Goal: Task Accomplishment & Management: Complete application form

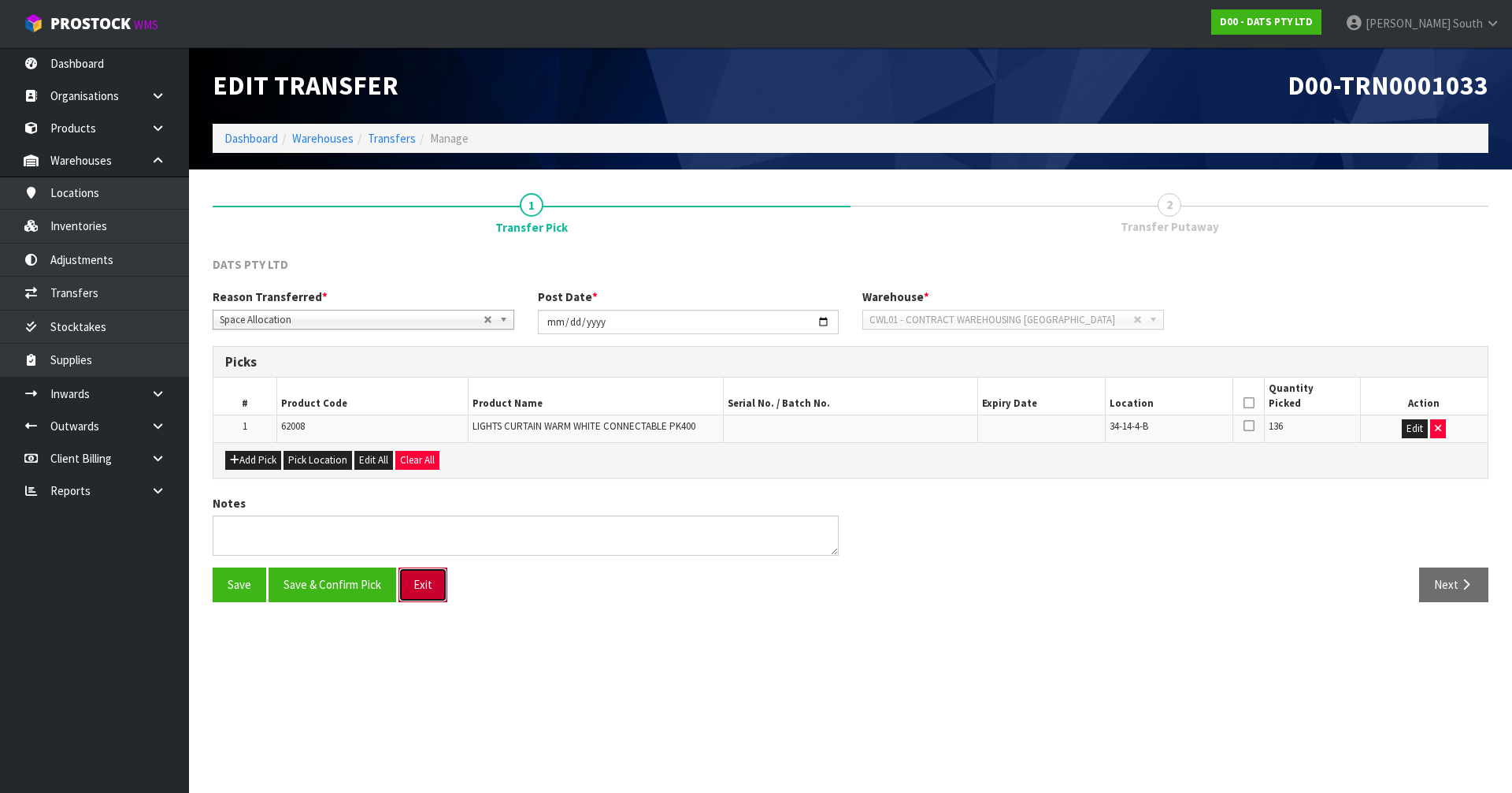
click at [428, 584] on button "Exit" at bounding box center [423, 584] width 48 height 34
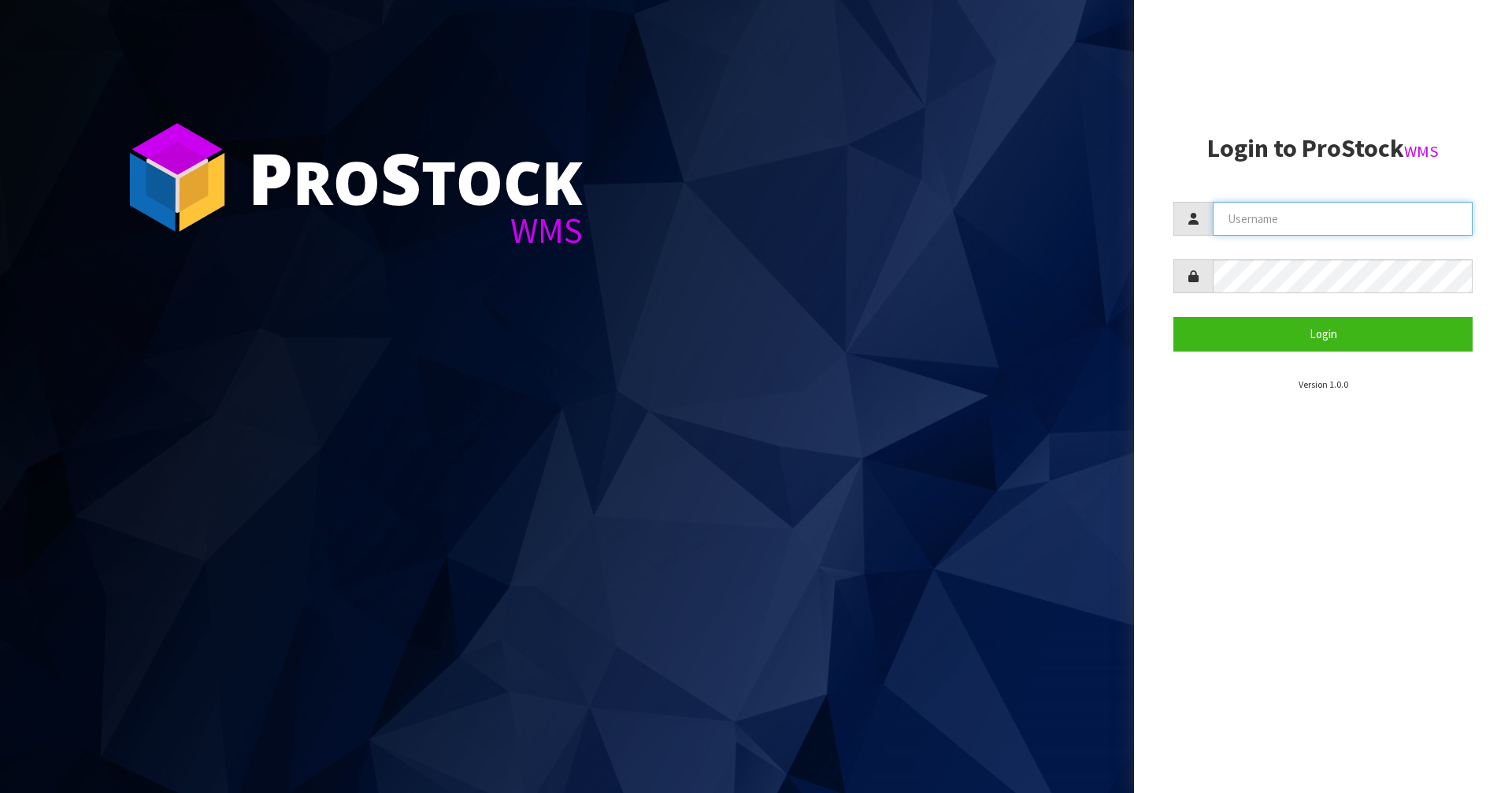
type input "[PERSON_NAME]"
click at [1306, 352] on section "Login to ProStock WMS [PERSON_NAME] Login Version 1.0.0" at bounding box center [1323, 264] width 299 height 257
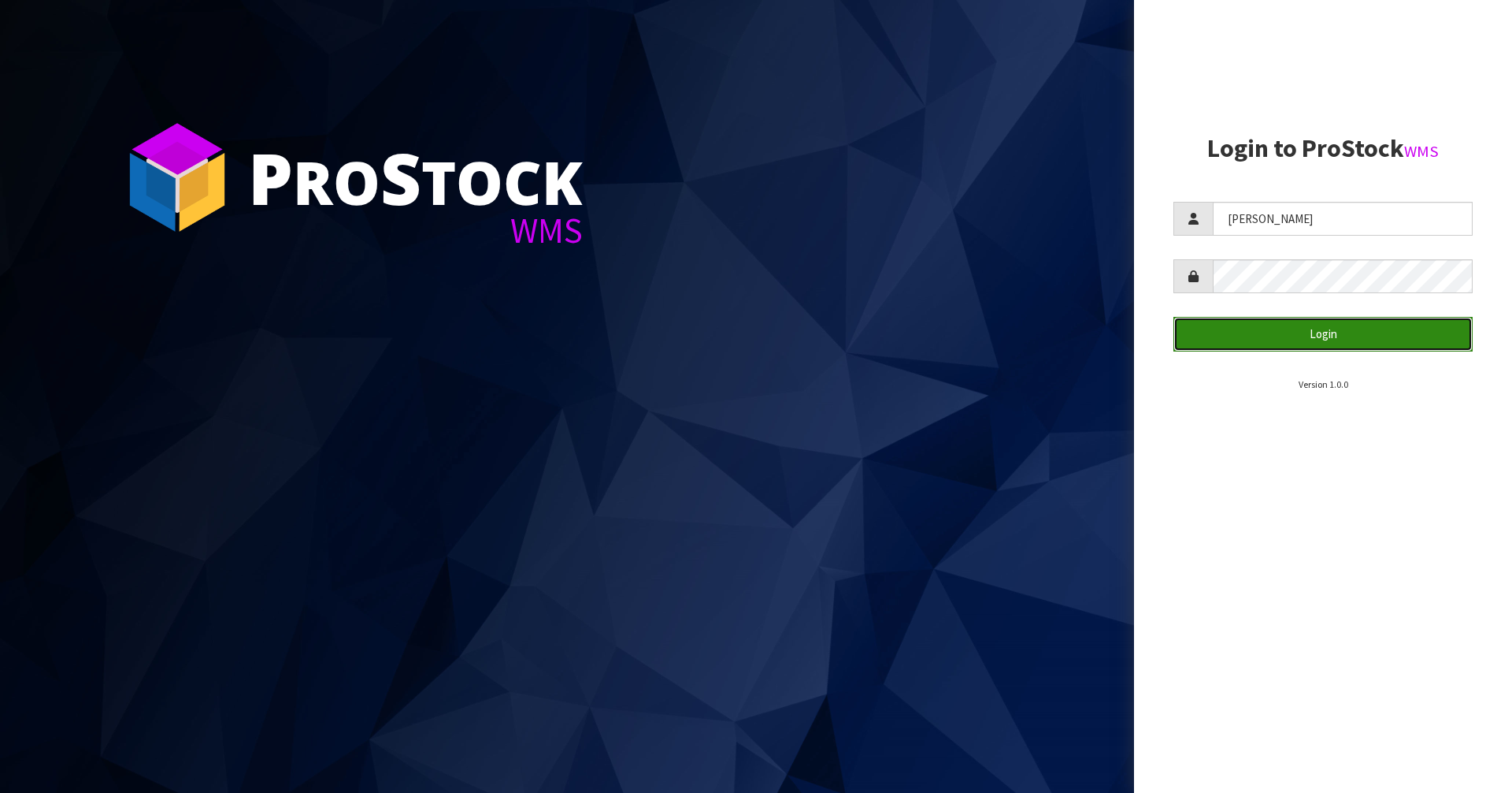
click at [1307, 341] on button "Login" at bounding box center [1323, 334] width 299 height 34
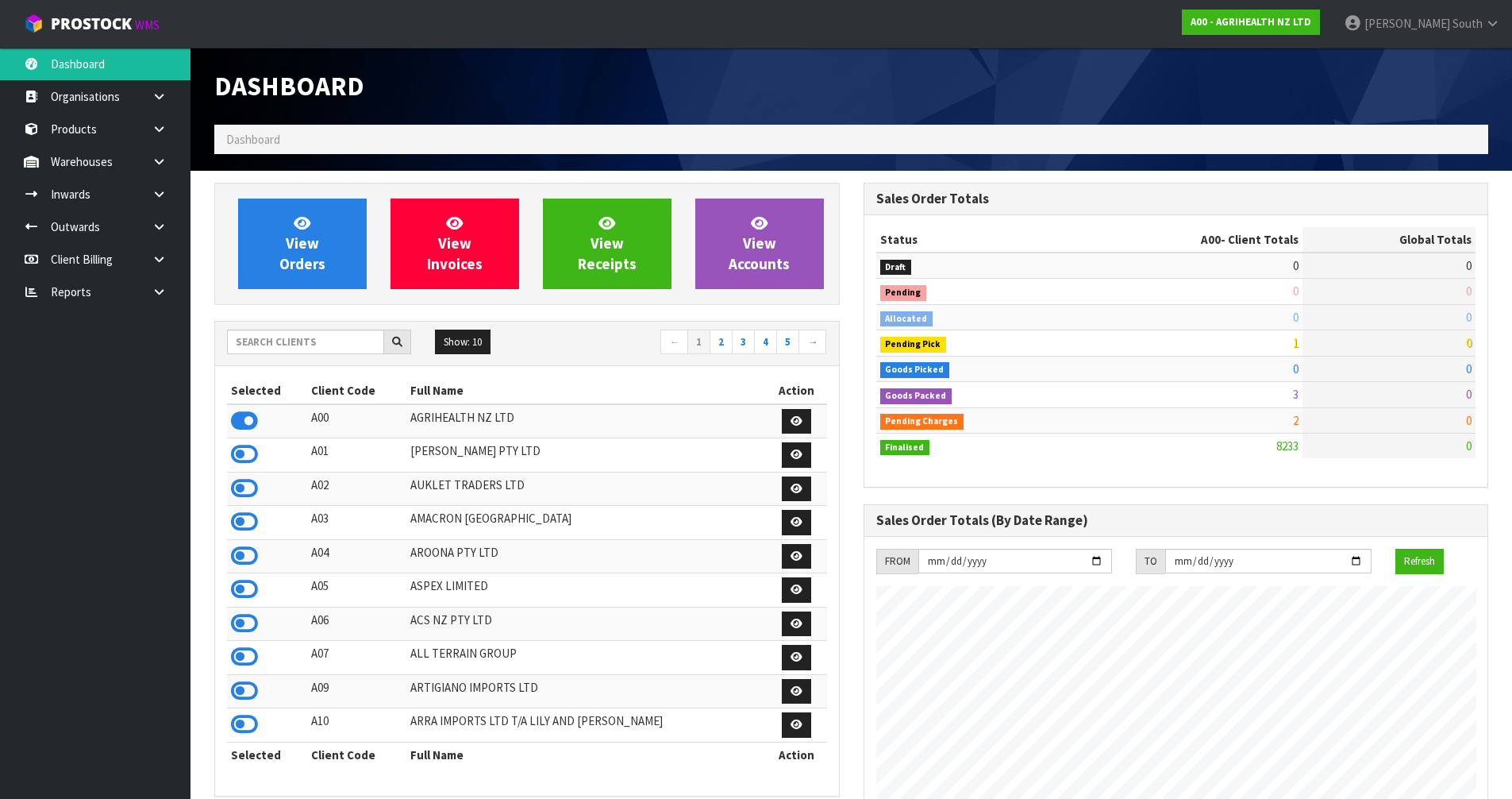
scroll to position [1203, 649]
click at [267, 352] on input "text" at bounding box center [305, 342] width 157 height 24
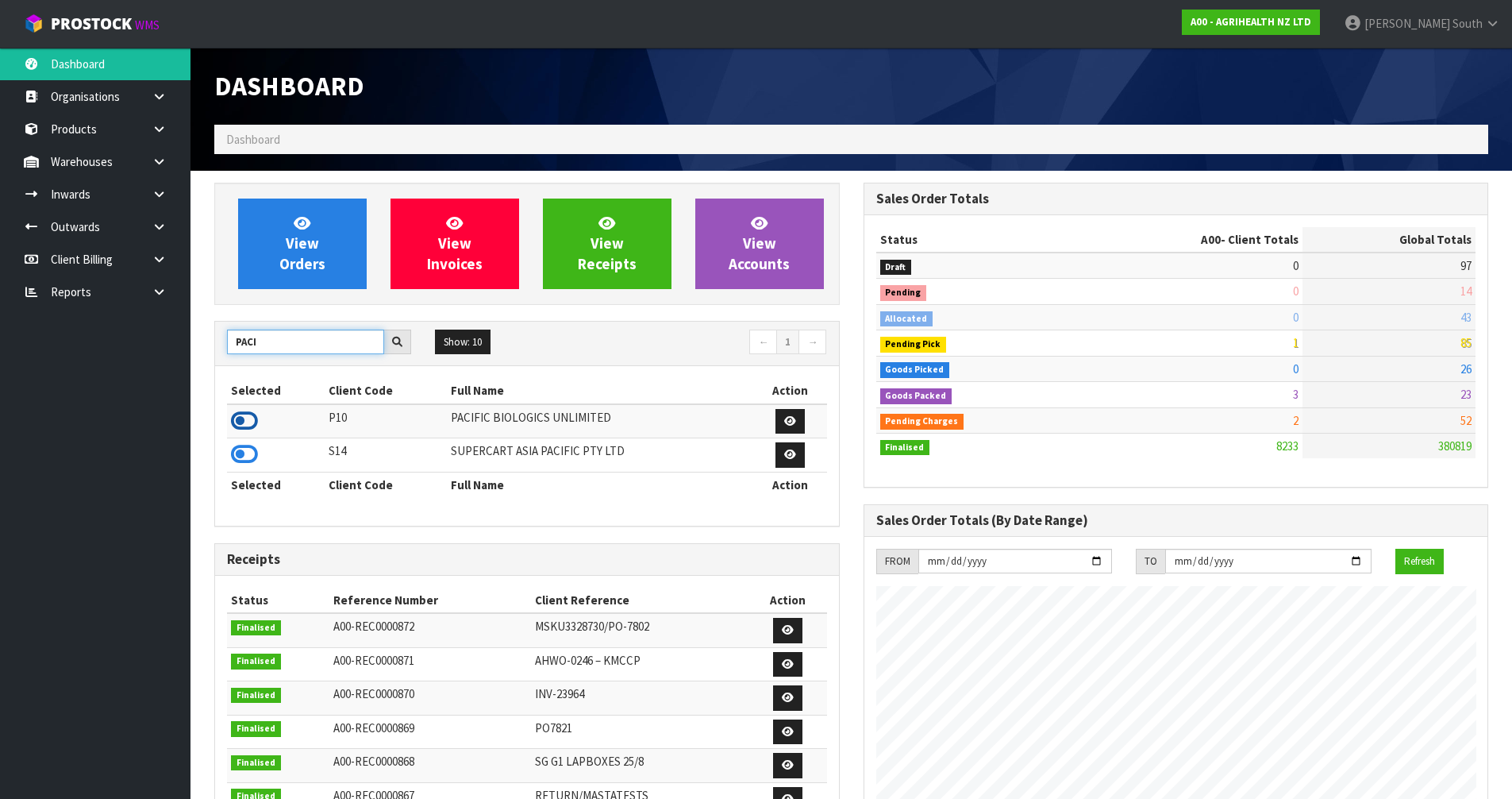
type input "PACI"
click at [247, 417] on icon at bounding box center [244, 420] width 27 height 23
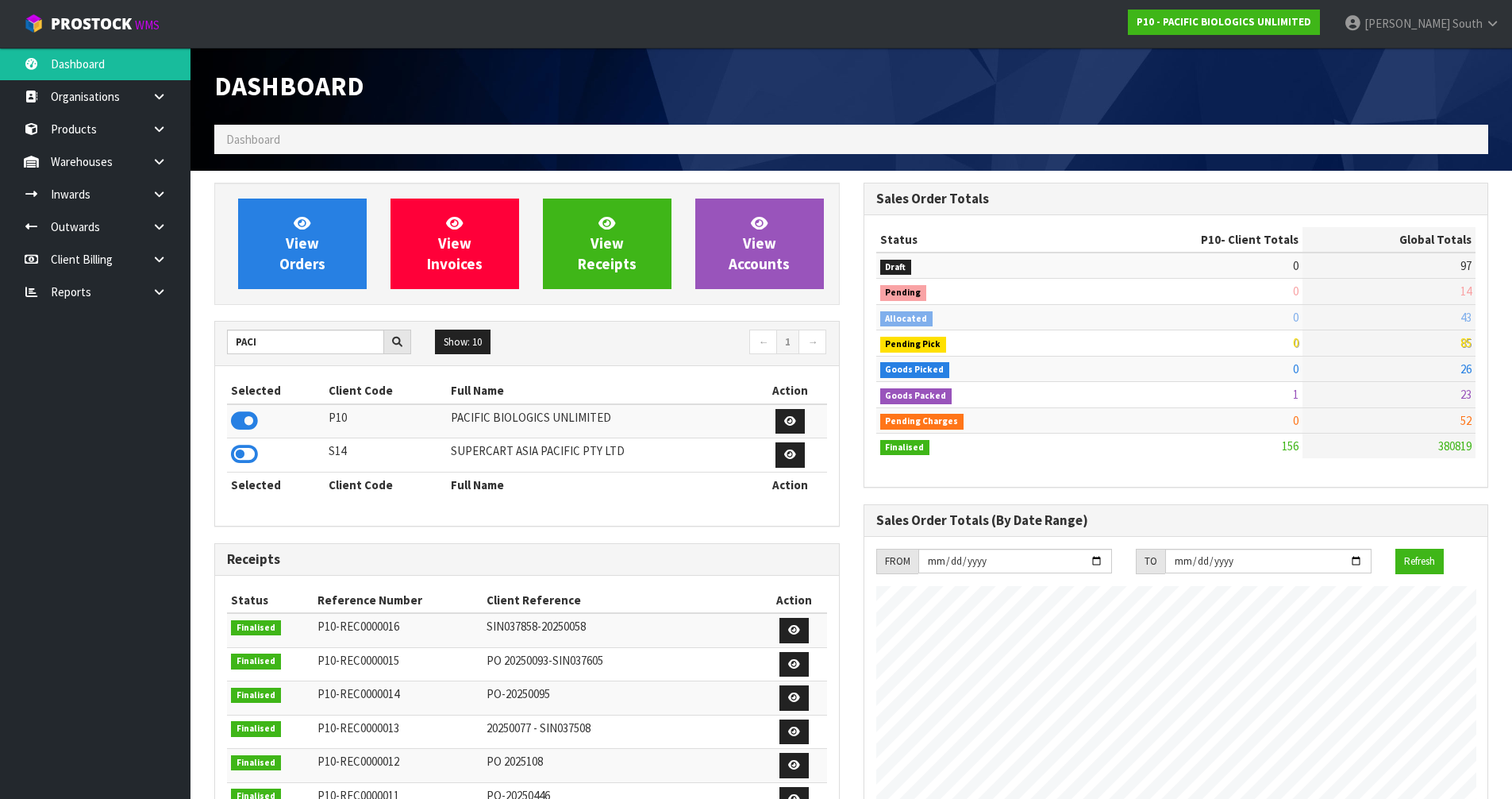
scroll to position [1151, 649]
click at [111, 427] on ul "Dashboard Organisations Clients Consignees Carriers Products Categories Serial …" at bounding box center [95, 423] width 191 height 751
click at [152, 194] on icon at bounding box center [159, 193] width 15 height 12
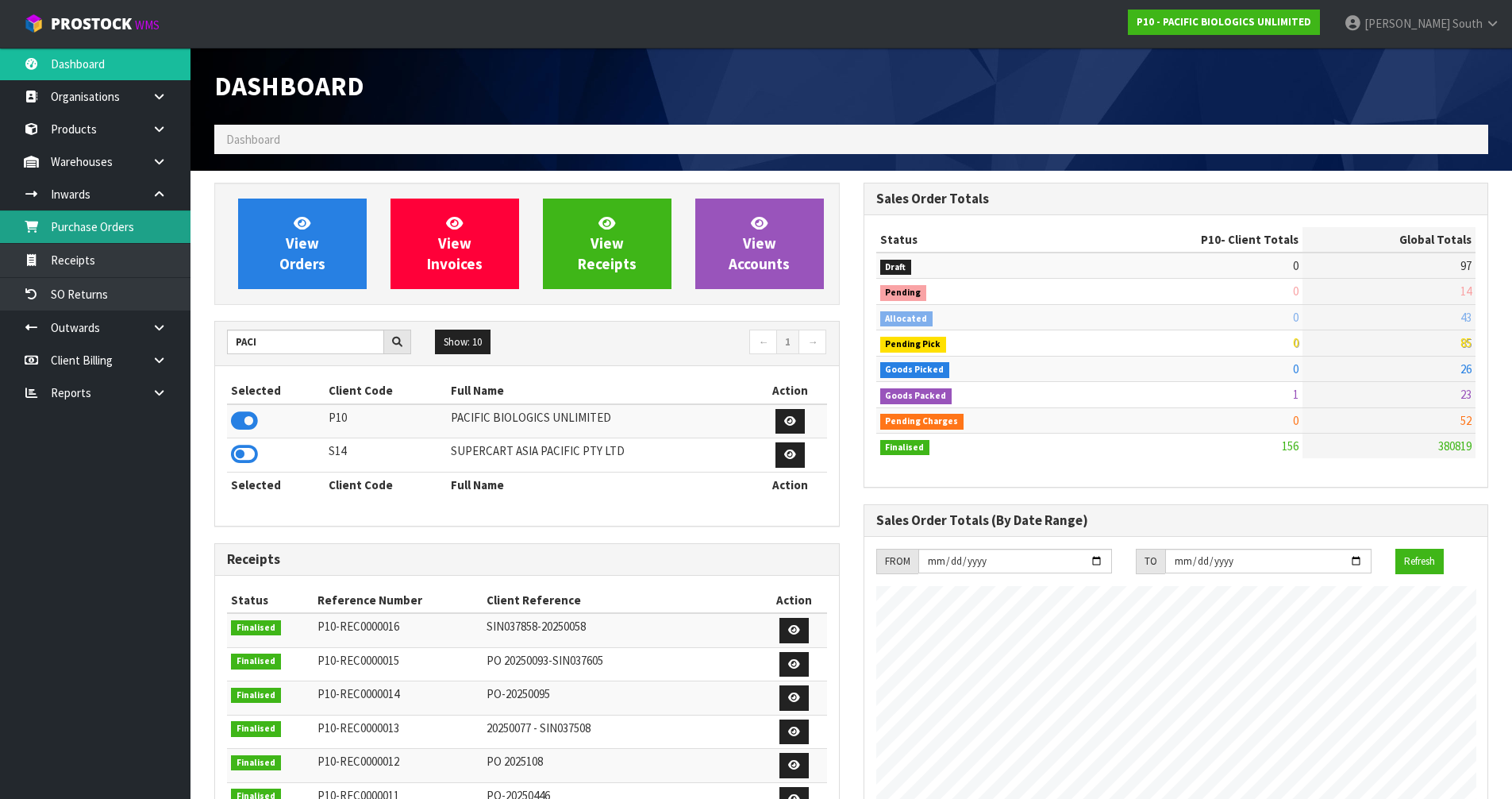
click at [113, 228] on link "Purchase Orders" at bounding box center [95, 226] width 191 height 33
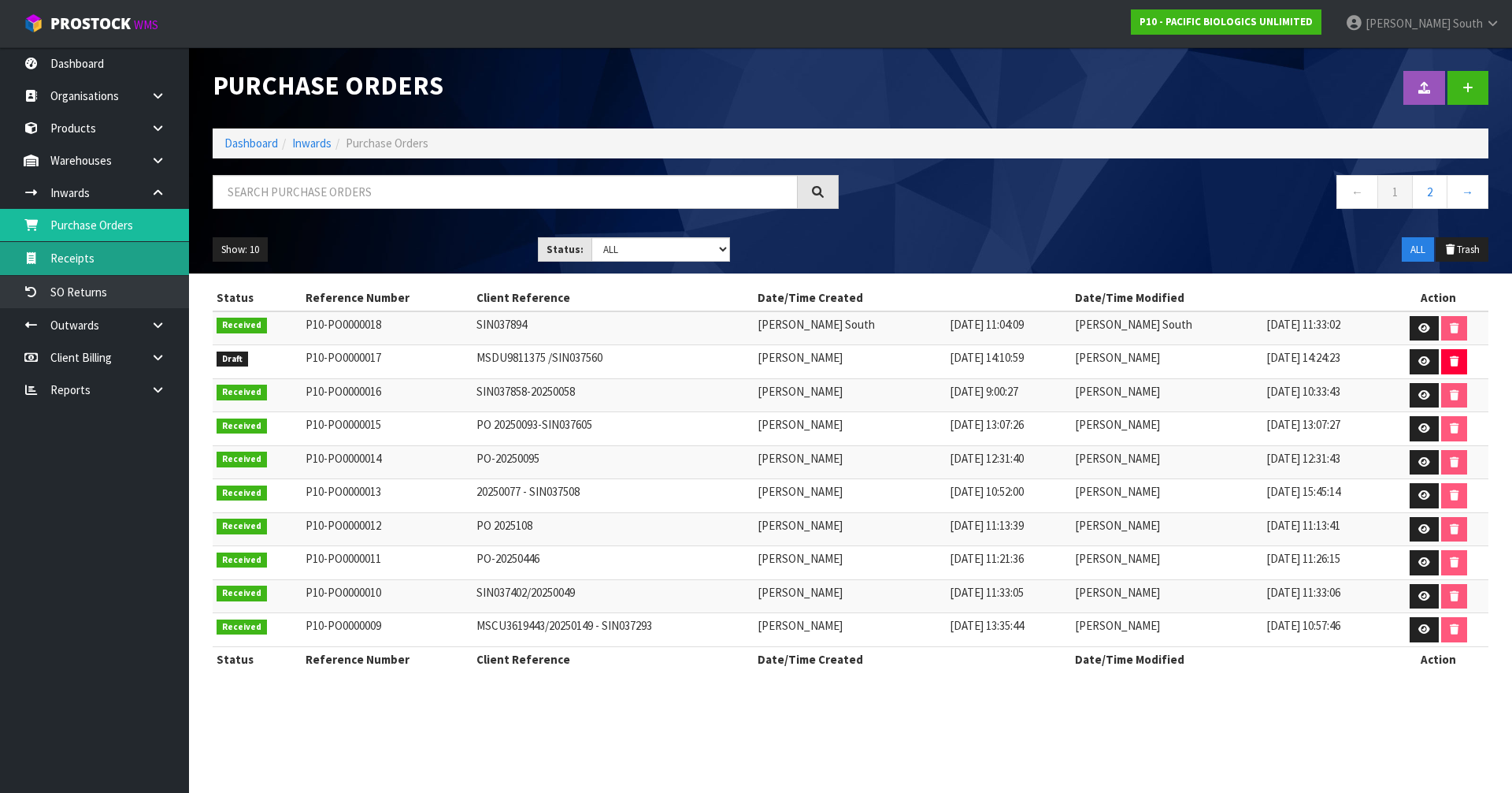
click at [134, 263] on link "Receipts" at bounding box center [94, 258] width 189 height 33
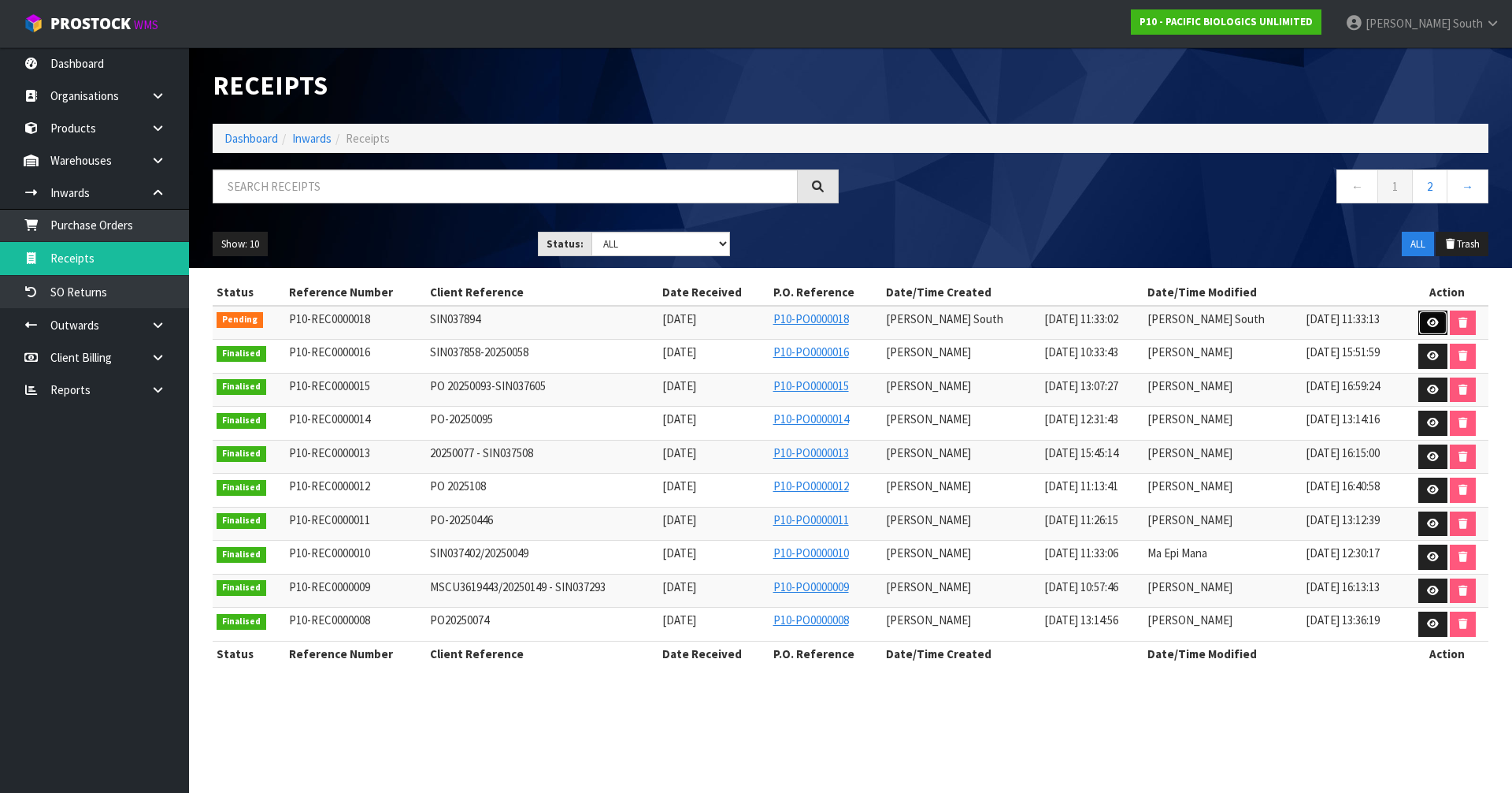
click at [1427, 319] on icon at bounding box center [1433, 322] width 12 height 10
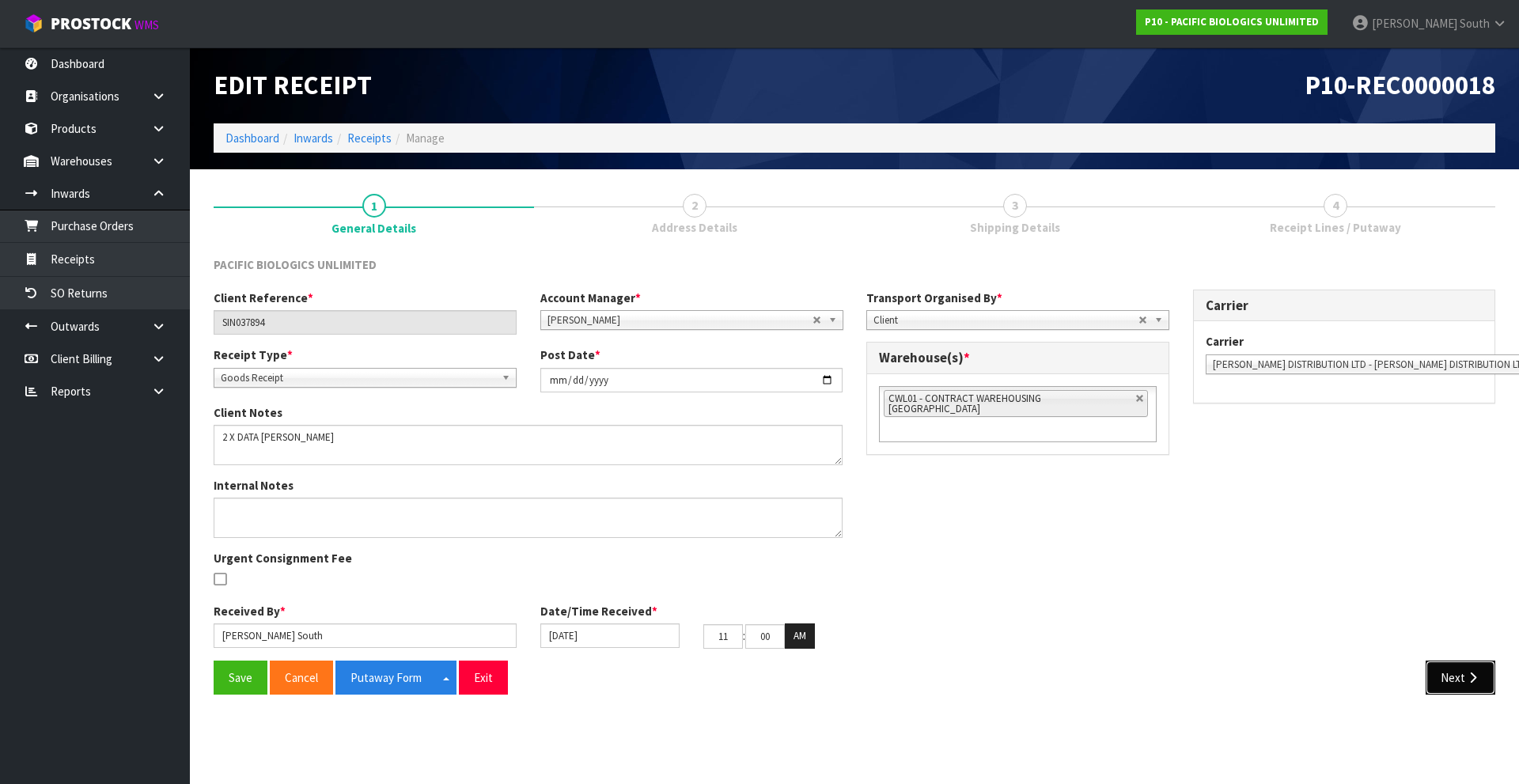
click at [1460, 678] on button "Next" at bounding box center [1461, 677] width 69 height 34
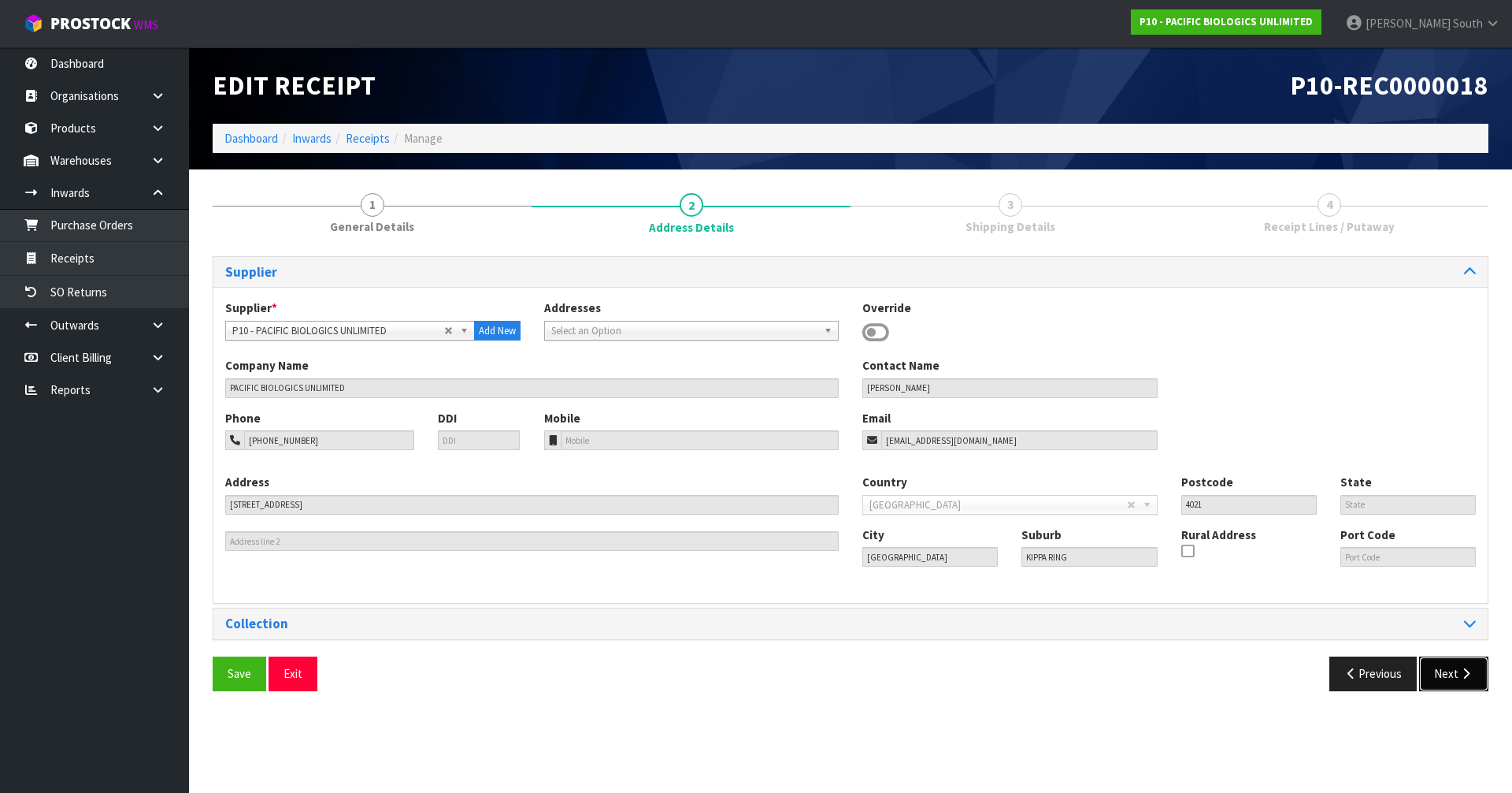
click at [1450, 683] on button "Next" at bounding box center [1454, 673] width 69 height 34
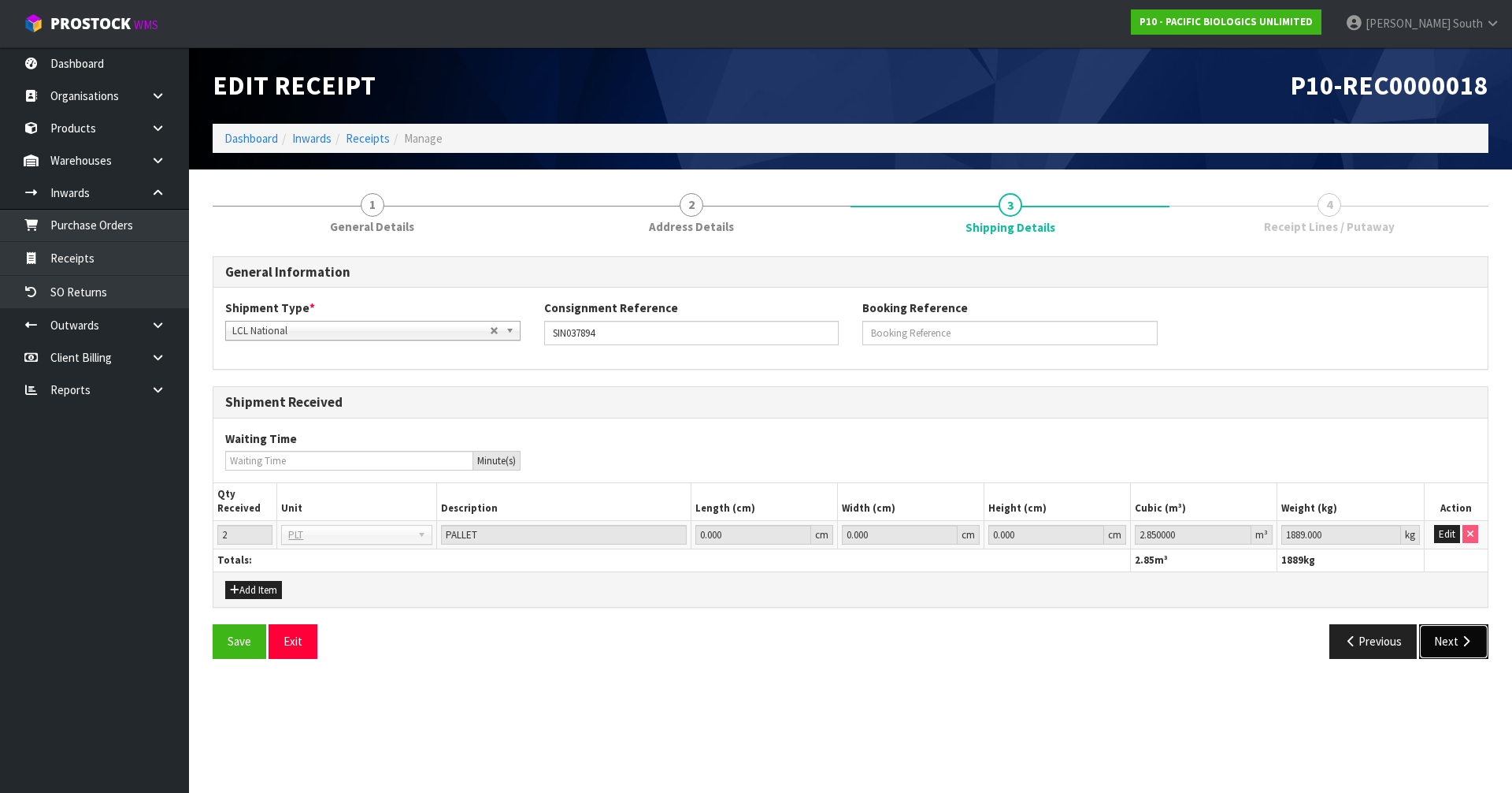
click at [1460, 645] on icon "button" at bounding box center [1466, 640] width 15 height 12
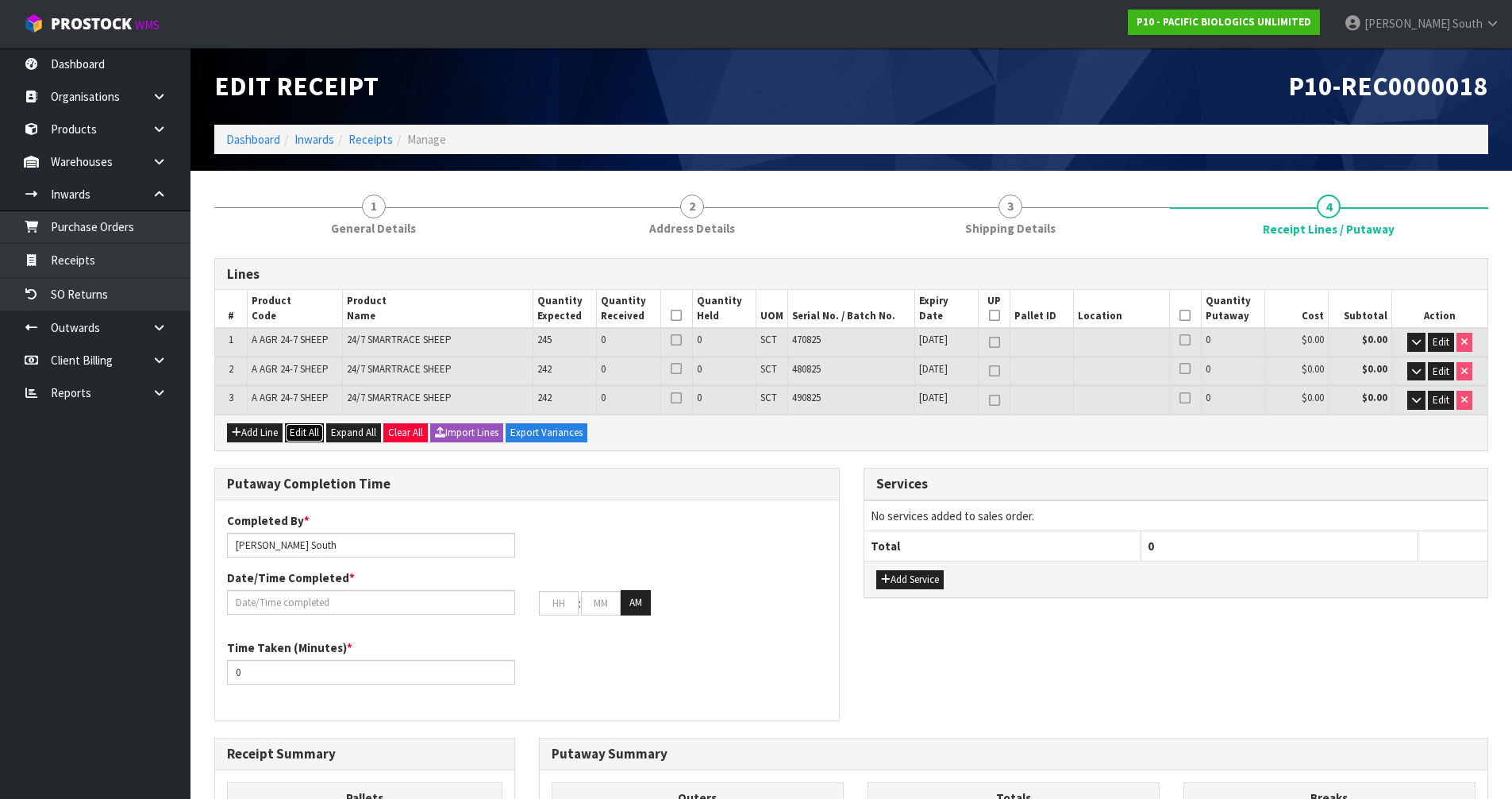
click at [297, 432] on button "Edit All" at bounding box center [304, 433] width 38 height 19
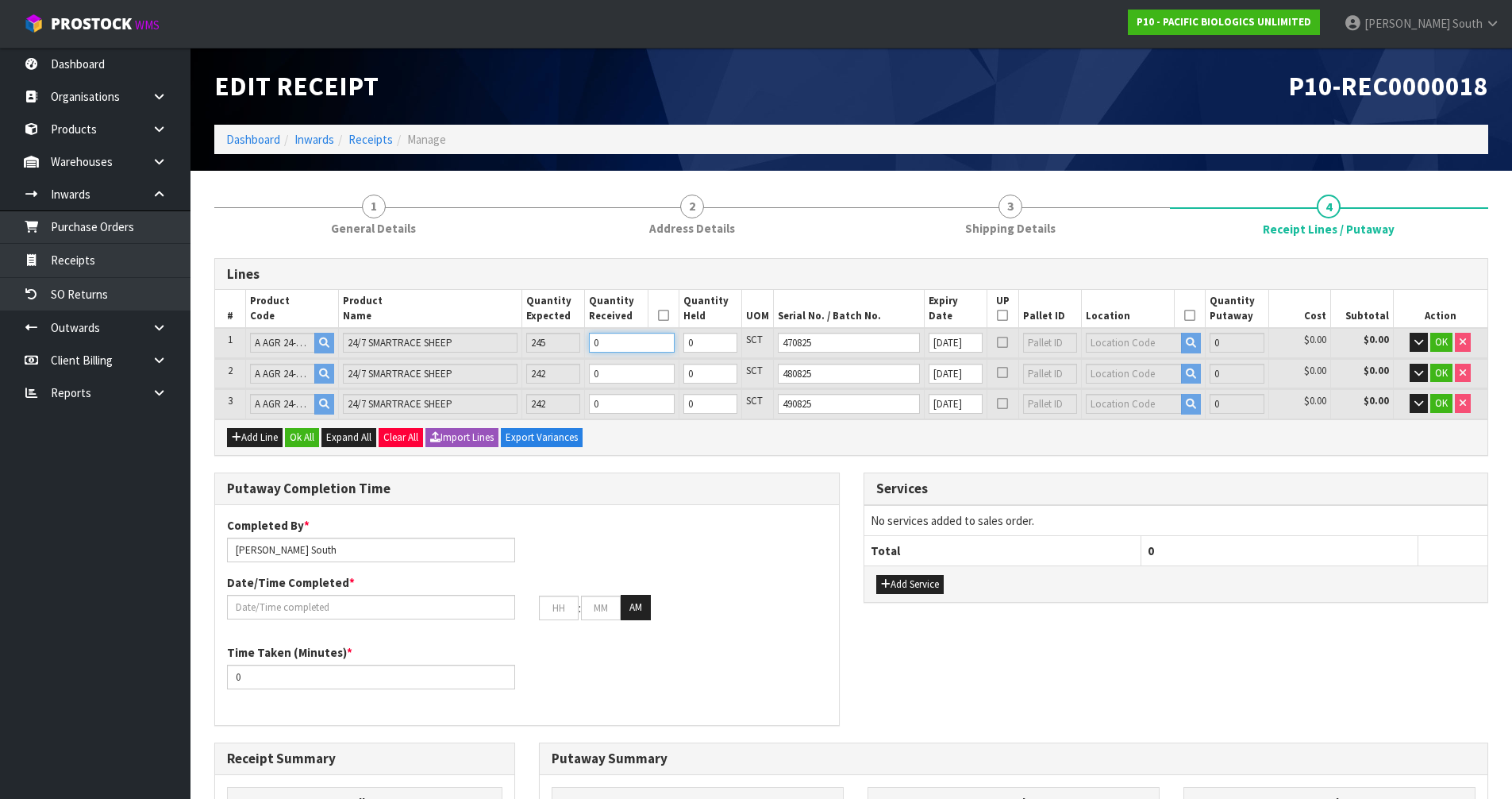
click at [623, 340] on input "0" at bounding box center [631, 342] width 85 height 20
type input "0"
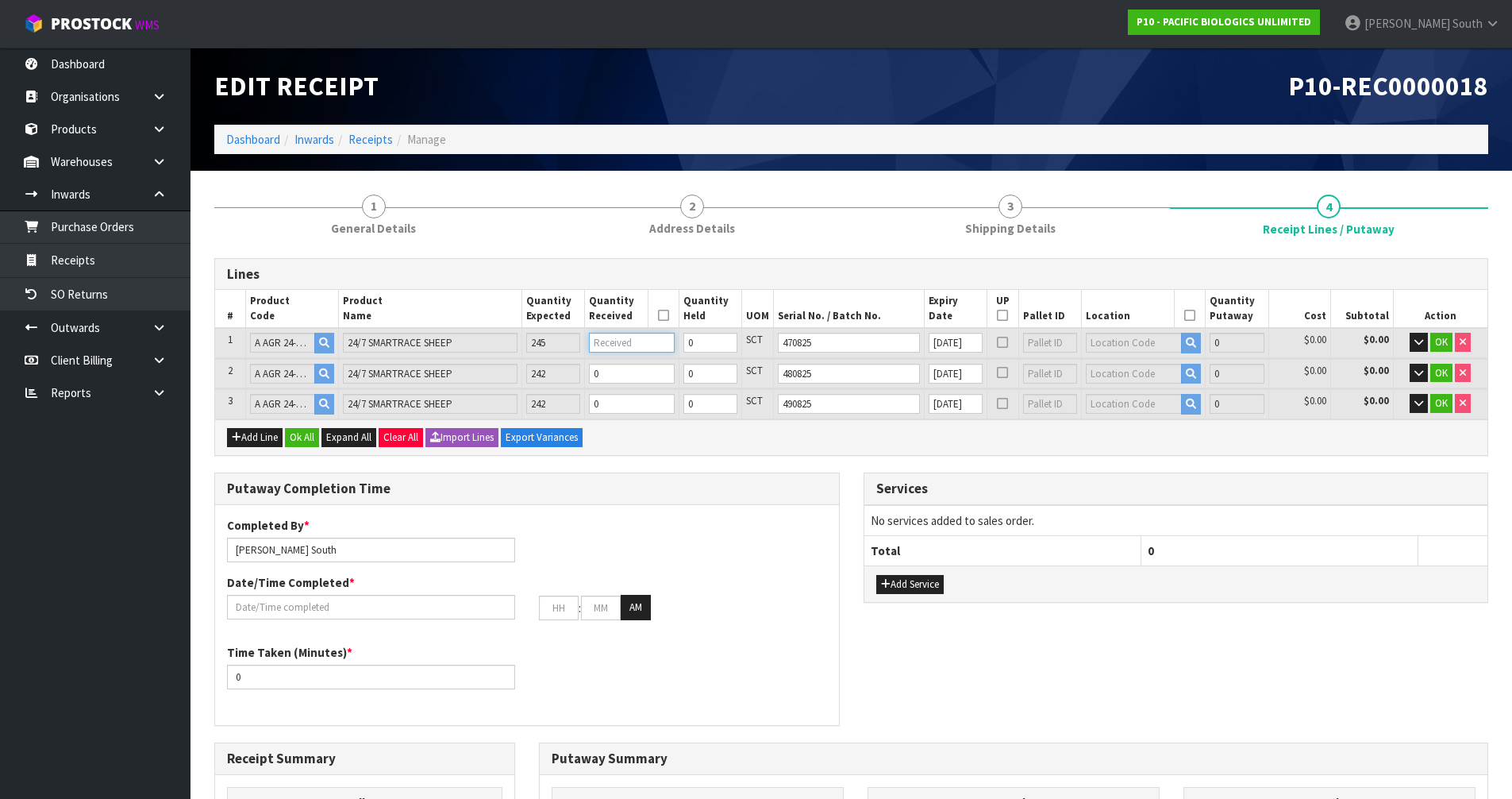
type input "0.00297"
type input "5"
type input "2"
type input "6"
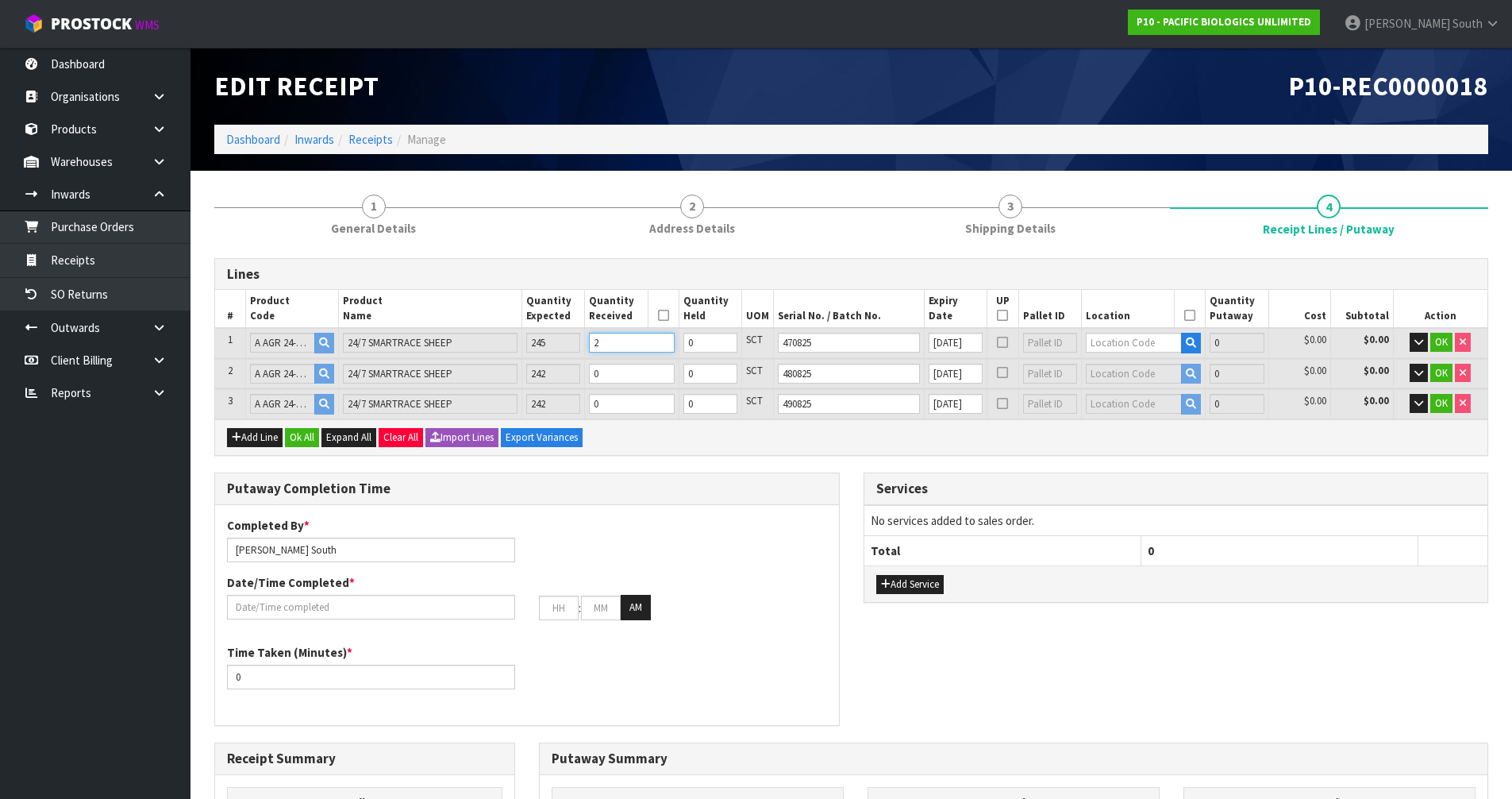
type input "0.042504"
type input "60"
type input "24"
type input "61"
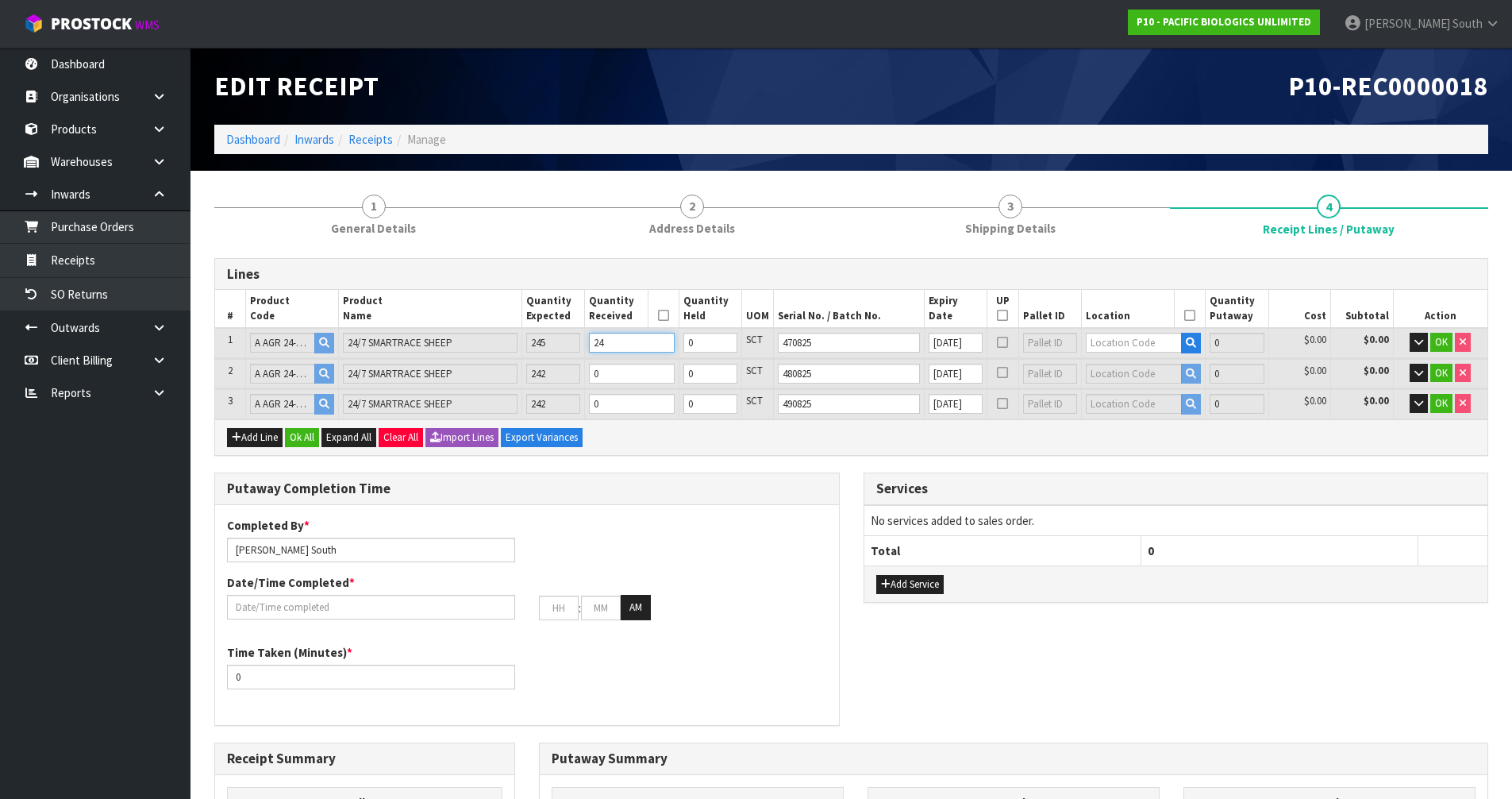
type input "0.433609"
type input "612.5"
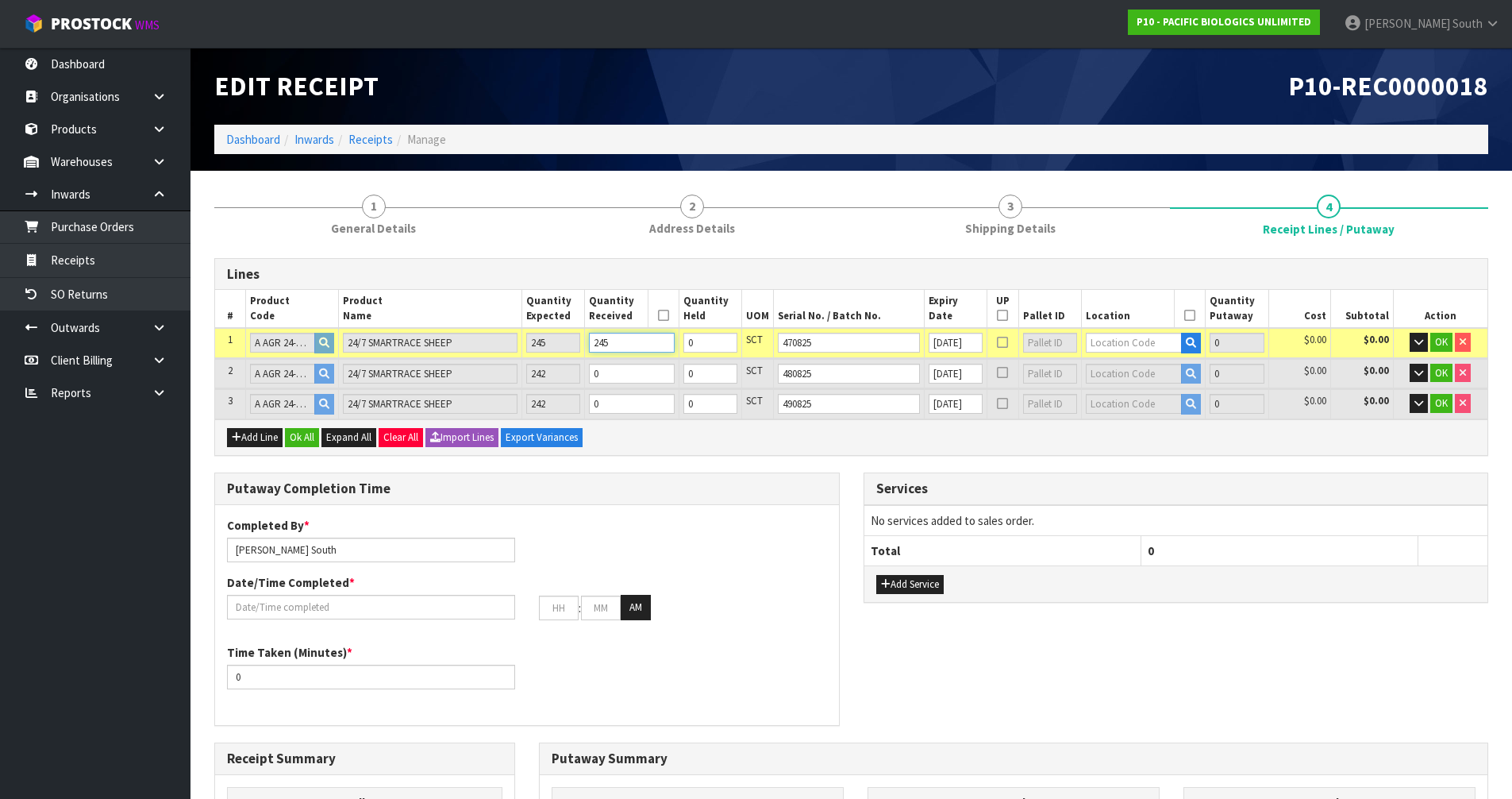
type input "245"
click at [1108, 353] on td at bounding box center [1143, 342] width 124 height 29
click at [1112, 348] on input "text" at bounding box center [1134, 342] width 96 height 20
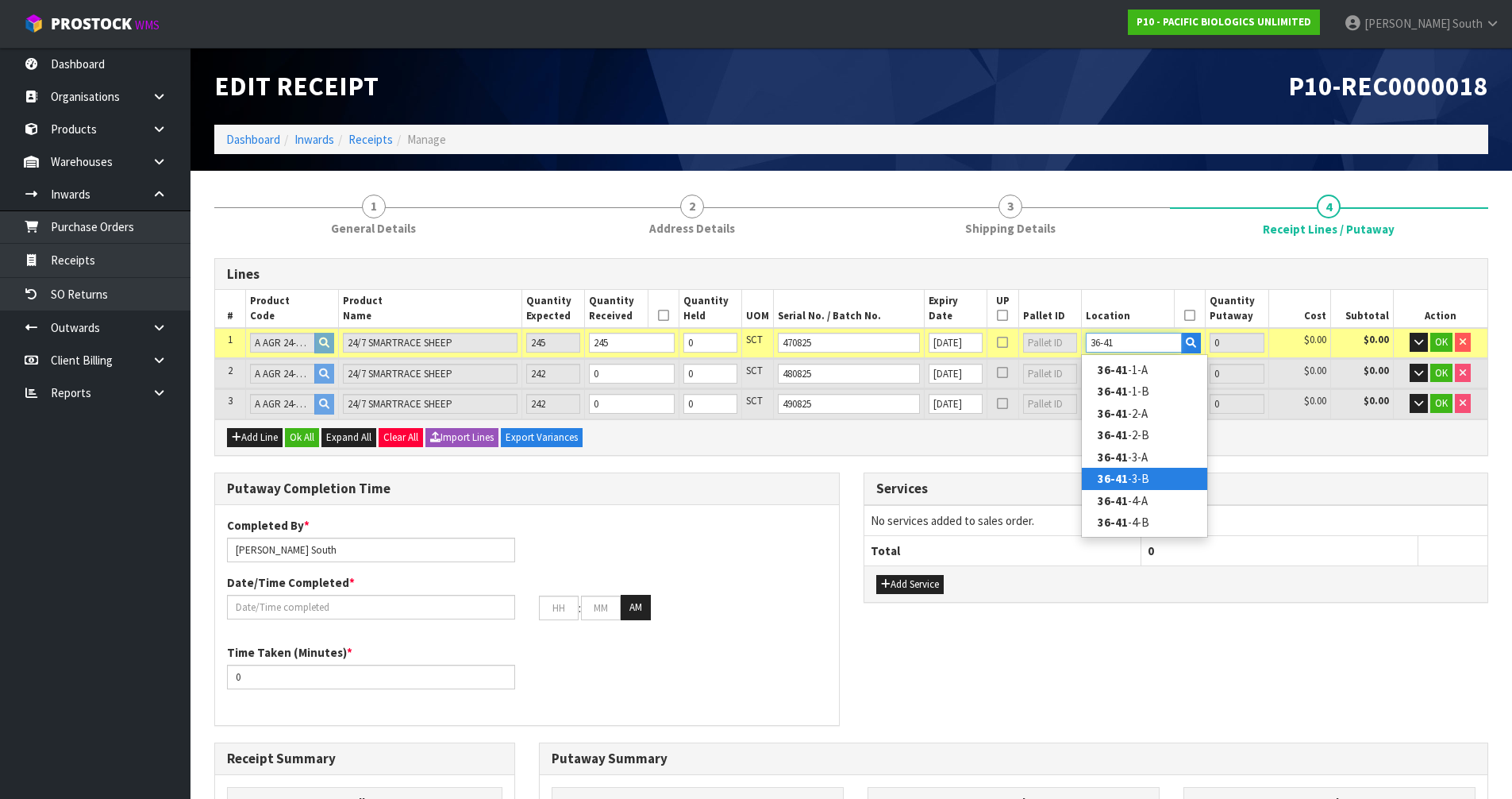
type input "36-41"
click at [1148, 470] on link "36-41 -3-B" at bounding box center [1144, 478] width 126 height 22
type input "245"
type input "36-41-3-B"
type input "245"
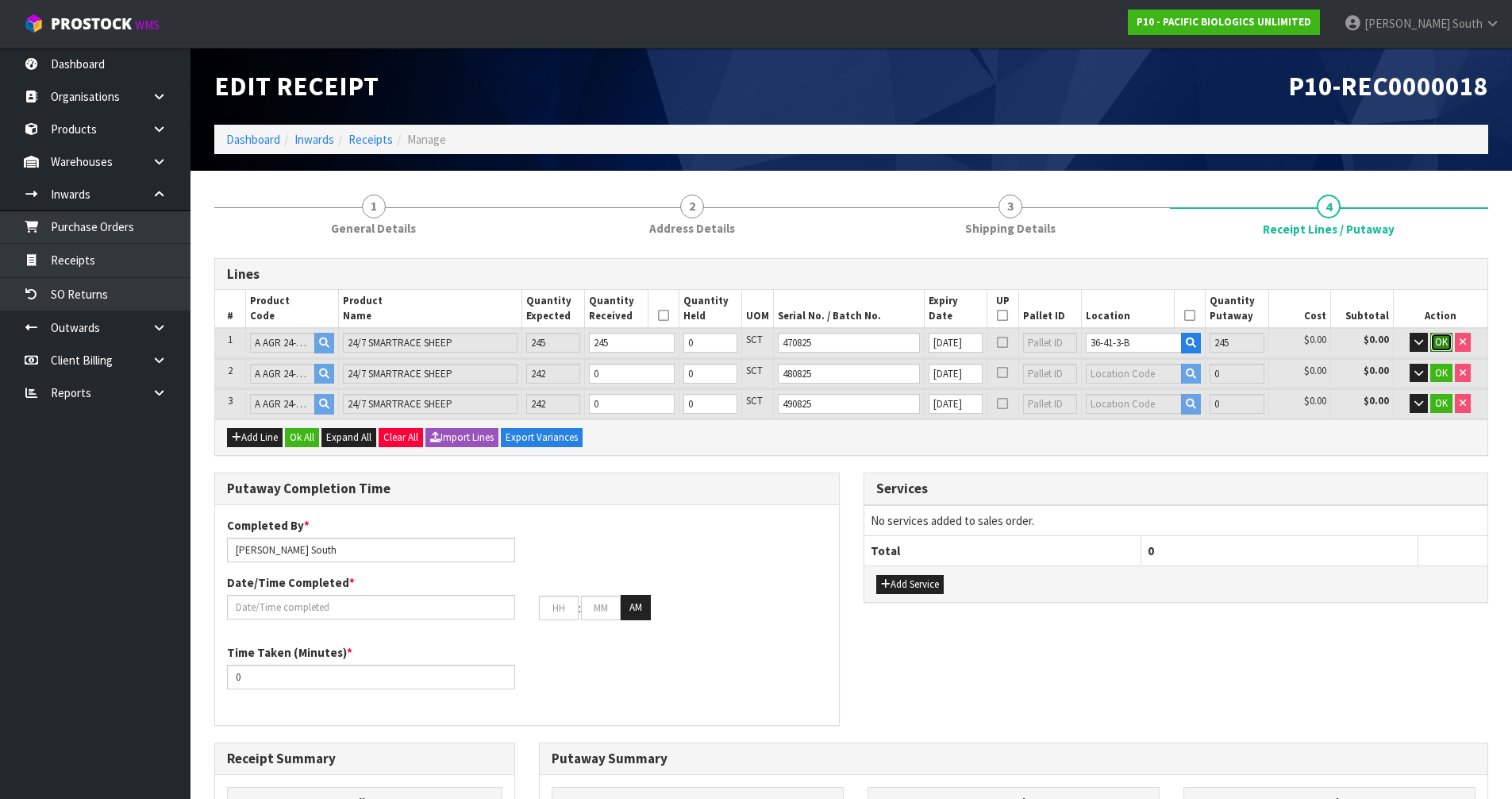
click at [1435, 340] on span "OK" at bounding box center [1442, 342] width 13 height 13
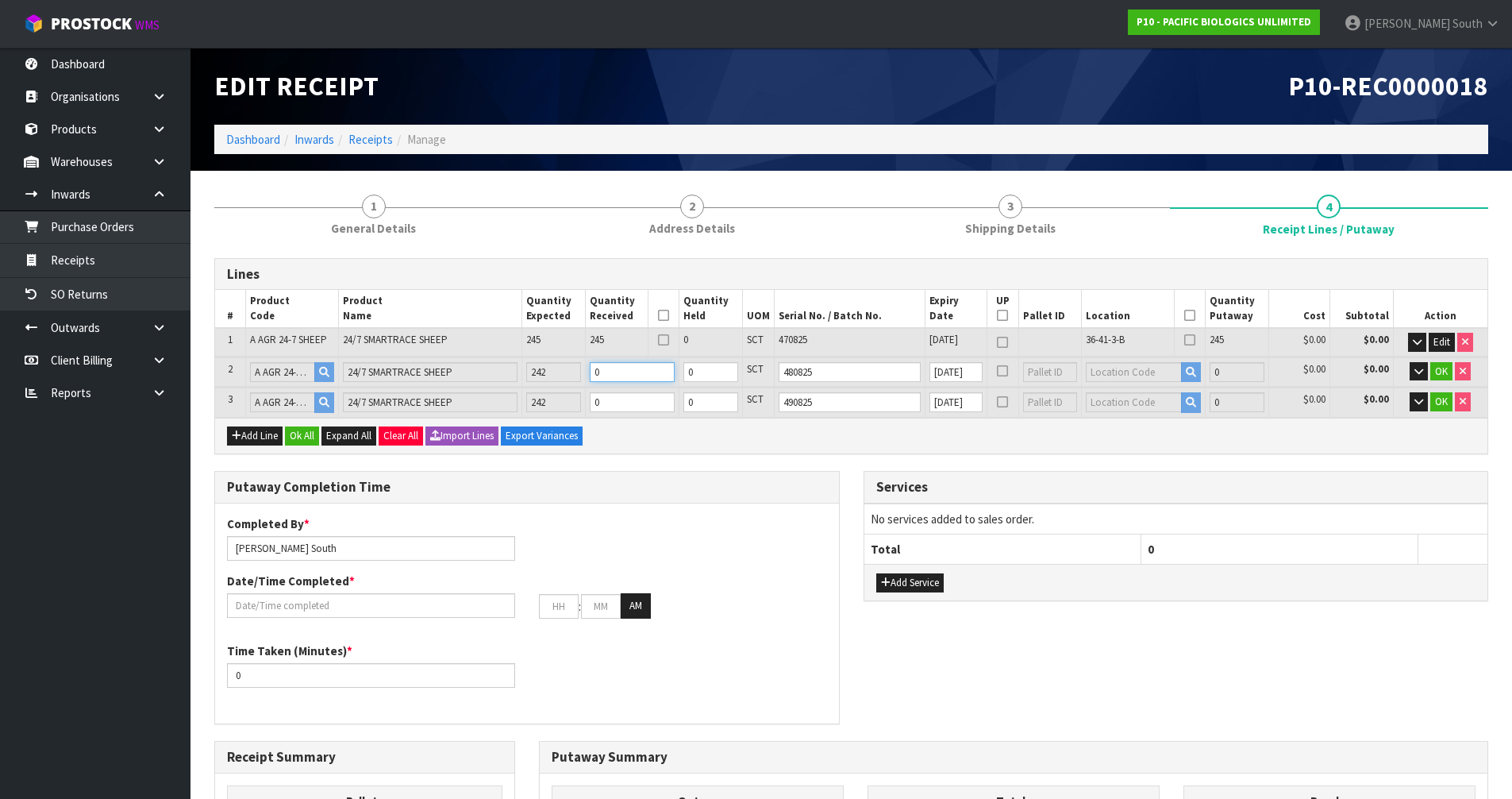
click at [622, 375] on input "0" at bounding box center [632, 372] width 85 height 20
click at [575, 366] on tr "2 A AGR 24-7 SHEEP 24/7 SMARTRACE SHEEP 242 0 0 SCT 480825 [DATE] 0 $0.00 $0.00…" at bounding box center [850, 371] width 1272 height 29
type input "0.436579"
type input "617.5"
type input "2"
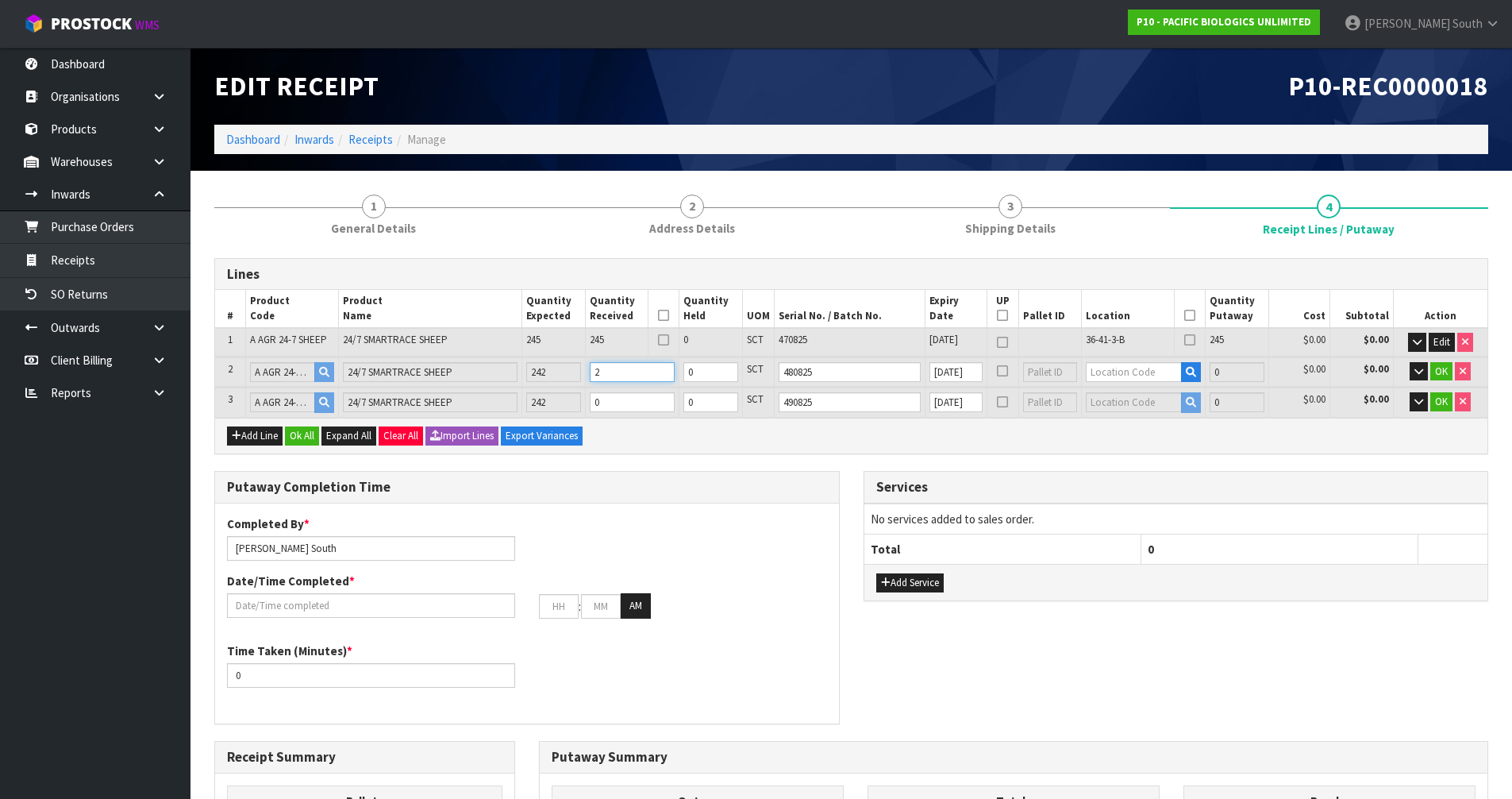
type input "67"
type input "0.476113"
type input "672.5"
type input "24"
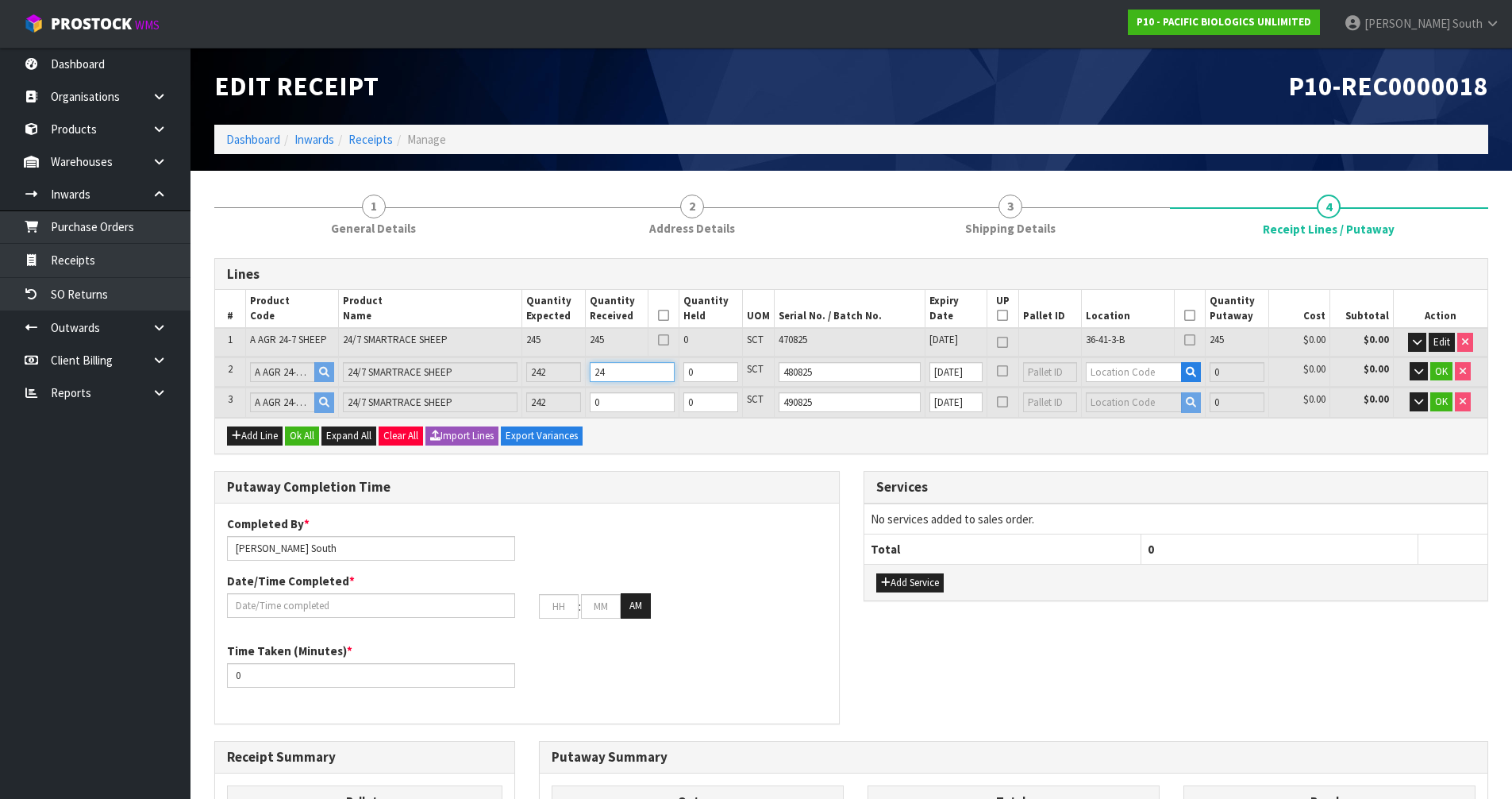
type input "121"
type input "0.861619"
type input "1217.5"
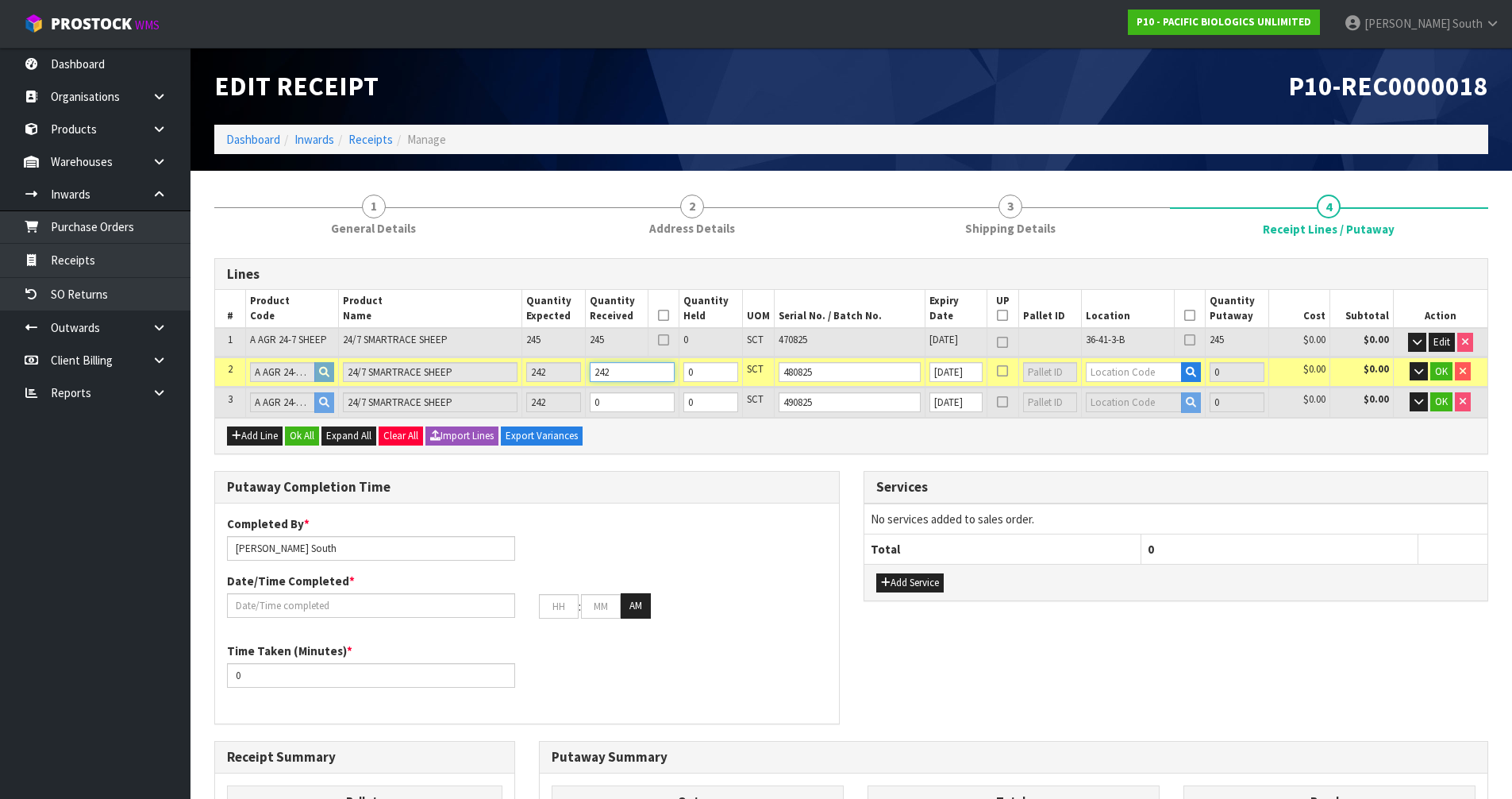
type input "242"
click at [567, 401] on tr "3 A AGR 24-7 SHEEP 24/7 SMARTRACE SHEEP 242 0 0 SCT 490825 [DATE] 0 $0.00 $0.00…" at bounding box center [850, 402] width 1272 height 29
type input "0.864589"
type input "1222.5"
type input "2"
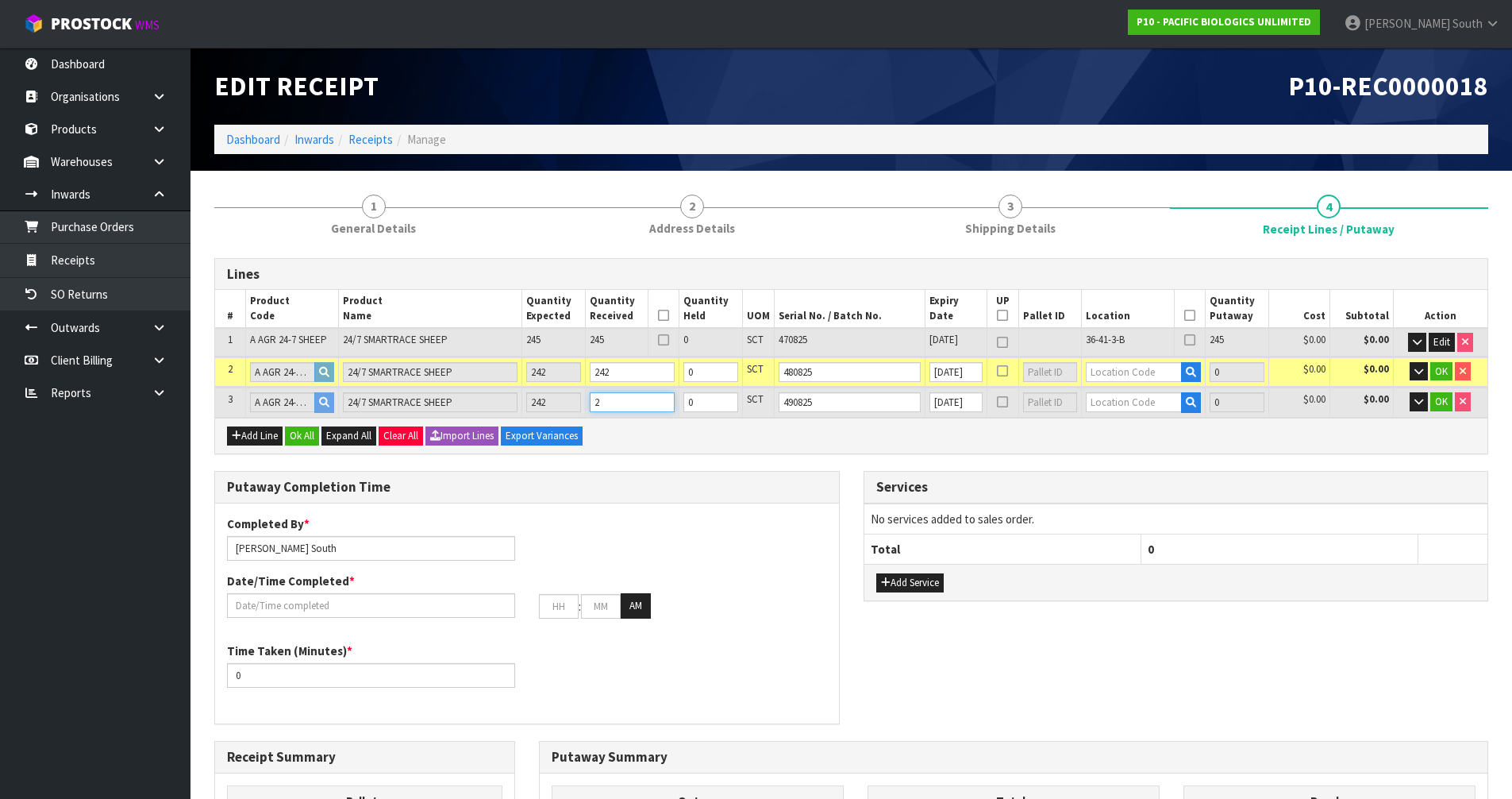
type input "127"
type input "0.904123"
type input "1277.5"
type input "24"
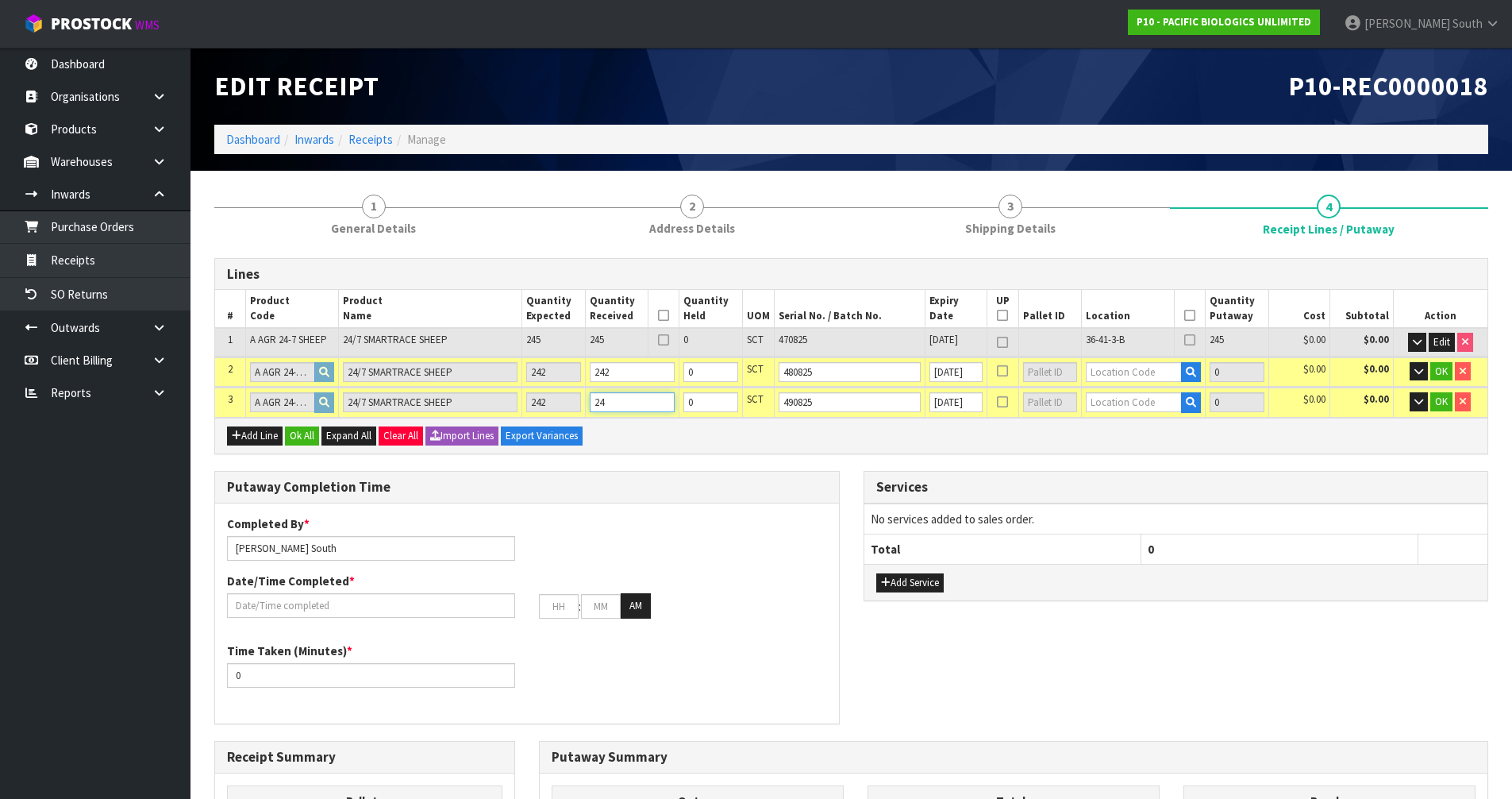
type input "181"
type input "1.289629"
type input "1822.5"
type input "242"
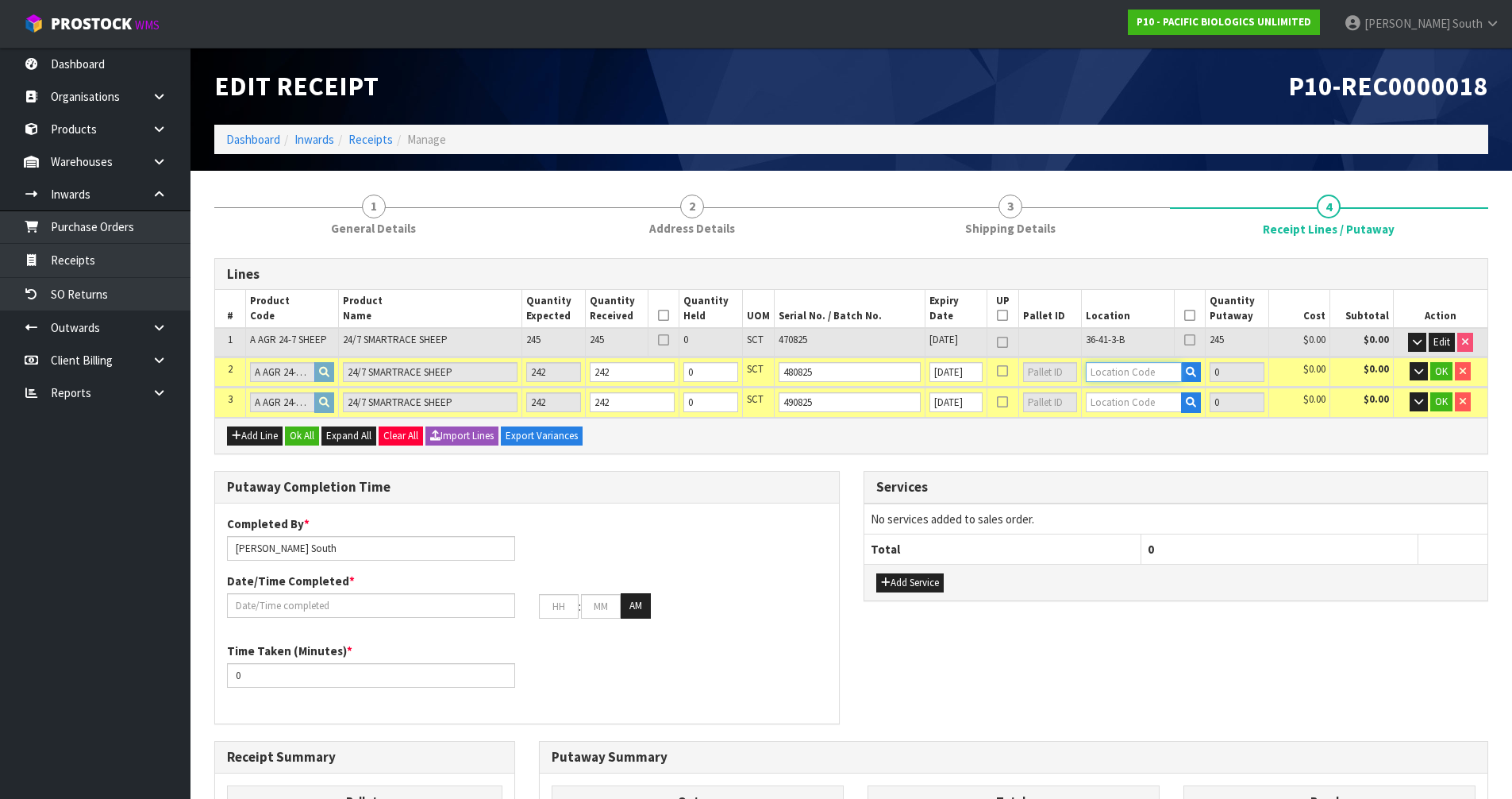
click at [1121, 374] on input "text" at bounding box center [1134, 372] width 96 height 20
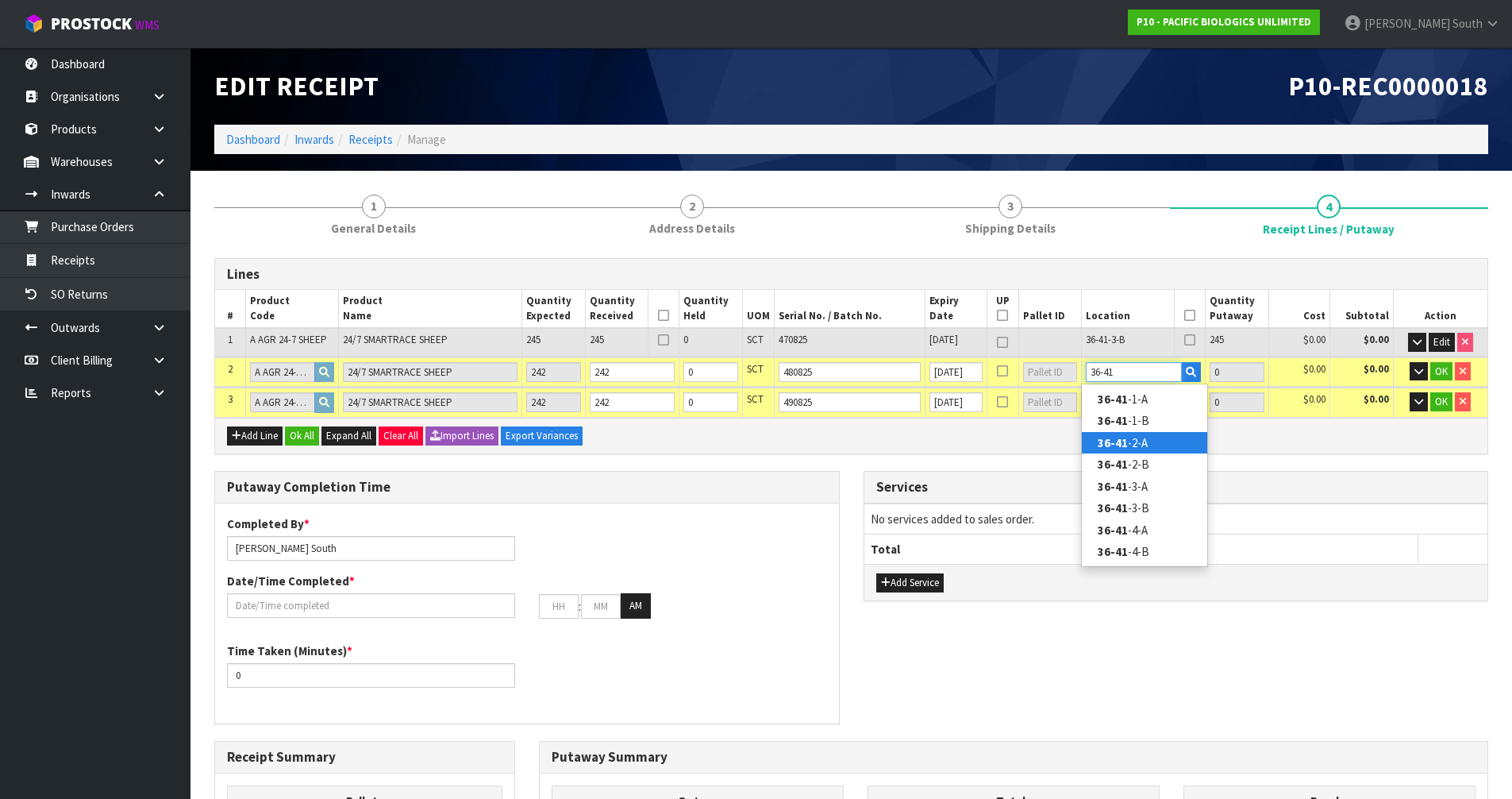
type input "36-41"
click at [1152, 445] on link "36-41 -2-A" at bounding box center [1144, 442] width 126 height 22
type input "487"
type input "36-41-2-A"
type input "242"
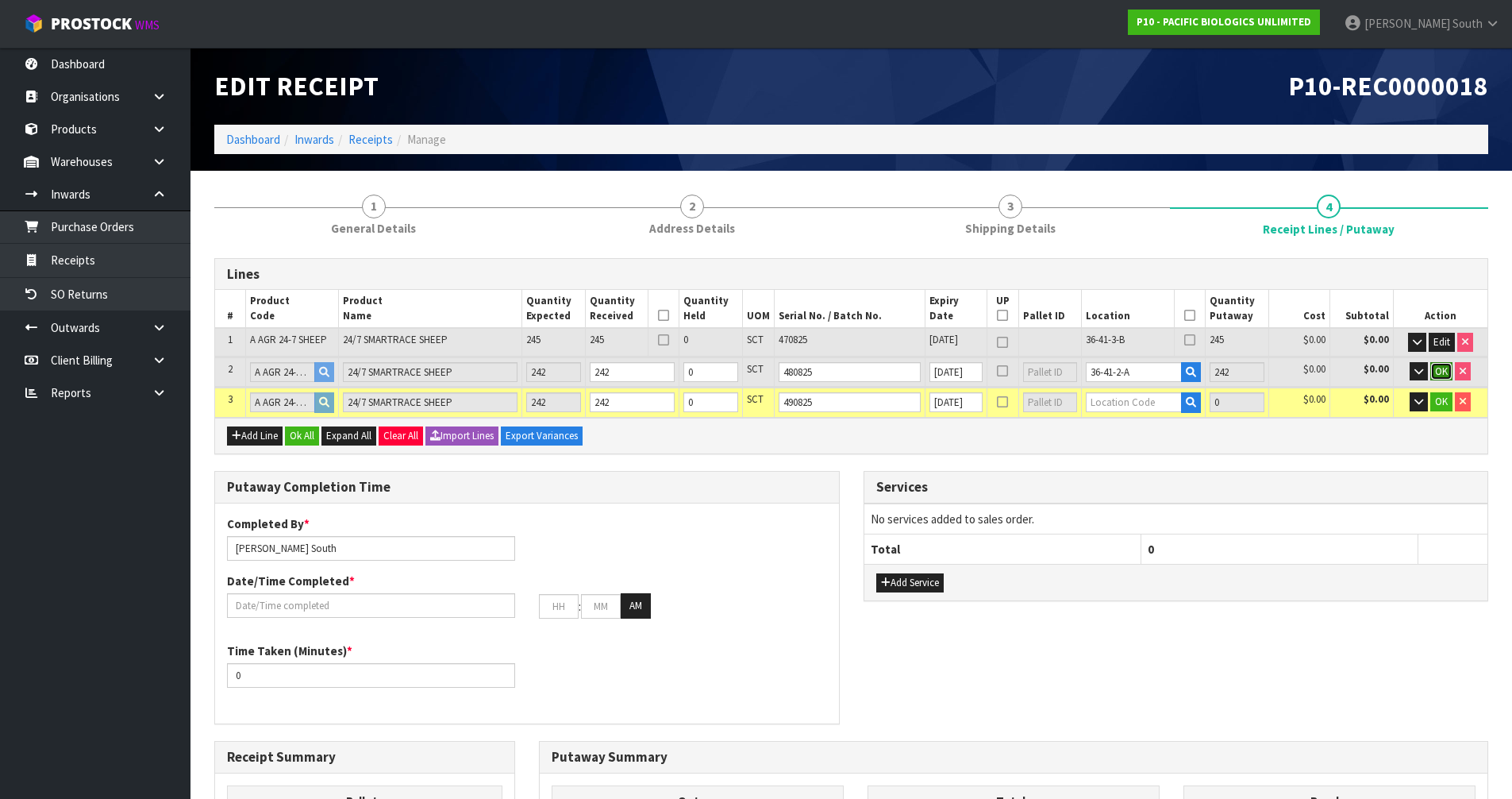
click at [1441, 376] on span "OK" at bounding box center [1442, 371] width 13 height 13
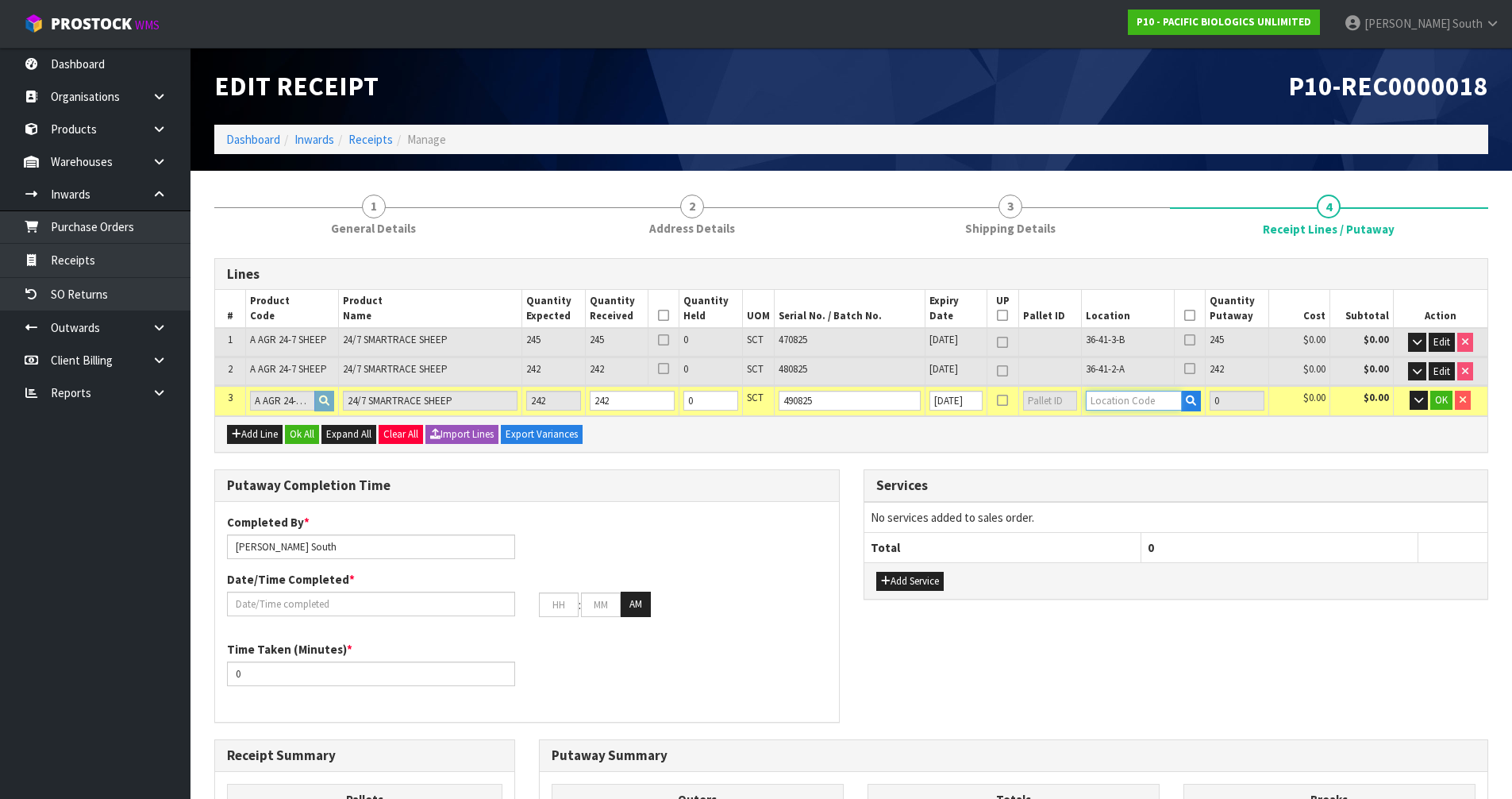
click at [1111, 403] on input "text" at bounding box center [1134, 400] width 96 height 20
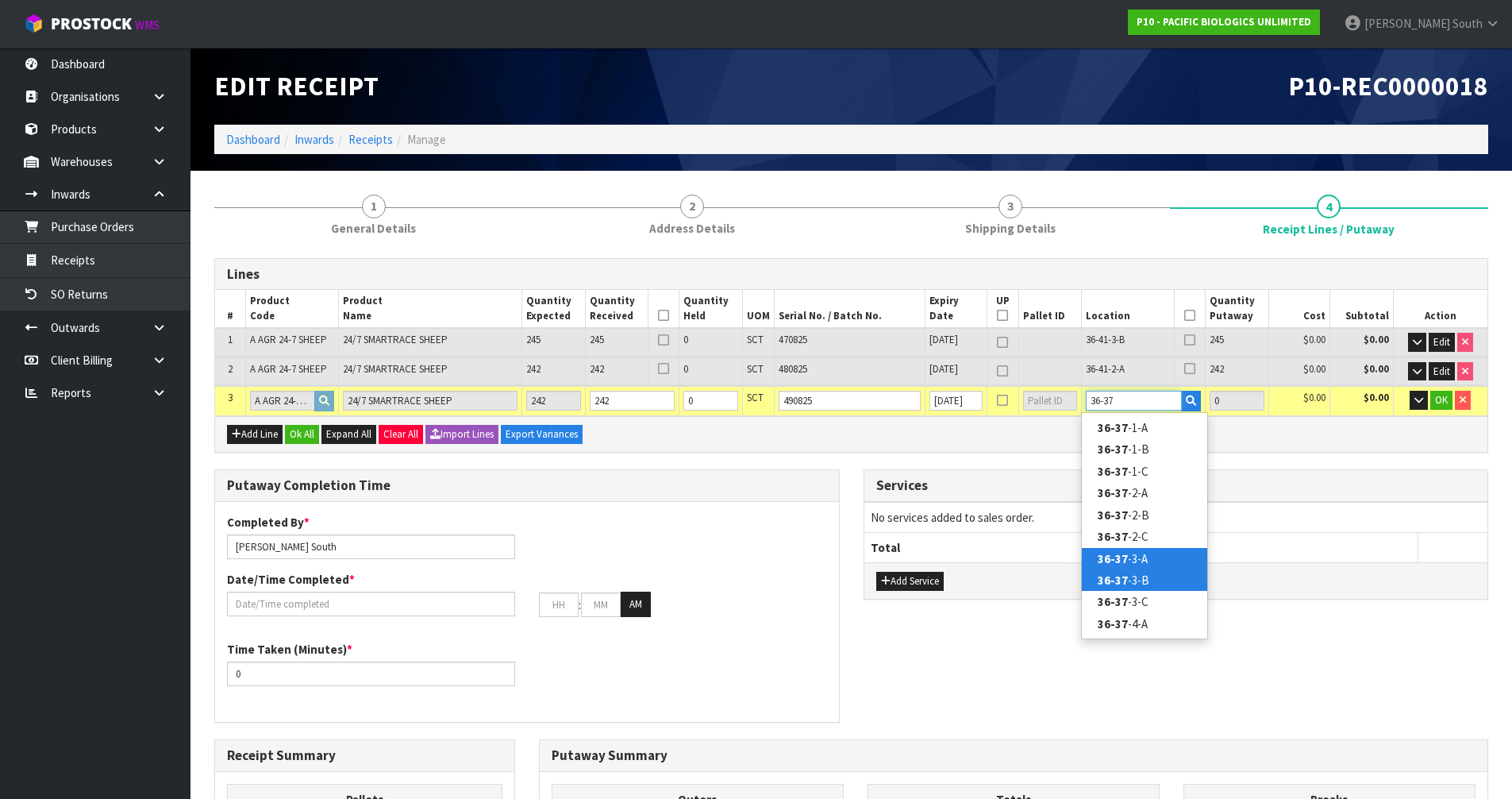
type input "36-37"
click at [1163, 563] on link "36-37 -3-A" at bounding box center [1144, 558] width 126 height 22
type input "729"
type input "36-37-3-A"
type input "242"
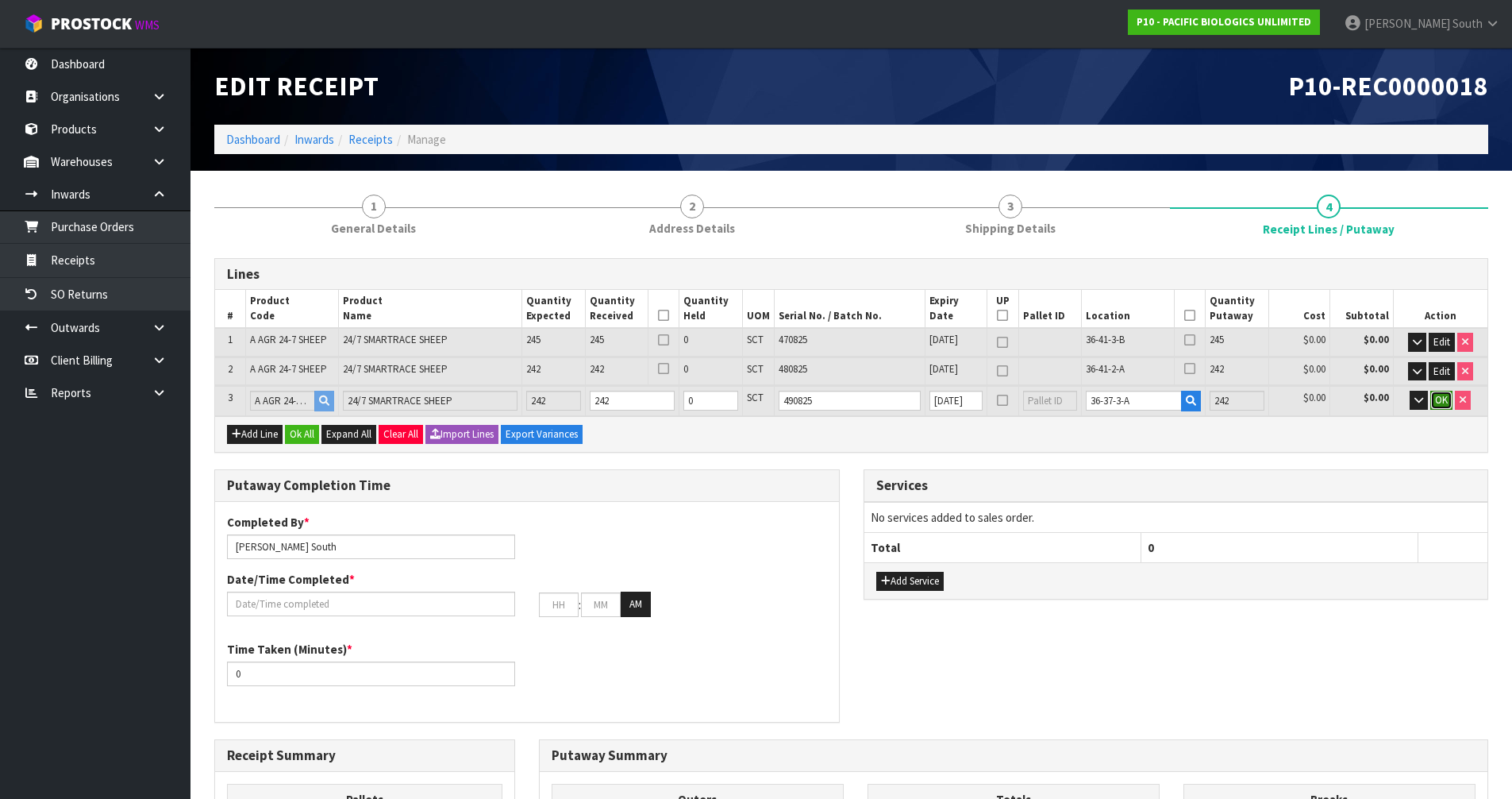
click at [1431, 403] on button "OK" at bounding box center [1442, 400] width 23 height 19
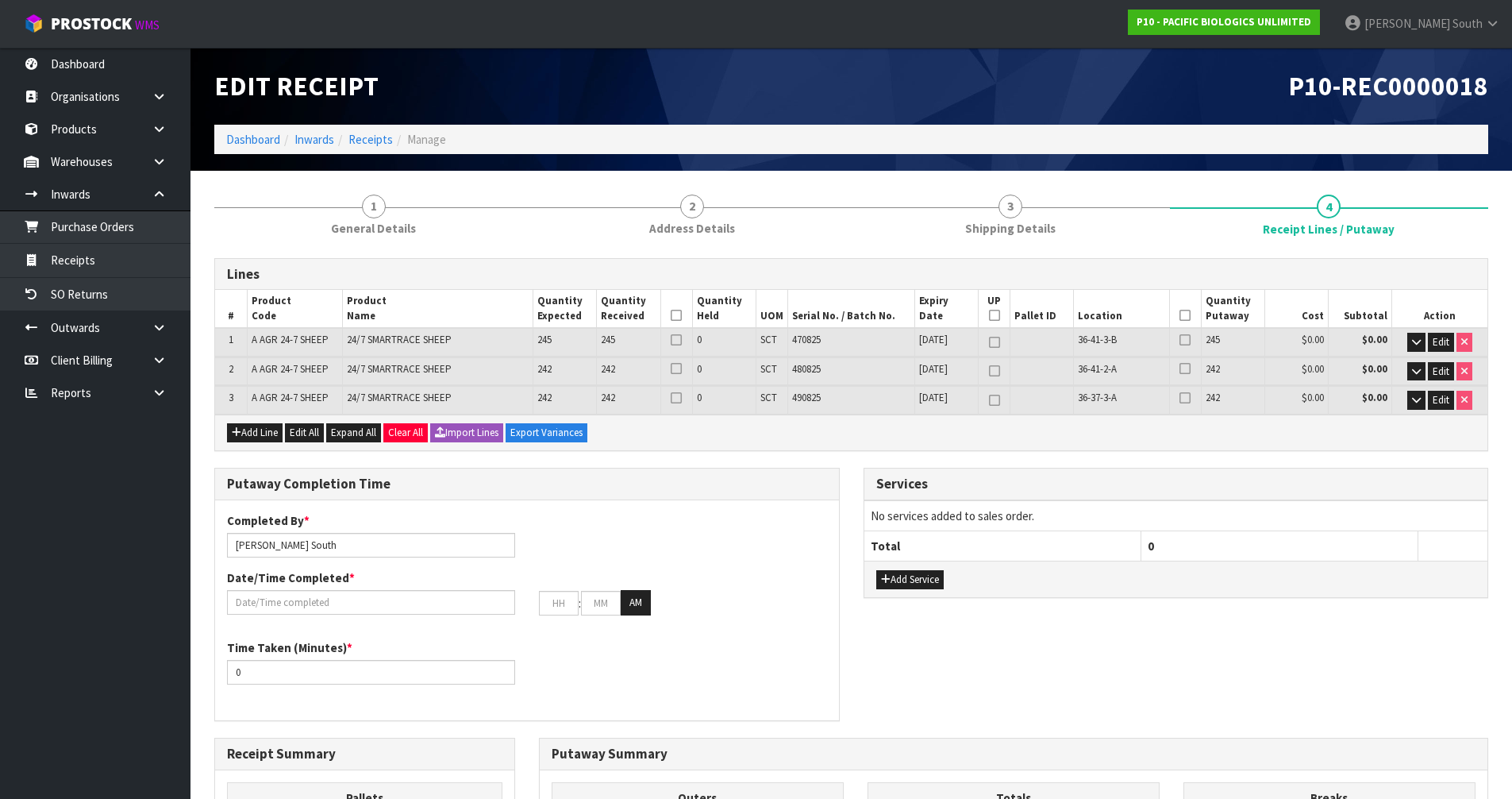
click at [1192, 449] on div "Add Line Edit All Expand All Clear All Import Lines Export Variances" at bounding box center [850, 432] width 1272 height 36
click at [1187, 315] on icon at bounding box center [1184, 315] width 11 height 1
click at [679, 315] on icon at bounding box center [676, 315] width 11 height 1
click at [963, 444] on div "Add Line Edit All Expand All Clear All Import Lines Export Variances" at bounding box center [850, 432] width 1272 height 36
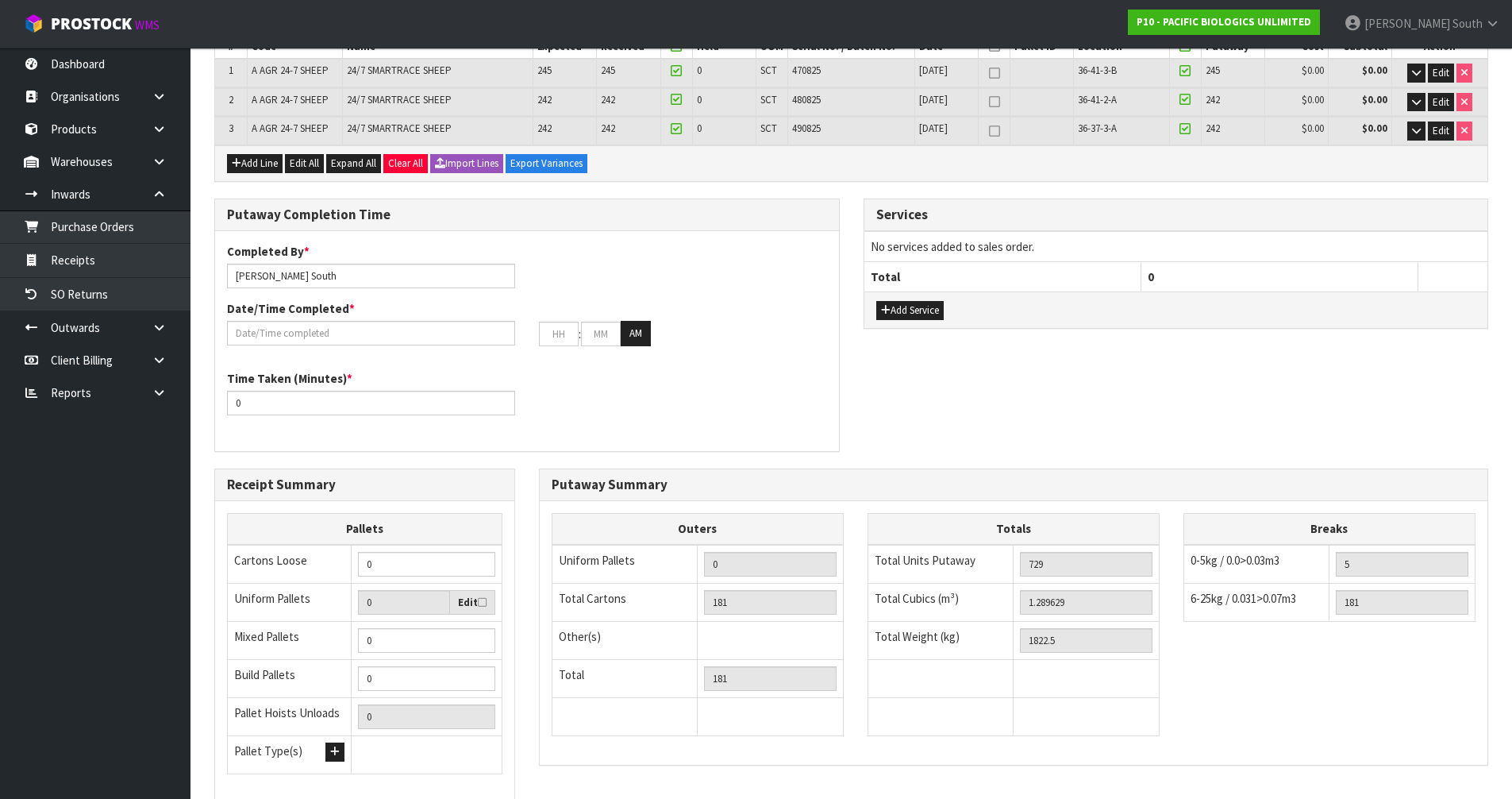
scroll to position [317, 0]
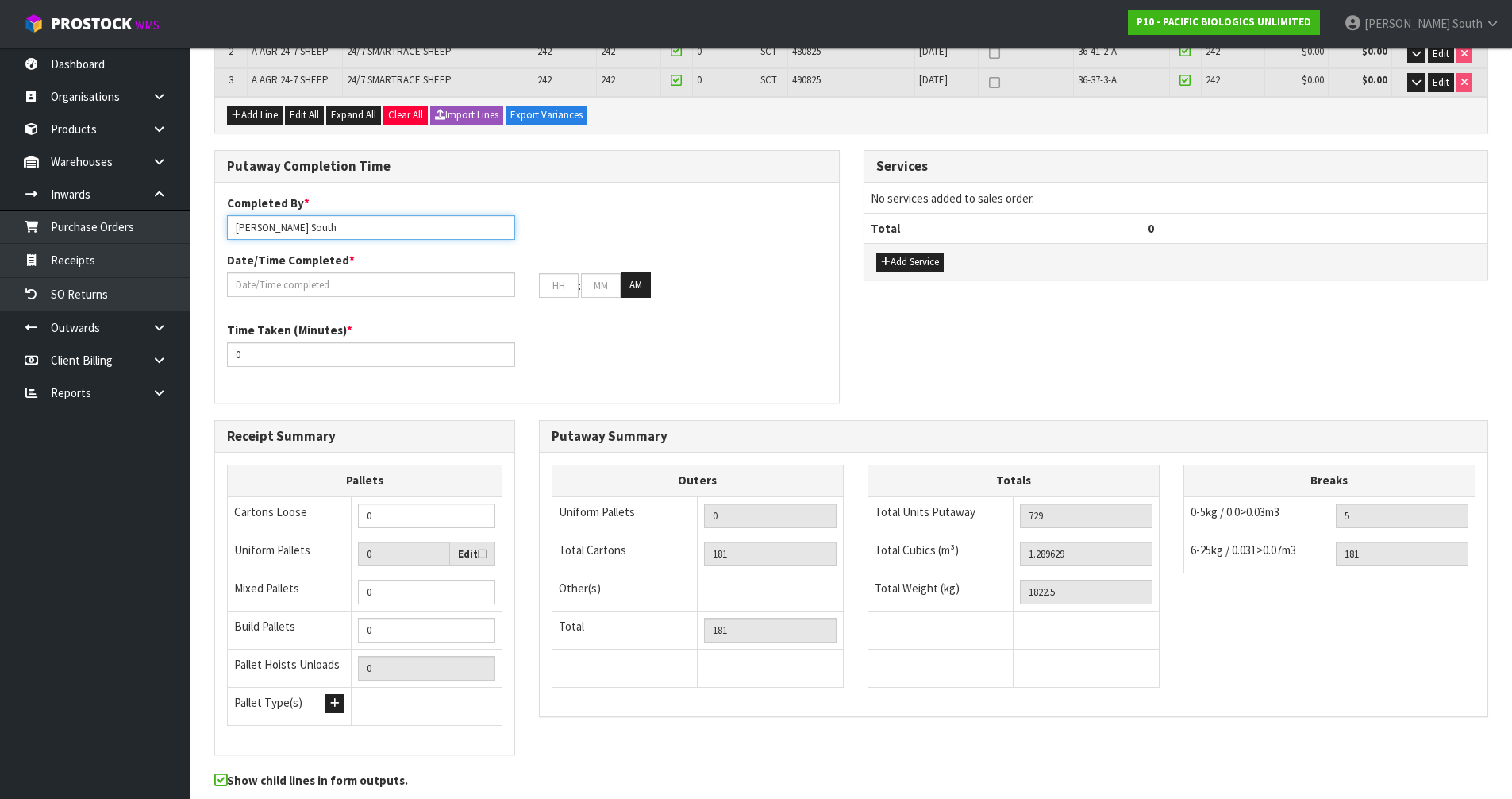
drag, startPoint x: 327, startPoint y: 231, endPoint x: 243, endPoint y: 223, distance: 84.4
click at [243, 223] on input "[PERSON_NAME] South" at bounding box center [371, 227] width 288 height 24
type input "[PERSON_NAME]"
click at [1029, 309] on div "Putaway Completion Time Completed By * [PERSON_NAME] Date/Time Completed * : : …" at bounding box center [851, 284] width 1297 height 269
drag, startPoint x: 395, startPoint y: 585, endPoint x: 342, endPoint y: 588, distance: 53.1
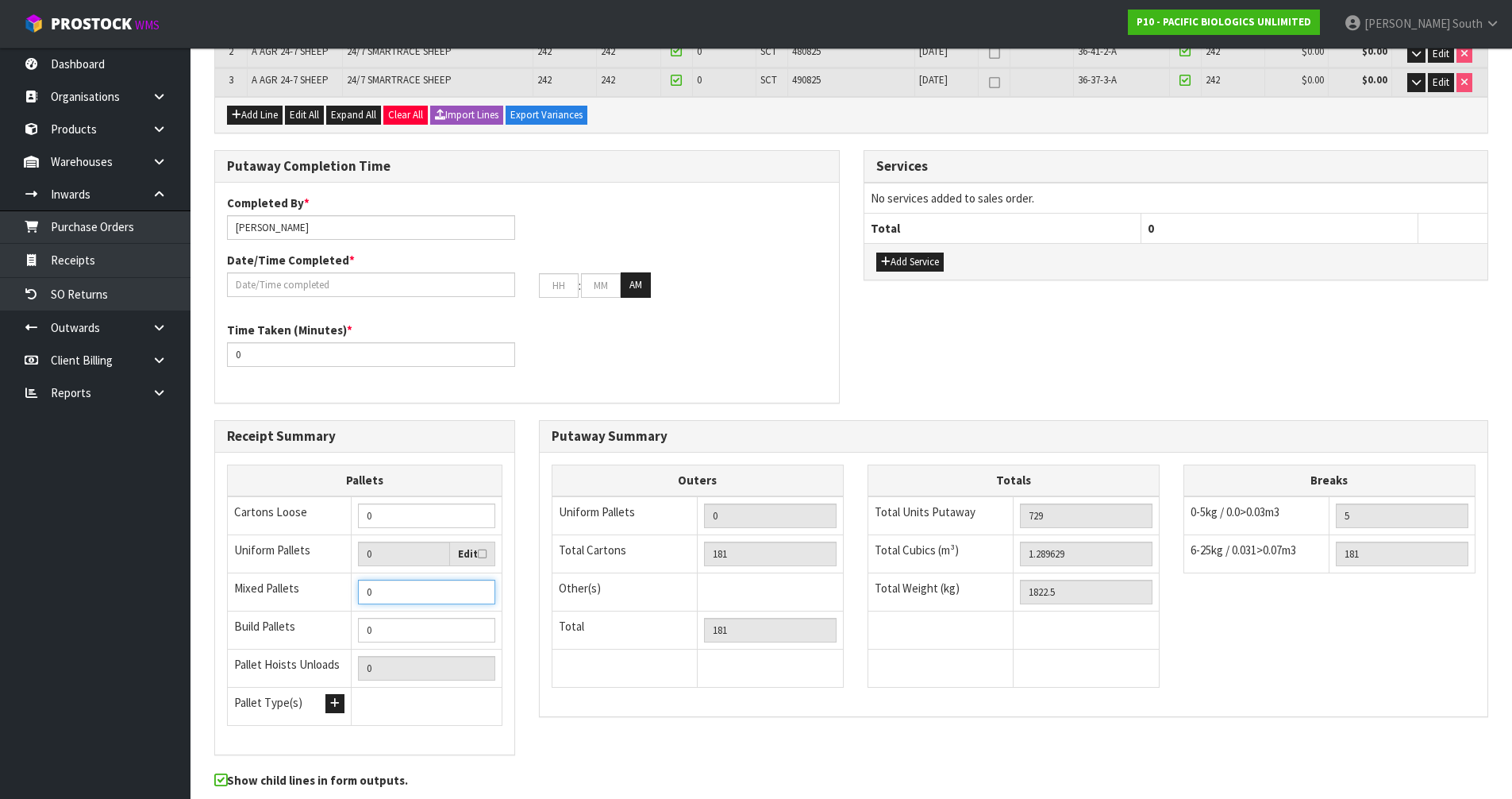
click at [342, 588] on tr "Mixed Pallets 0" at bounding box center [365, 592] width 275 height 38
type input "2"
click at [535, 639] on div "Putaway Summary Outers Uniform Pallets 0 Total Cartons 181 Other(s) Bag x 0 Bar…" at bounding box center [1013, 576] width 973 height 313
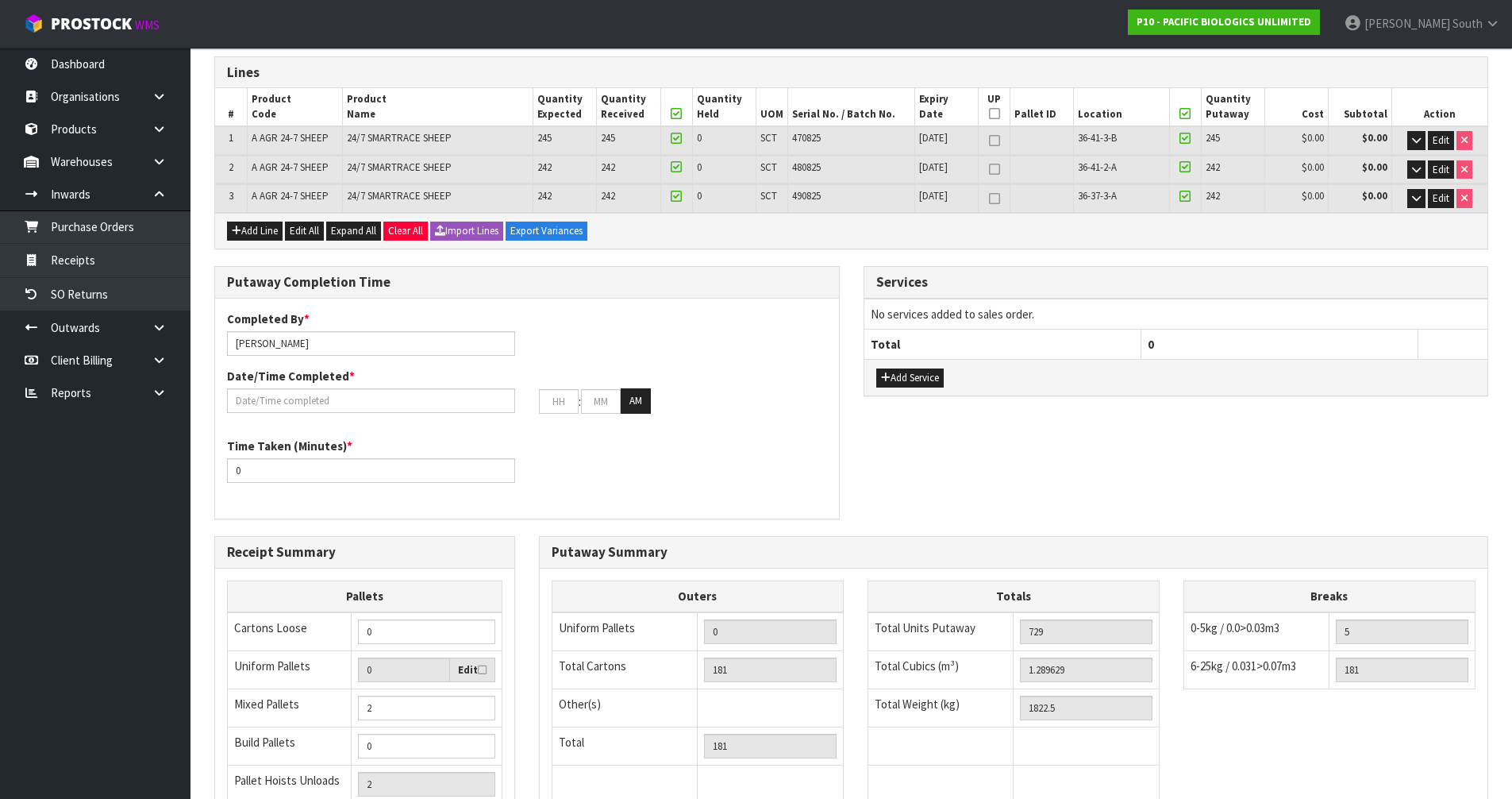
scroll to position [238, 0]
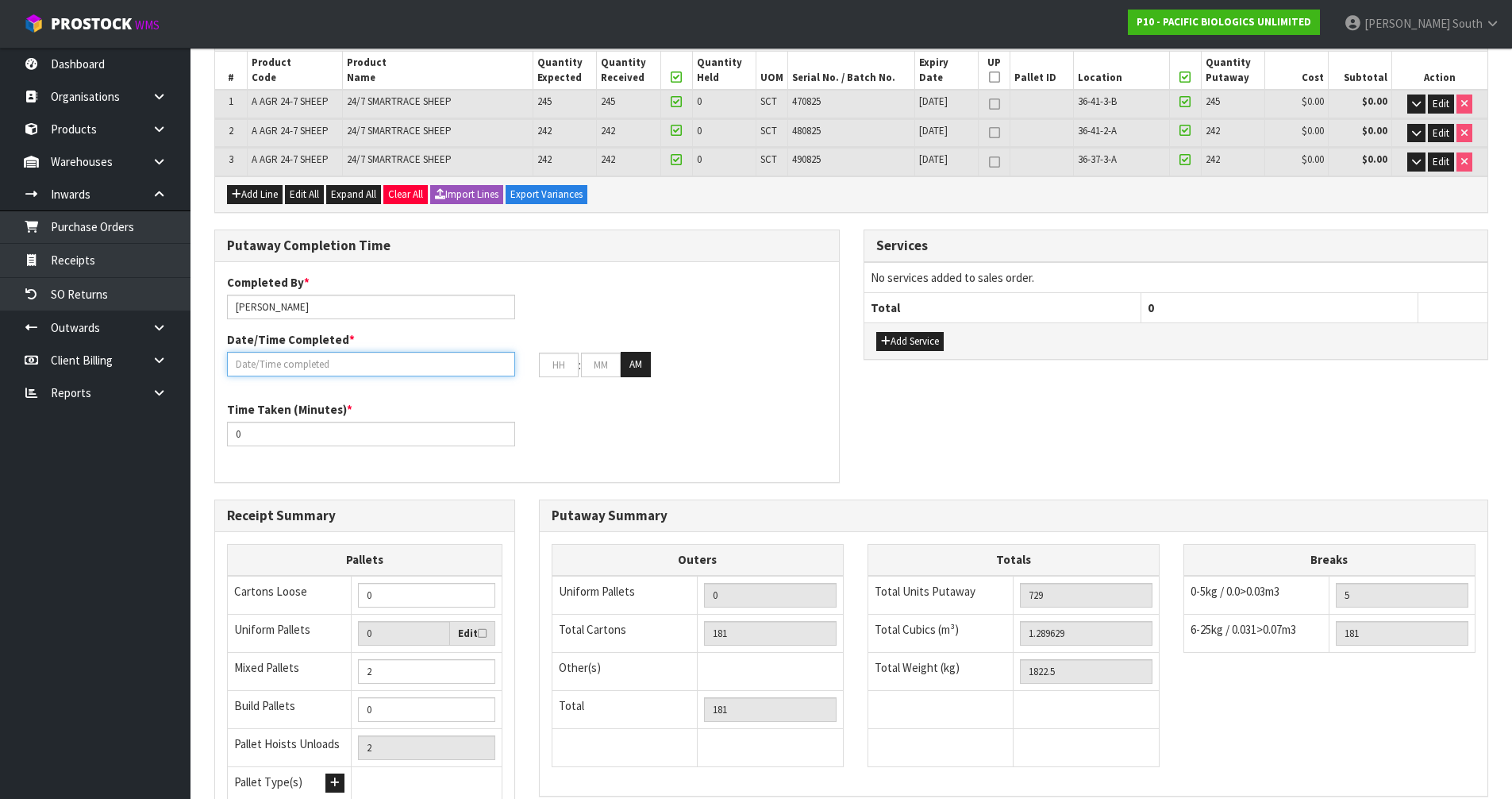
click at [268, 361] on input "text" at bounding box center [371, 364] width 288 height 24
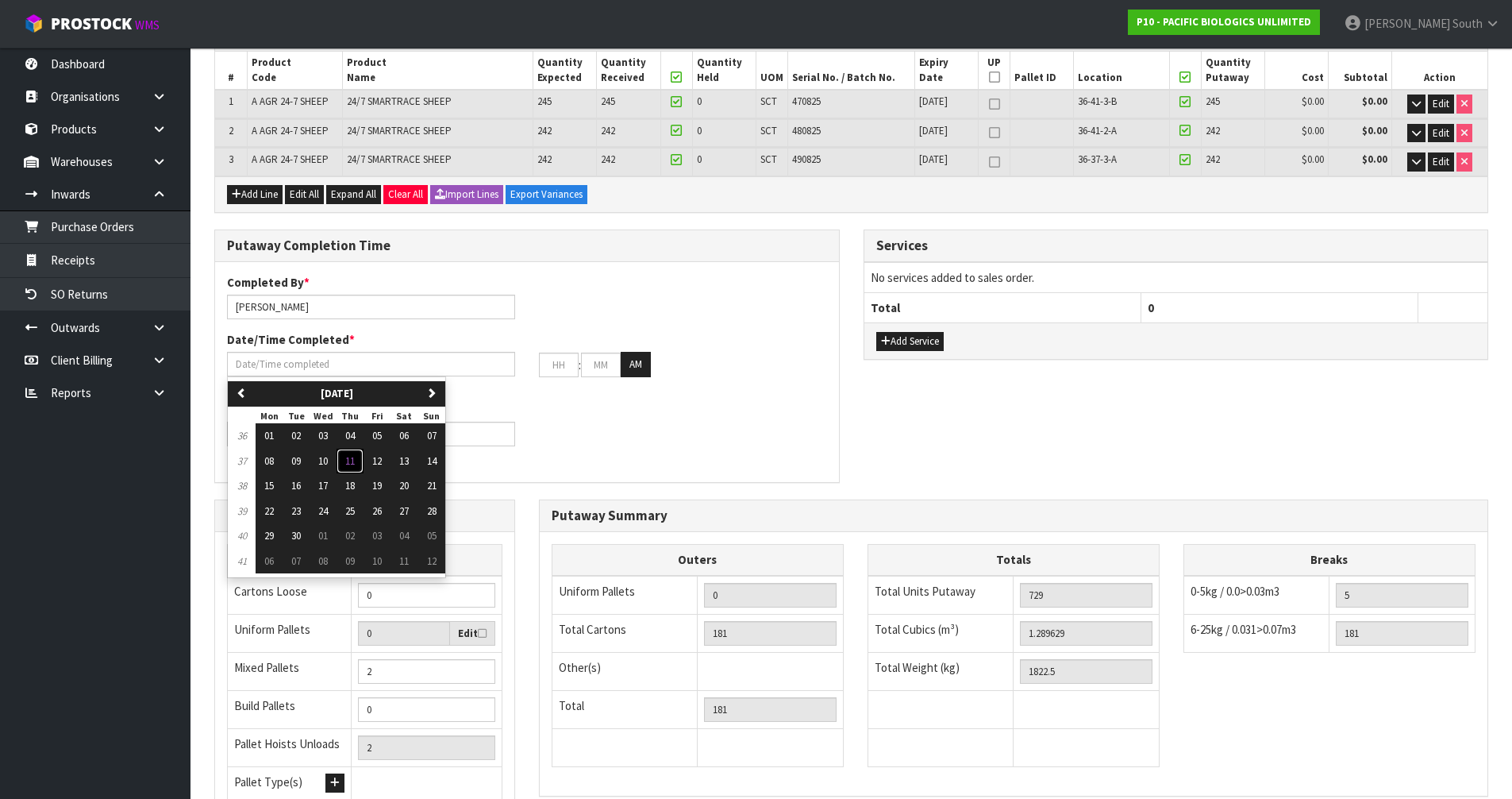
click at [352, 459] on span "11" at bounding box center [350, 461] width 9 height 13
type input "[DATE]"
type input "12"
type input "00"
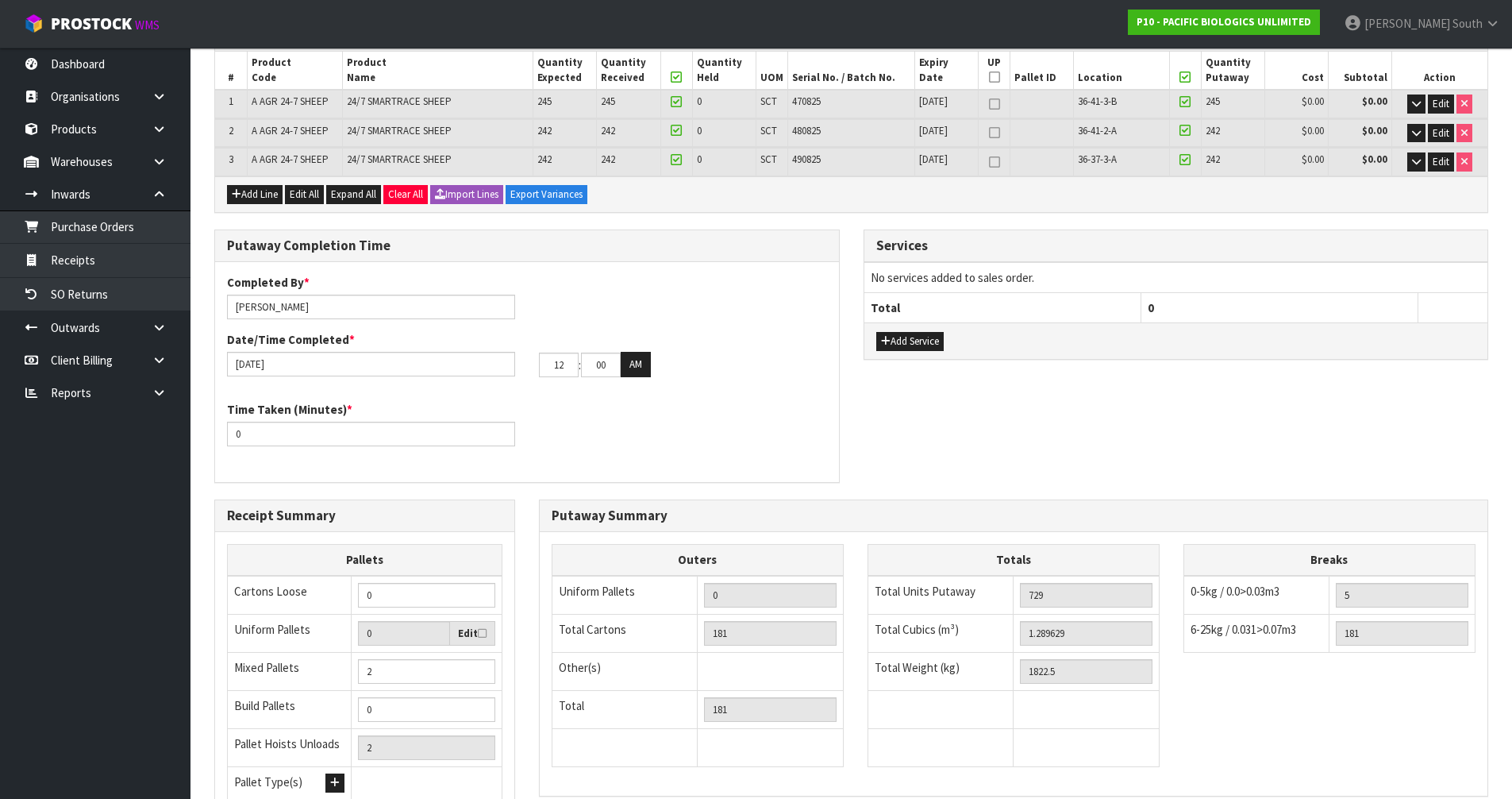
click at [587, 416] on div "Time Taken (Minutes) * 0" at bounding box center [527, 429] width 624 height 57
drag, startPoint x: 565, startPoint y: 358, endPoint x: 542, endPoint y: 358, distance: 23.0
click at [542, 358] on input "12" at bounding box center [558, 364] width 39 height 24
type input "03"
click at [624, 364] on button "AM" at bounding box center [635, 364] width 30 height 25
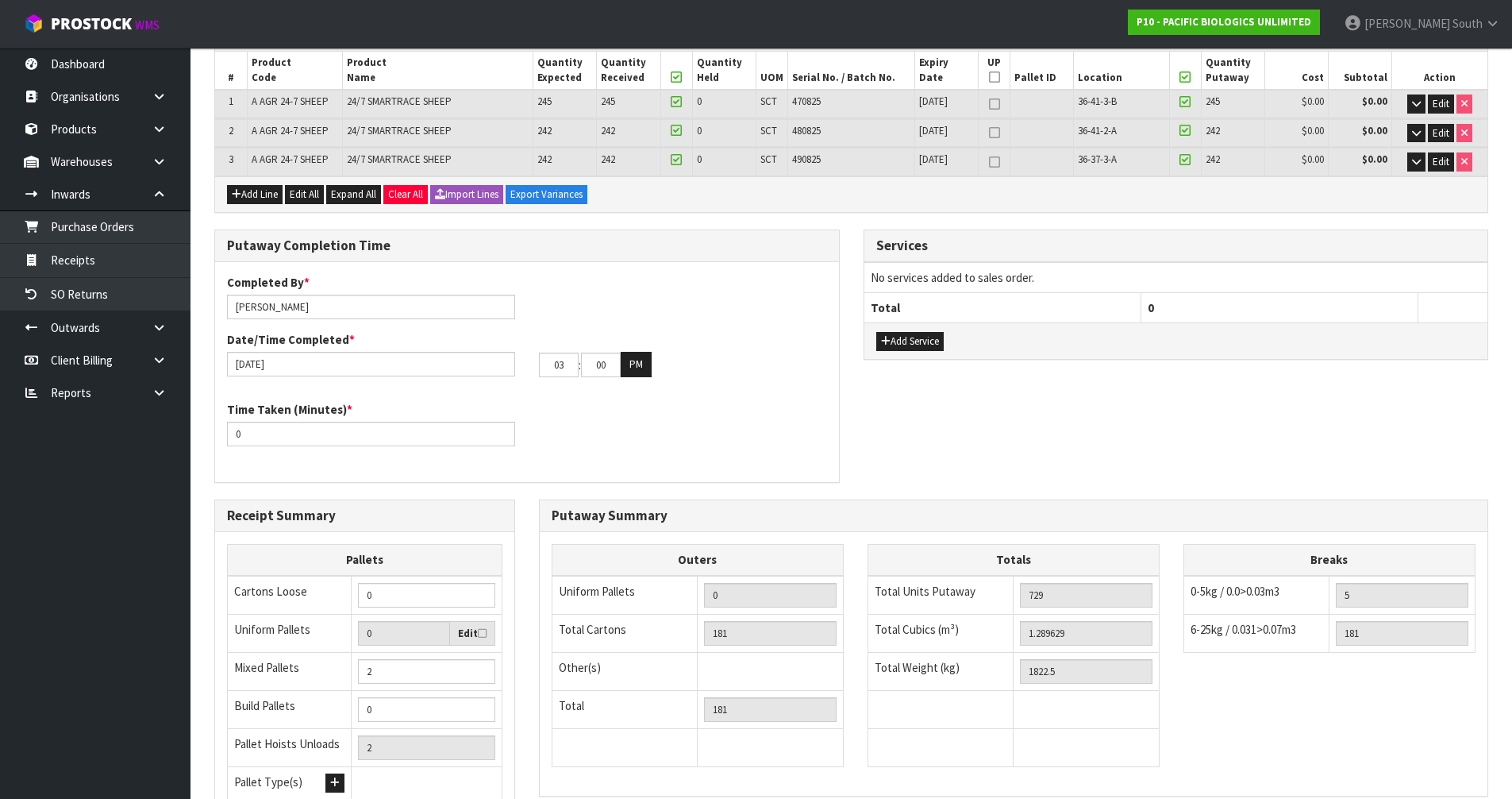
click at [626, 387] on div "Completed By * [PERSON_NAME] Date/Time Completed * [DATE] 03 : 00 : 00 PM" at bounding box center [527, 331] width 624 height 115
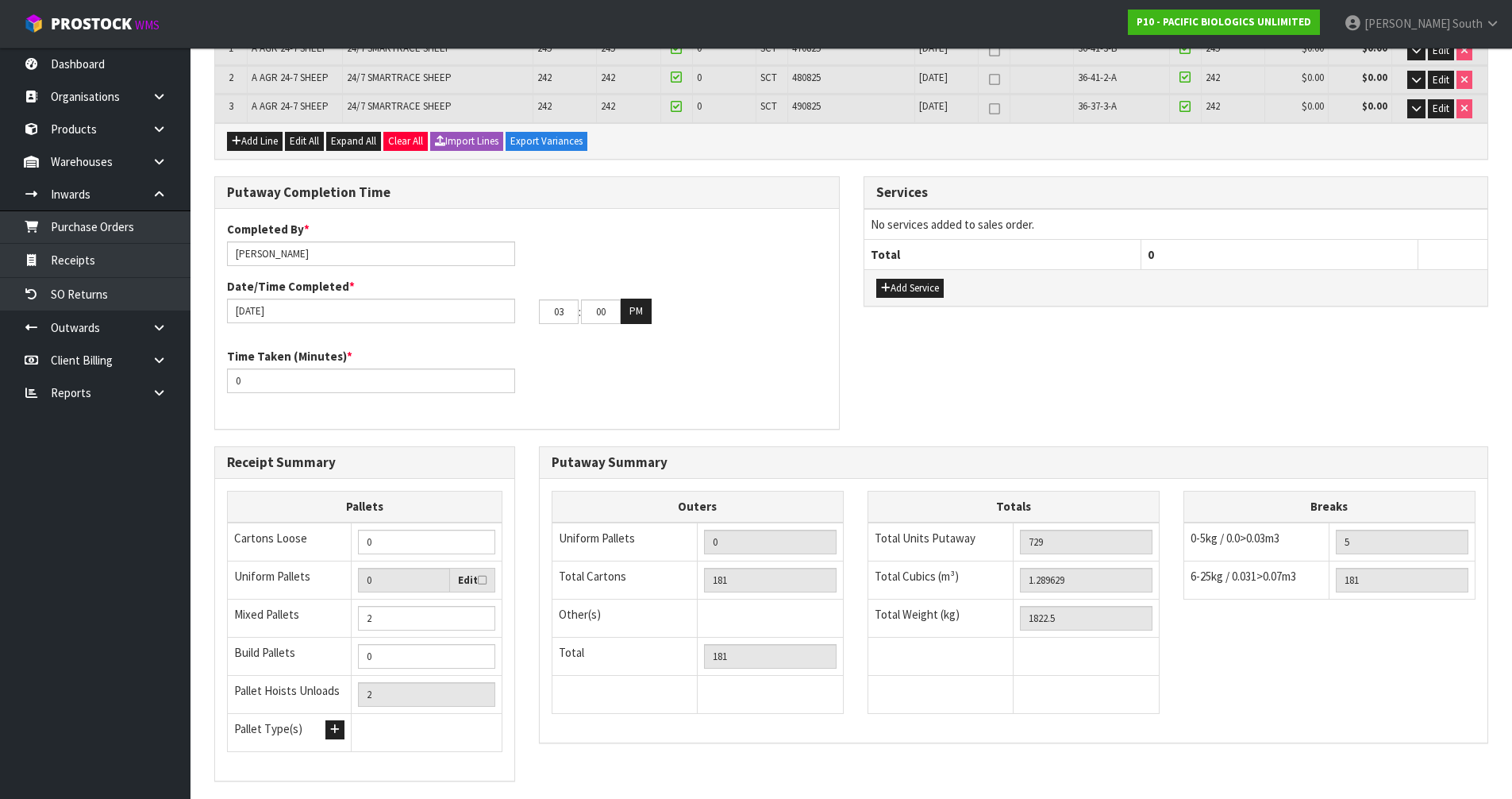
scroll to position [317, 0]
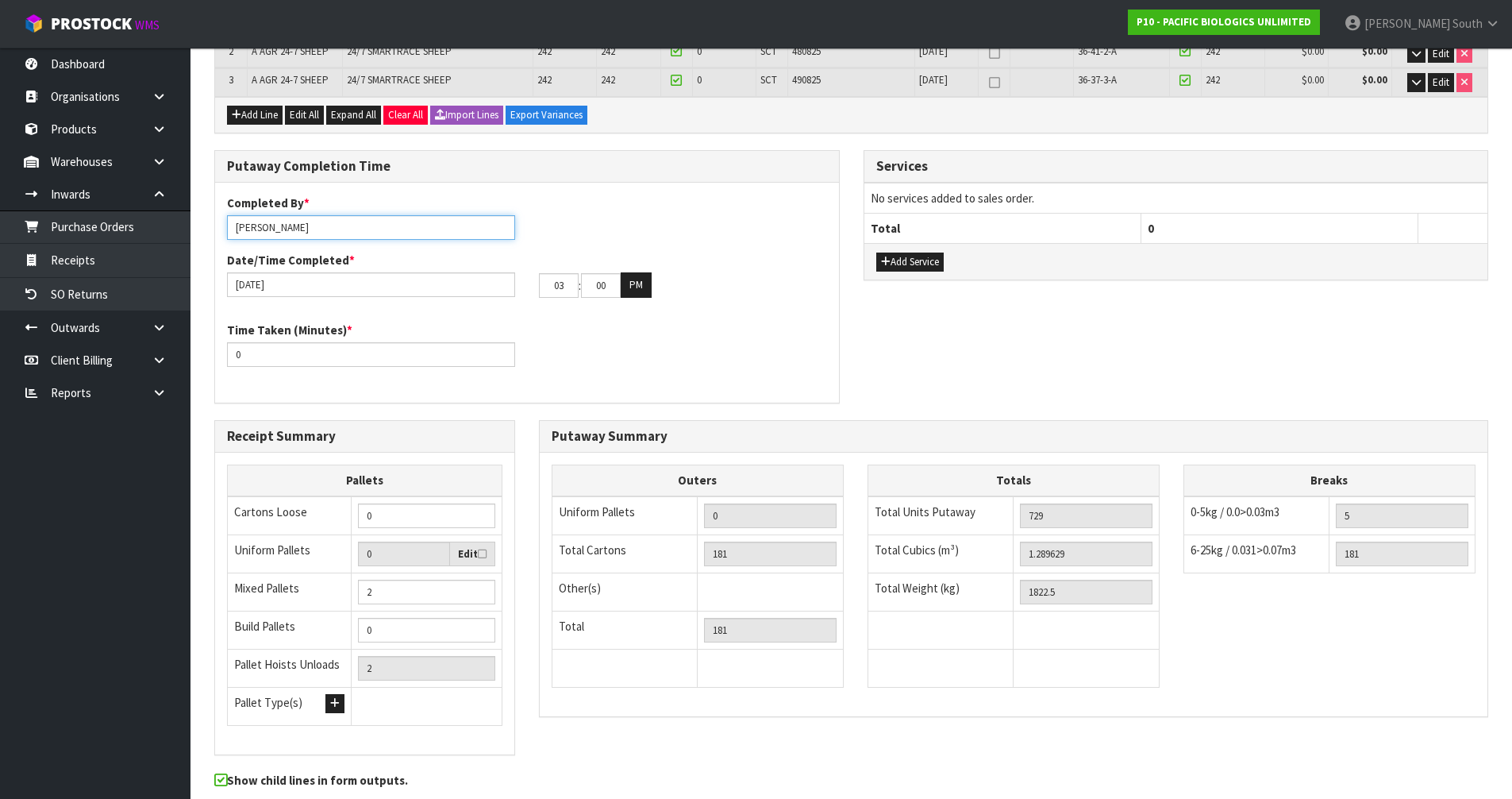
click at [275, 228] on input "[PERSON_NAME]" at bounding box center [371, 227] width 288 height 24
click at [634, 254] on div "Date/Time Completed * [DATE] 03 : 00 : 00 PM" at bounding box center [527, 274] width 624 height 46
click at [269, 227] on input "[PERSON_NAME] + [PERSON_NAME]" at bounding box center [371, 227] width 288 height 24
type input "[PERSON_NAME] + [PERSON_NAME]"
click at [560, 209] on div "Completed By * [PERSON_NAME] + [PERSON_NAME] Date/Time Completed * [DATE] 03 : …" at bounding box center [527, 252] width 624 height 115
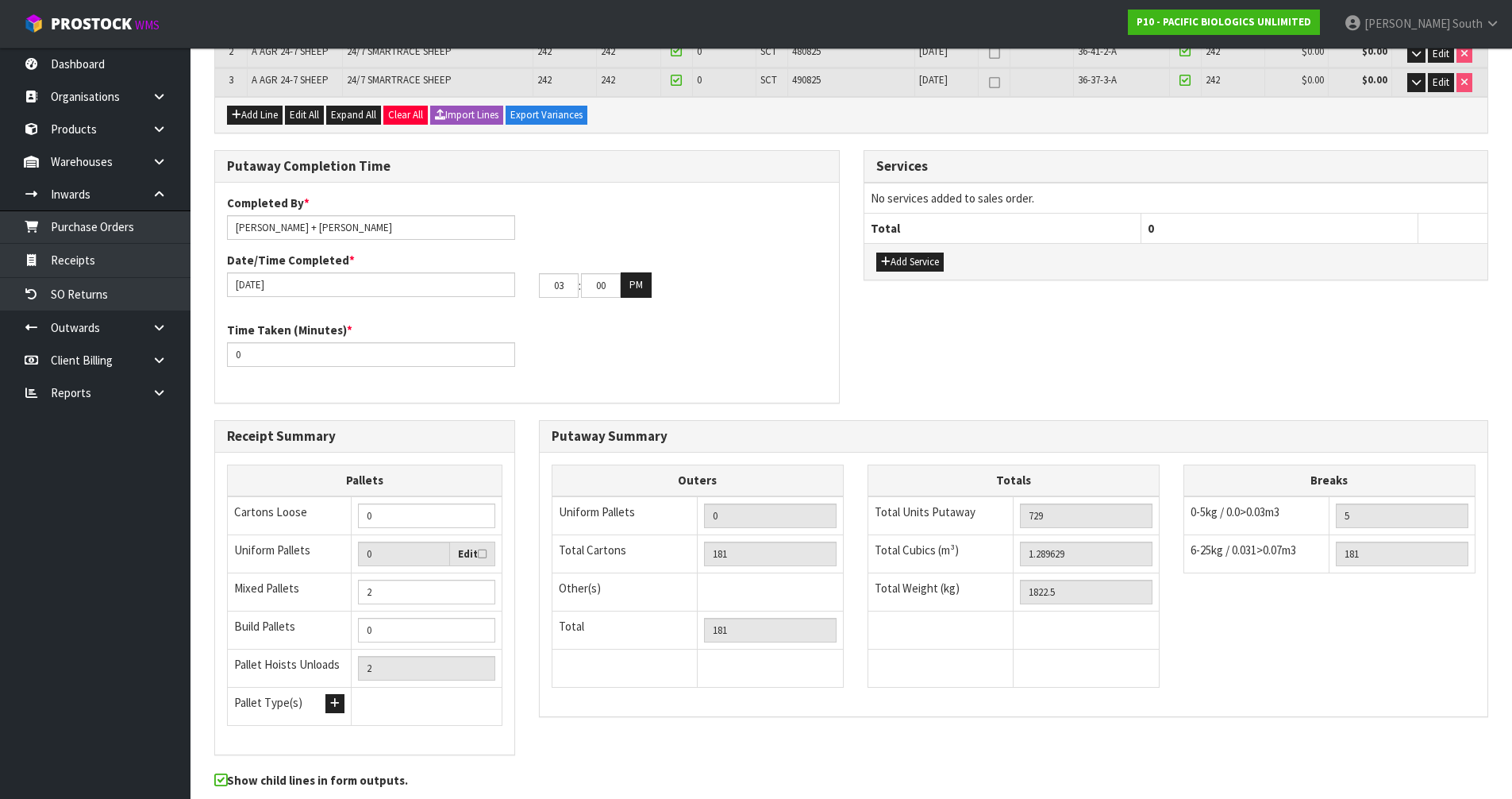
click at [530, 423] on div "Putaway Summary Outers Uniform Pallets 0 Total Cartons 181 Other(s) Bag x 0 Bar…" at bounding box center [1013, 576] width 973 height 313
drag, startPoint x: 568, startPoint y: 286, endPoint x: 530, endPoint y: 288, distance: 38.1
click at [530, 288] on div "03 : 00 : 00 PM" at bounding box center [682, 284] width 312 height 25
type input "1"
type input "[DATE]"
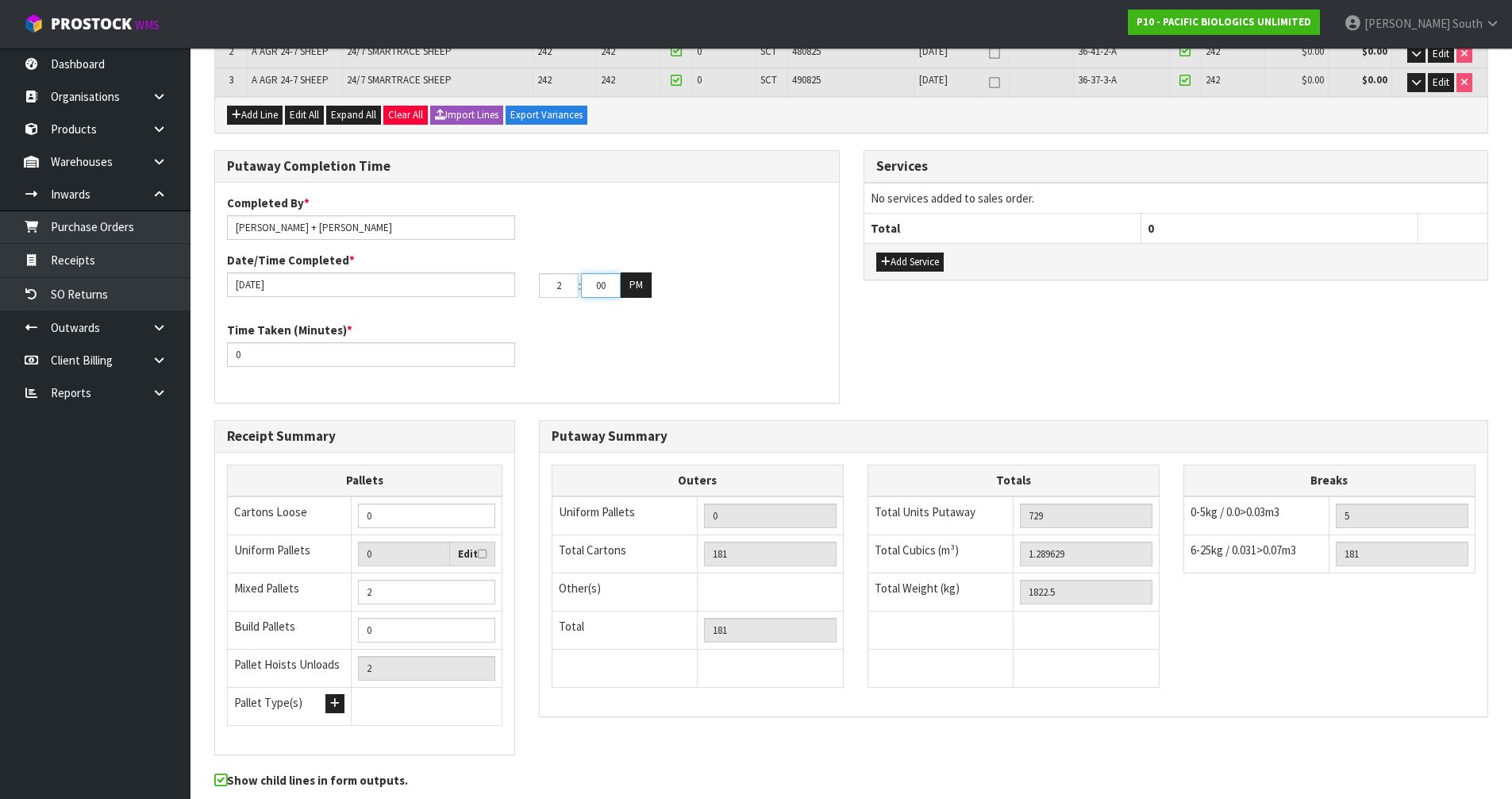
type input "02"
drag, startPoint x: 596, startPoint y: 286, endPoint x: 627, endPoint y: 285, distance: 31.0
click at [627, 285] on tr "02 : 00 : 00 PM" at bounding box center [595, 284] width 113 height 25
type input "30"
click at [783, 280] on div "02 : 30 : 00 PM" at bounding box center [682, 284] width 288 height 25
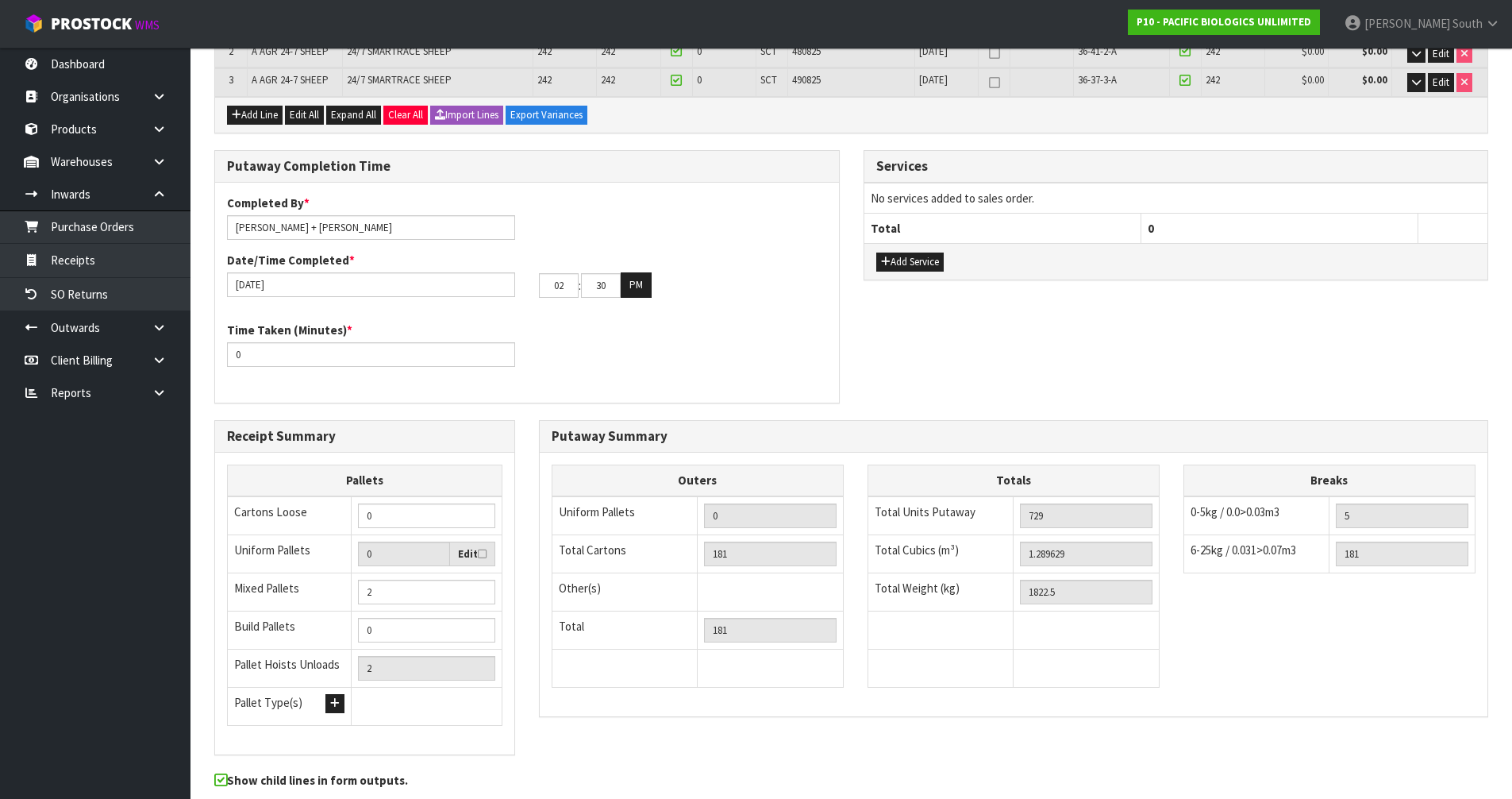
click at [728, 385] on div "Completed By * [PERSON_NAME] + [PERSON_NAME] Date/Time Completed * [DATE] 02 : …" at bounding box center [527, 293] width 624 height 197
click at [893, 419] on div "Putaway Completion Time Completed By * [PERSON_NAME] + [PERSON_NAME] Date/Time …" at bounding box center [851, 284] width 1297 height 269
type input "60"
click at [639, 376] on div "Time Taken (Minutes) * 60" at bounding box center [527, 349] width 624 height 57
click at [603, 373] on div "Time Taken (Minutes) * 60" at bounding box center [527, 349] width 624 height 57
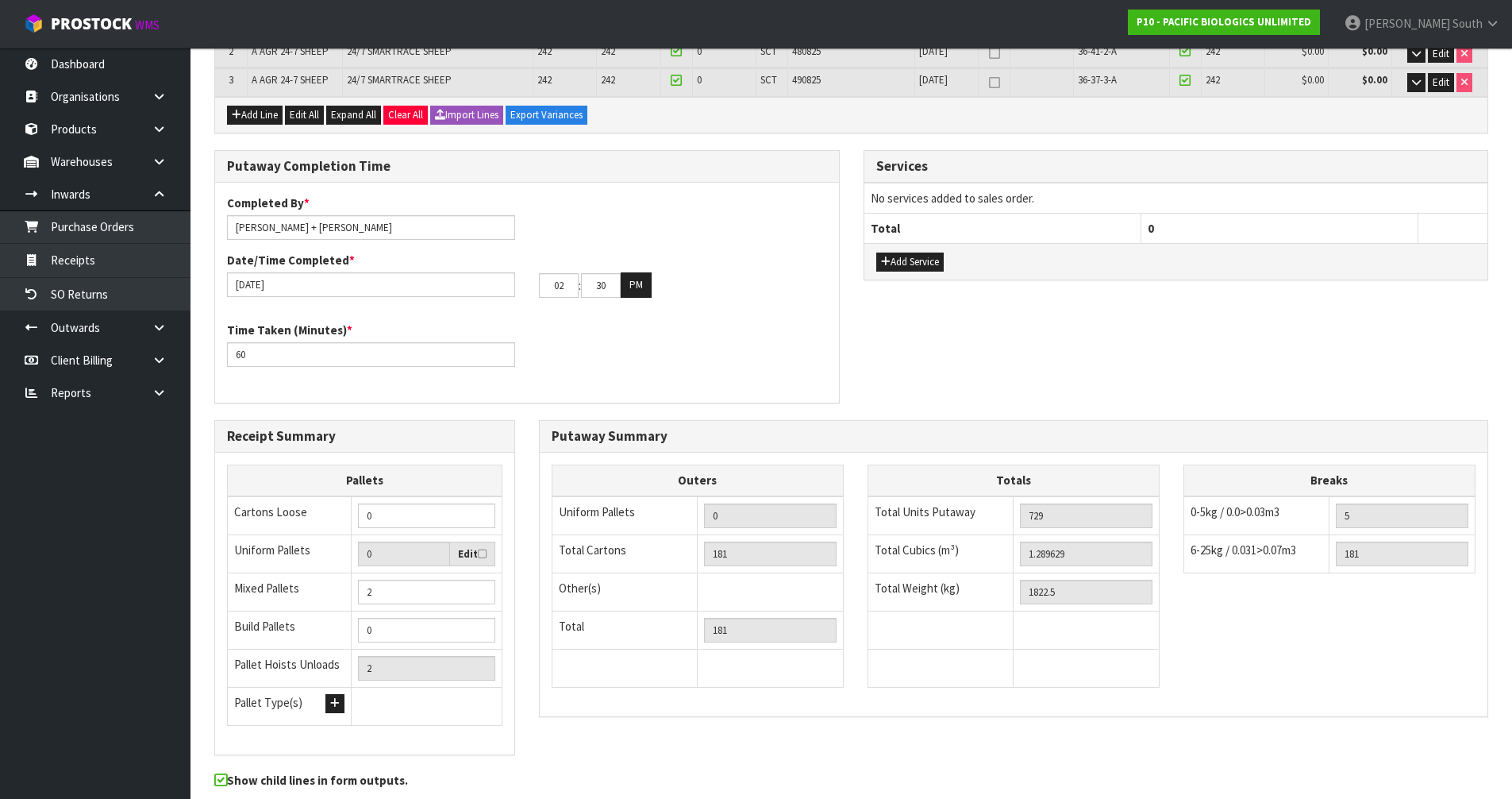
click at [593, 363] on div "Time Taken (Minutes) * 60" at bounding box center [527, 349] width 624 height 57
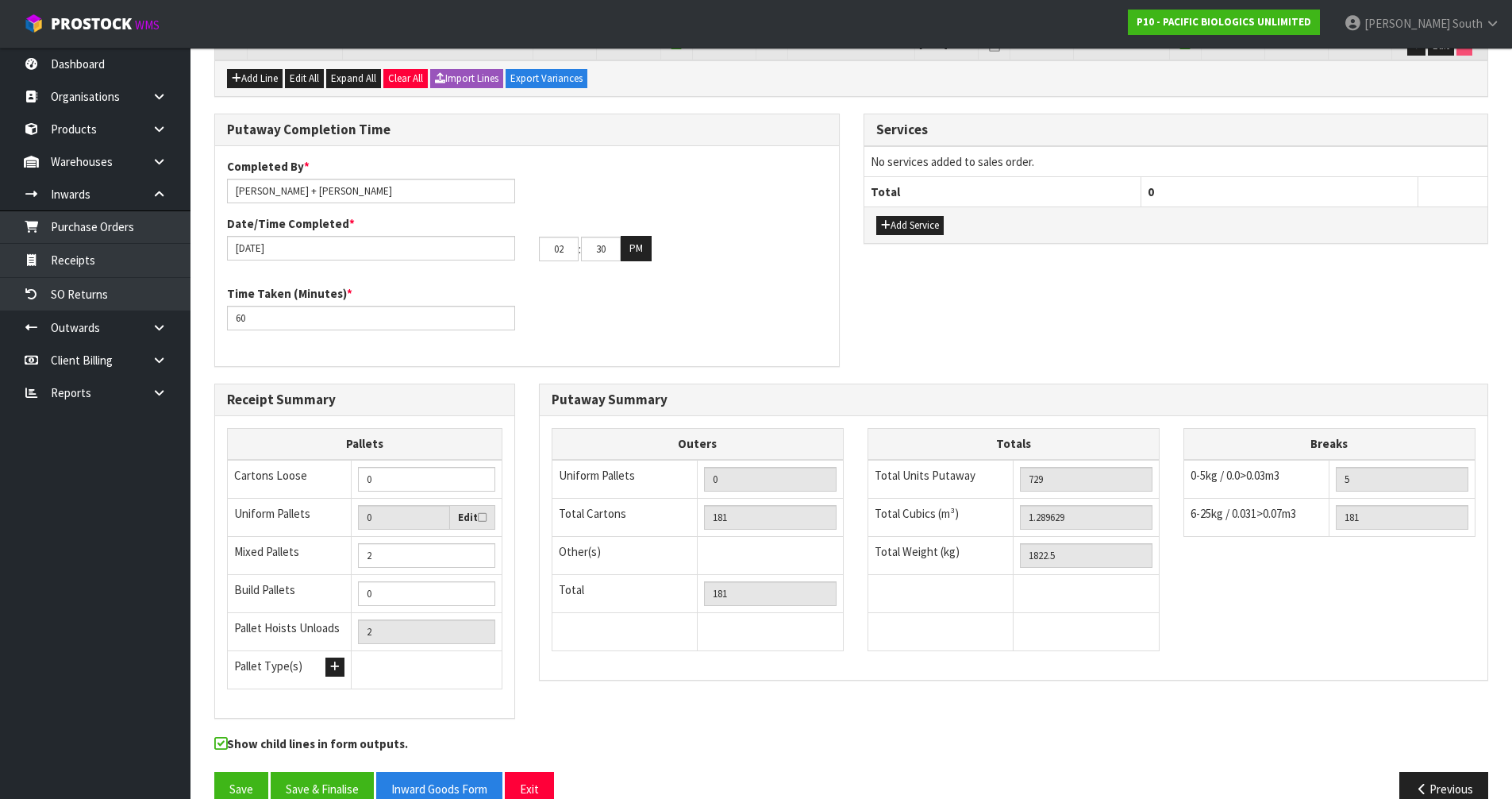
scroll to position [386, 0]
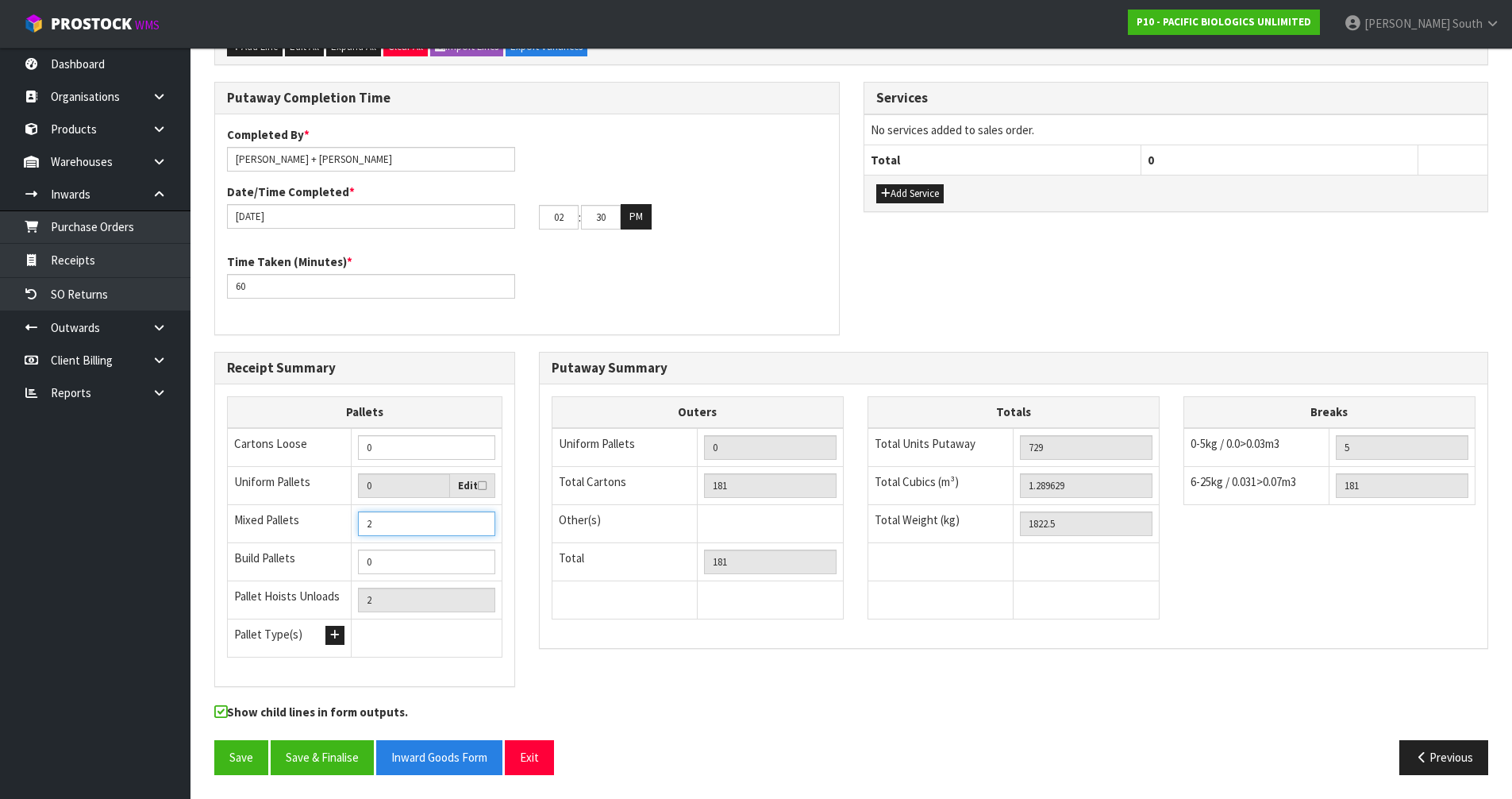
drag, startPoint x: 387, startPoint y: 530, endPoint x: 323, endPoint y: 530, distance: 64.0
click at [334, 527] on tr "Mixed Pallets 2" at bounding box center [365, 524] width 275 height 38
click at [520, 590] on div "Receipt Summary Pallets Cartons Loose 0 Uniform Pallets 0 Edit Mixed Pallets 2 …" at bounding box center [365, 528] width 325 height 352
click at [1221, 570] on div "Outers Uniform Pallets 0 Total Cartons 181 Other(s) Bag x 0 Bar x 0 Basket x 0 …" at bounding box center [1013, 515] width 947 height 238
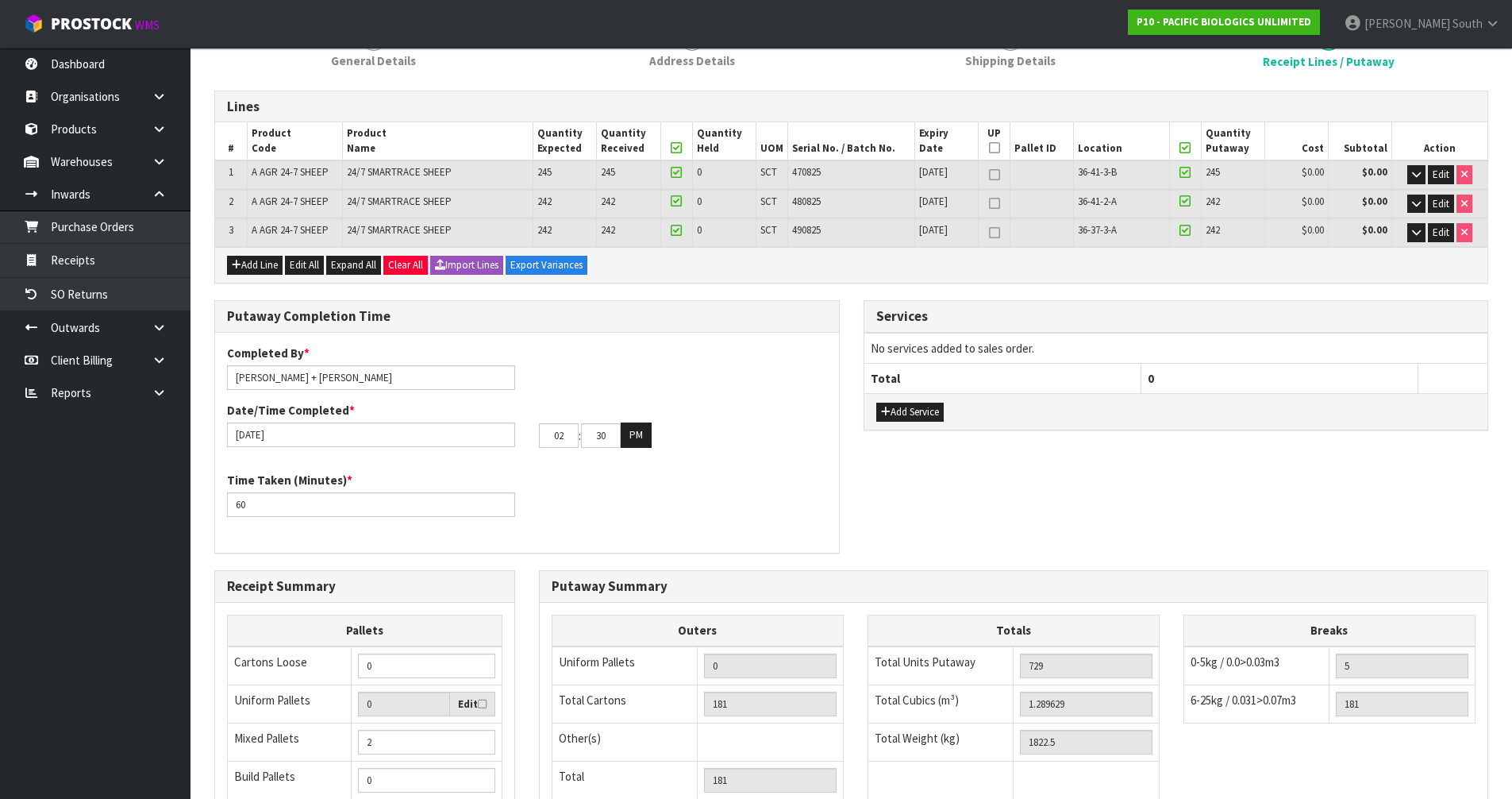
scroll to position [317, 0]
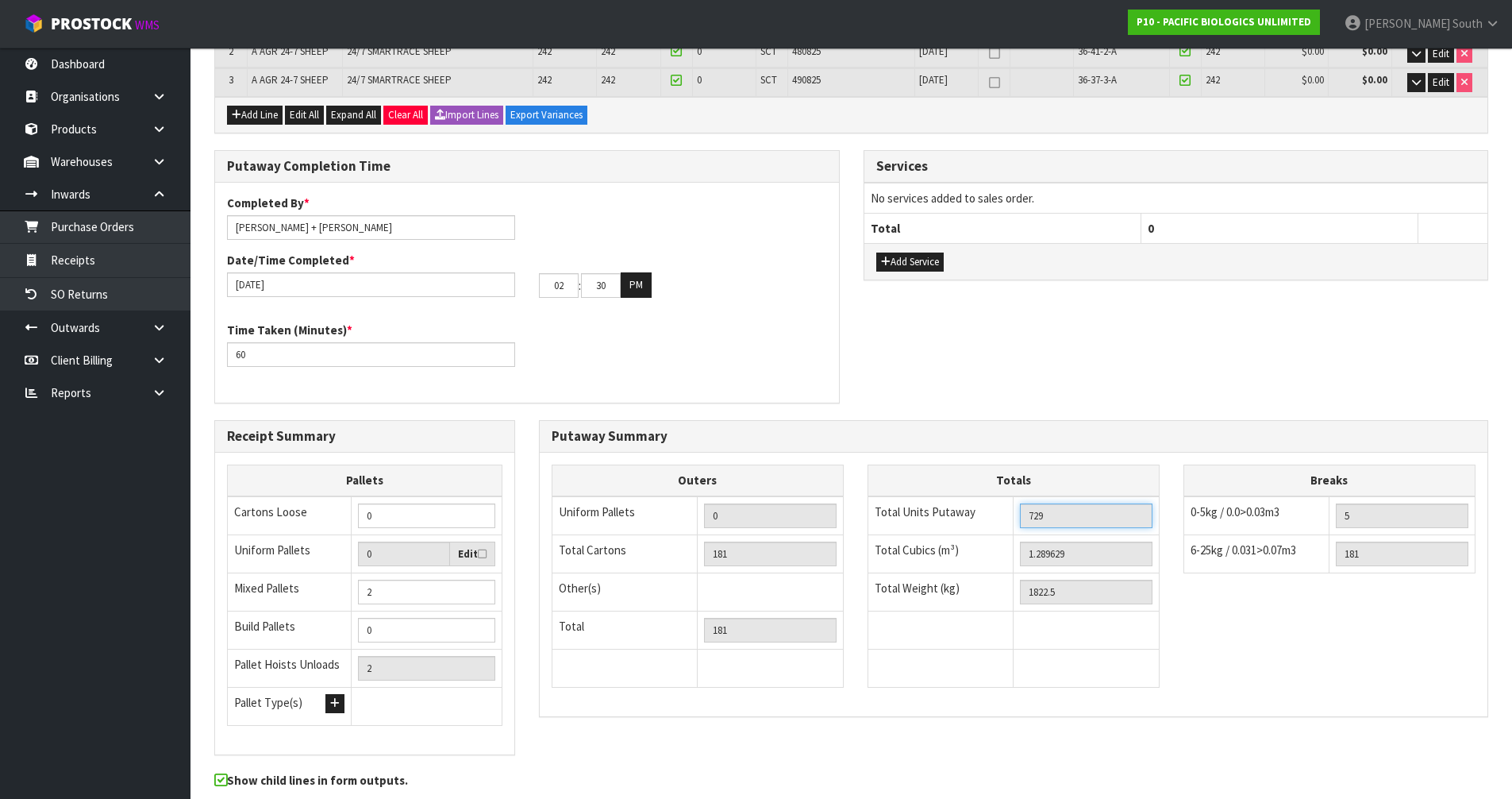
click at [1043, 520] on input "729" at bounding box center [1085, 515] width 132 height 24
click at [1067, 420] on div "Putaway Summary Outers Uniform Pallets 0 Total Cartons 181 Other(s) Bag x 0 Bar…" at bounding box center [1013, 567] width 949 height 296
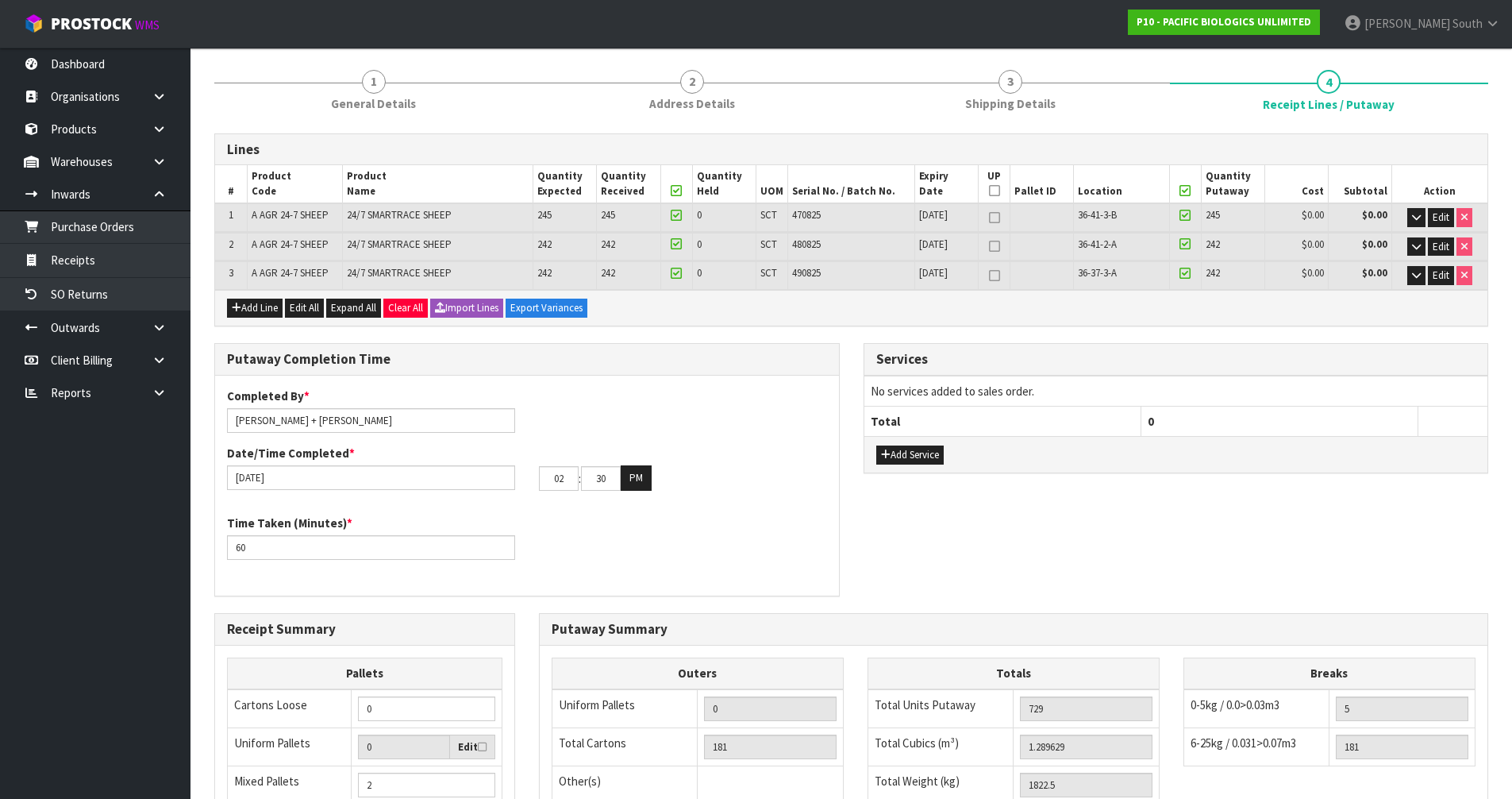
scroll to position [238, 0]
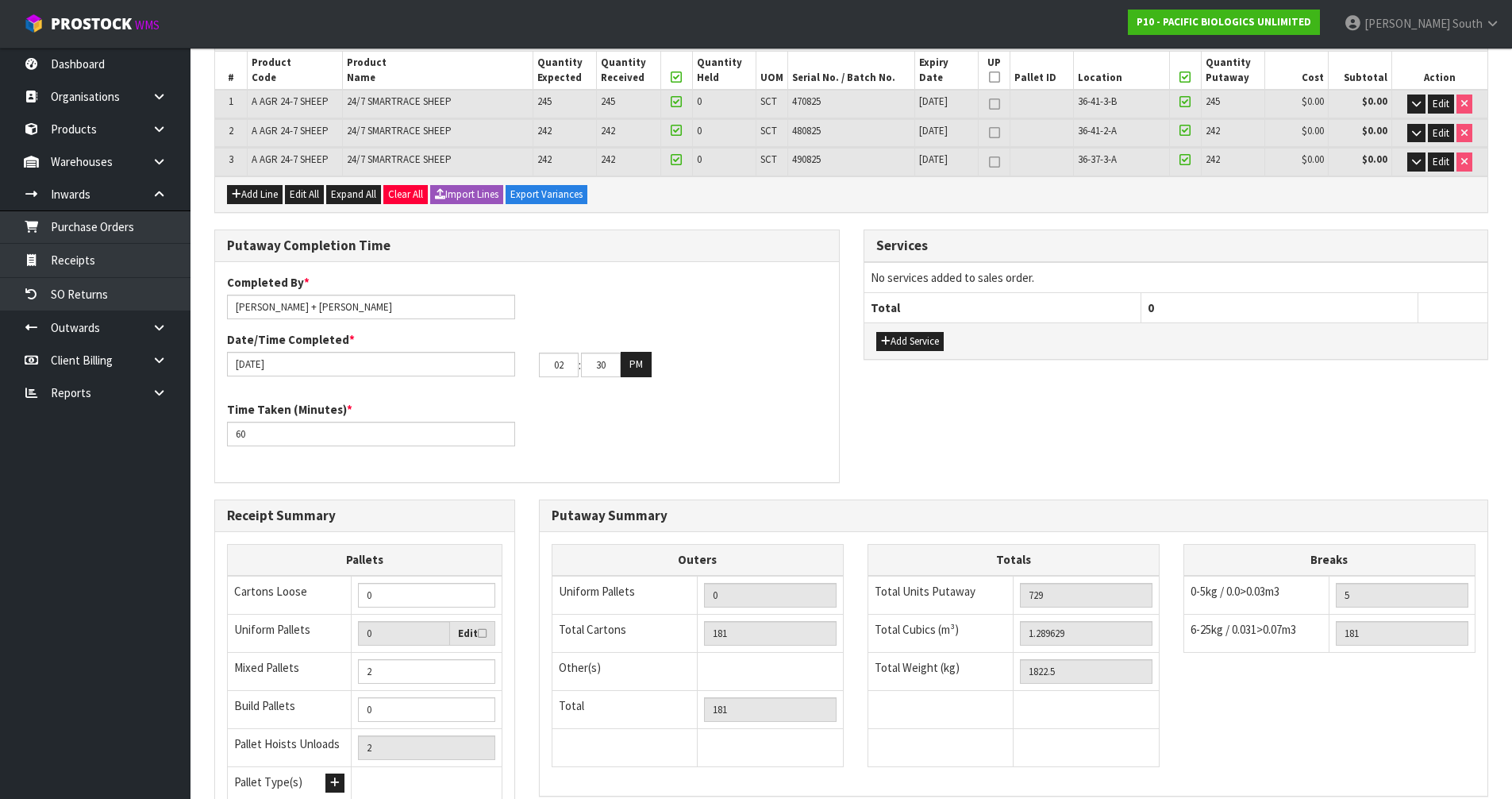
click at [771, 421] on div "Time Taken (Minutes) * 60" at bounding box center [527, 429] width 624 height 57
click at [1266, 230] on div "Services" at bounding box center [1176, 246] width 624 height 32
click at [1119, 272] on td "No services added to sales order." at bounding box center [1176, 277] width 624 height 30
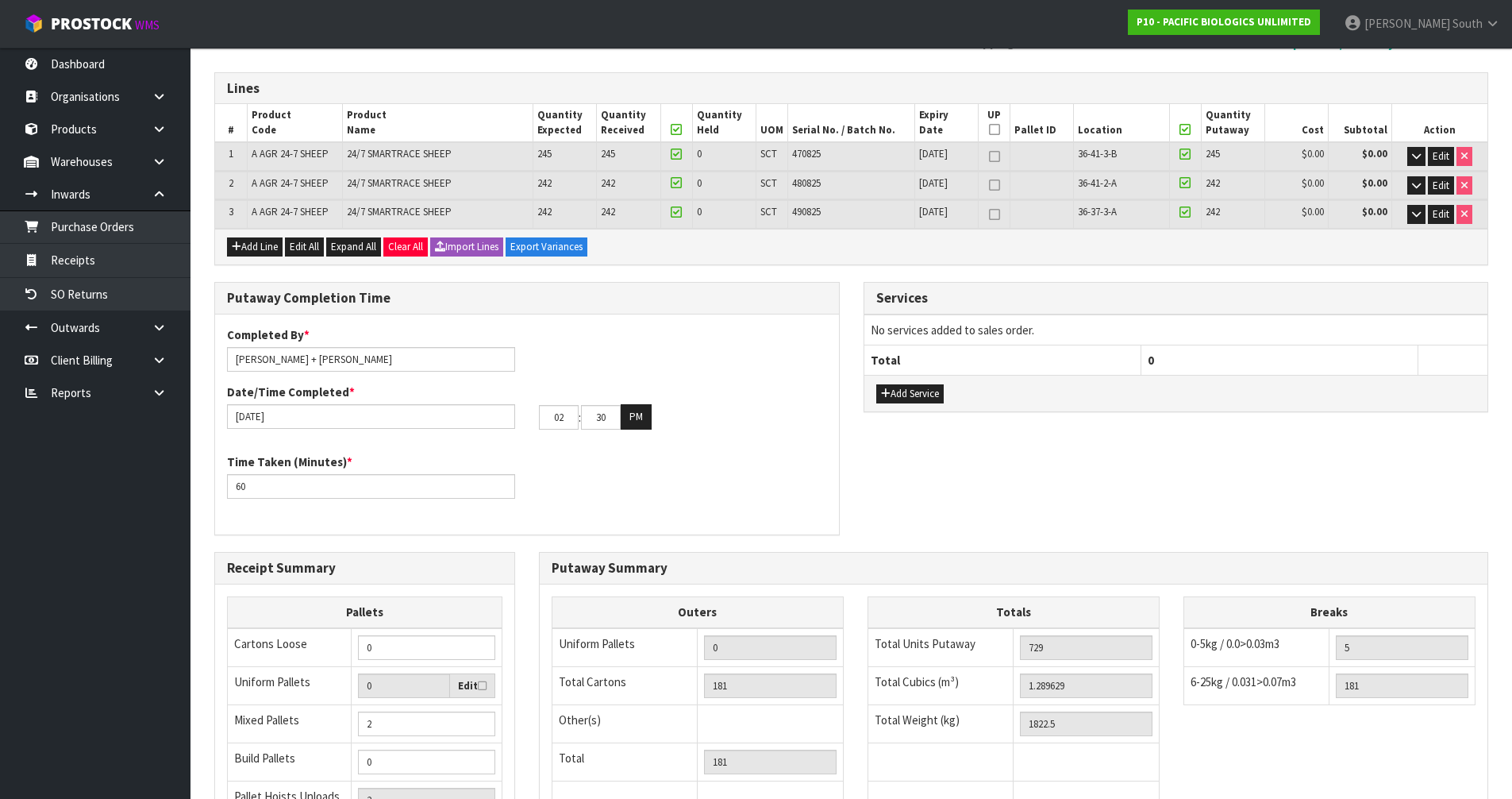
scroll to position [159, 0]
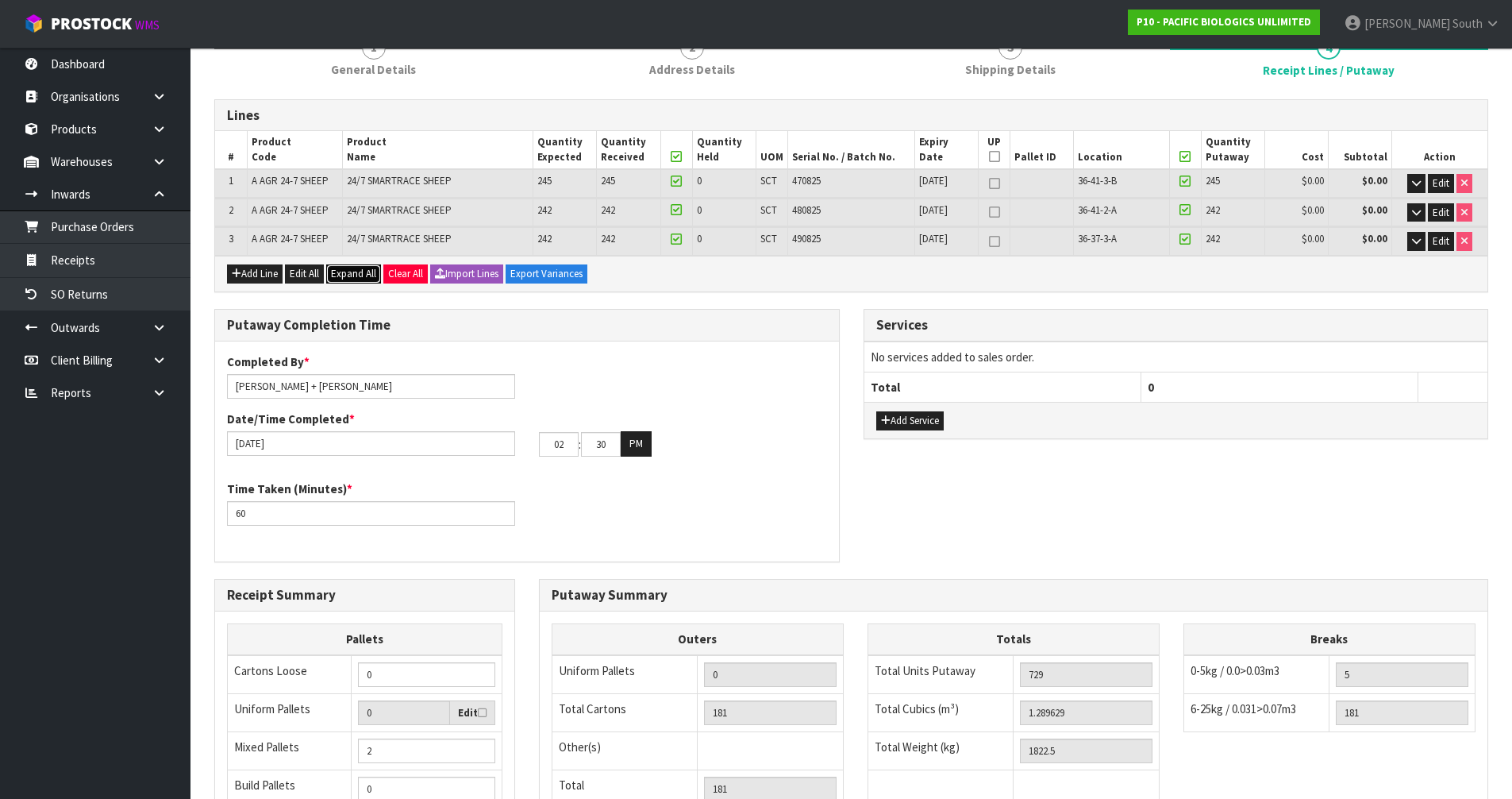
click at [337, 270] on span "Expand All" at bounding box center [354, 273] width 45 height 13
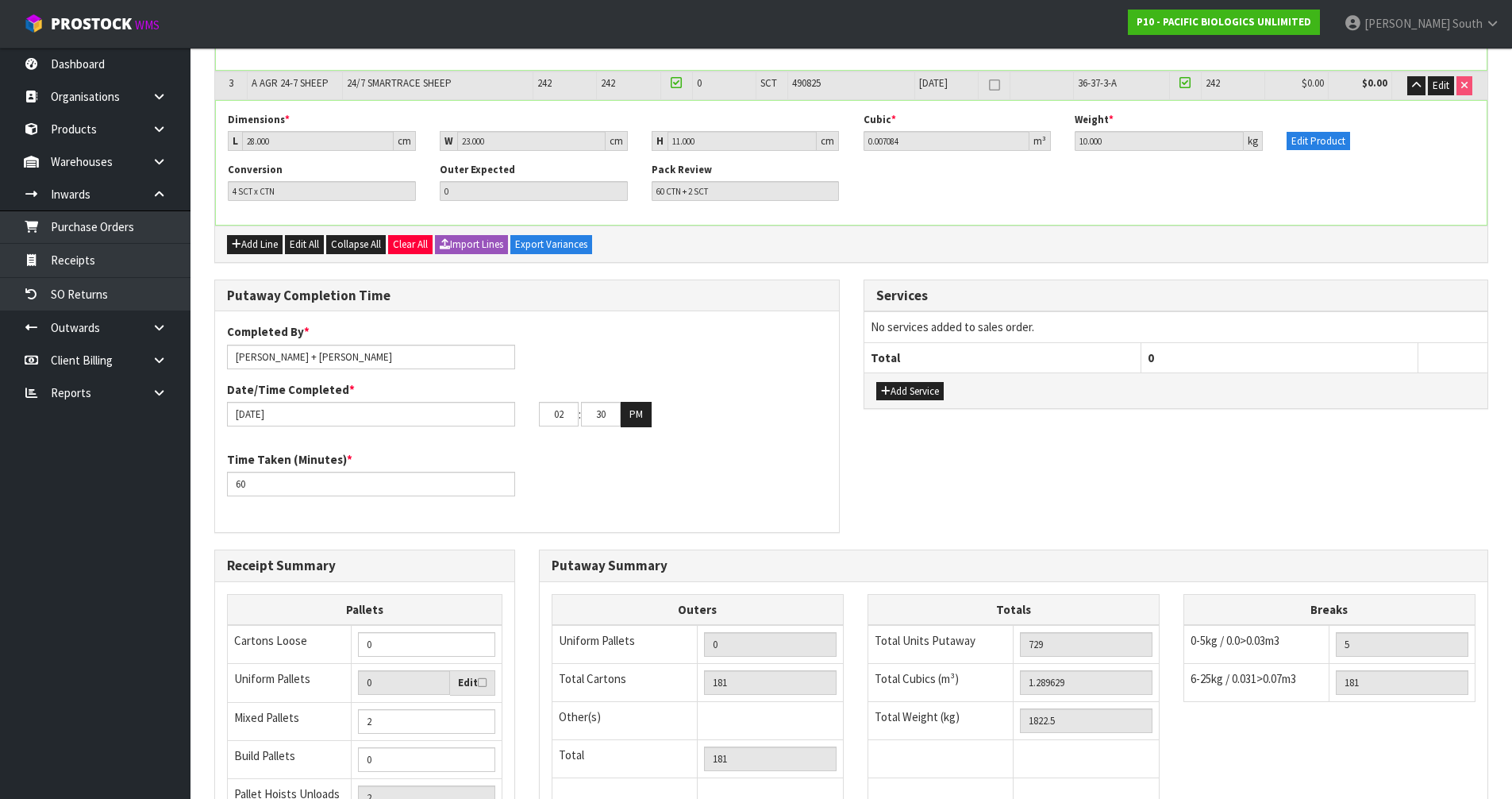
scroll to position [763, 0]
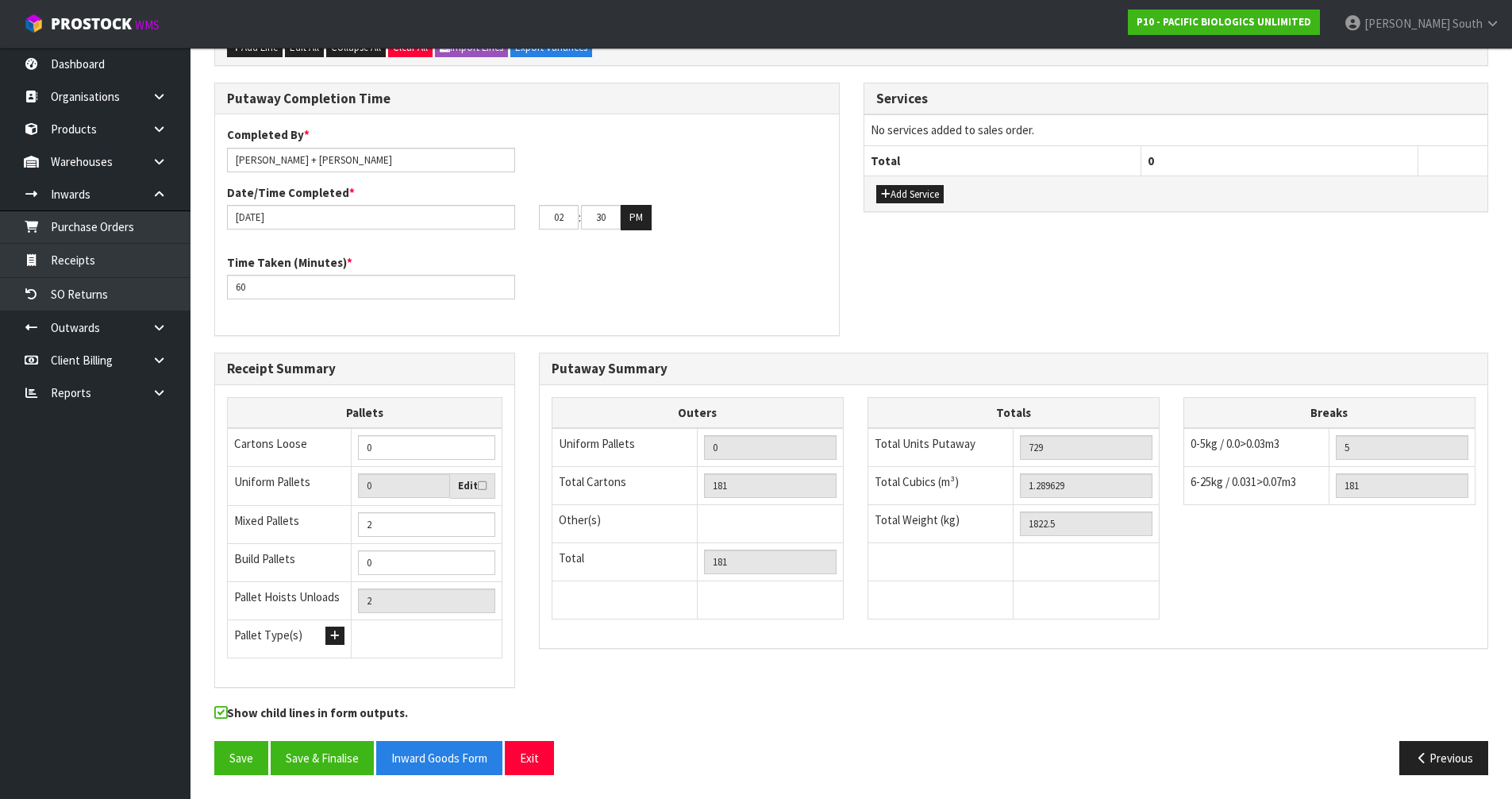
click at [1009, 359] on div "Putaway Summary" at bounding box center [1013, 369] width 947 height 32
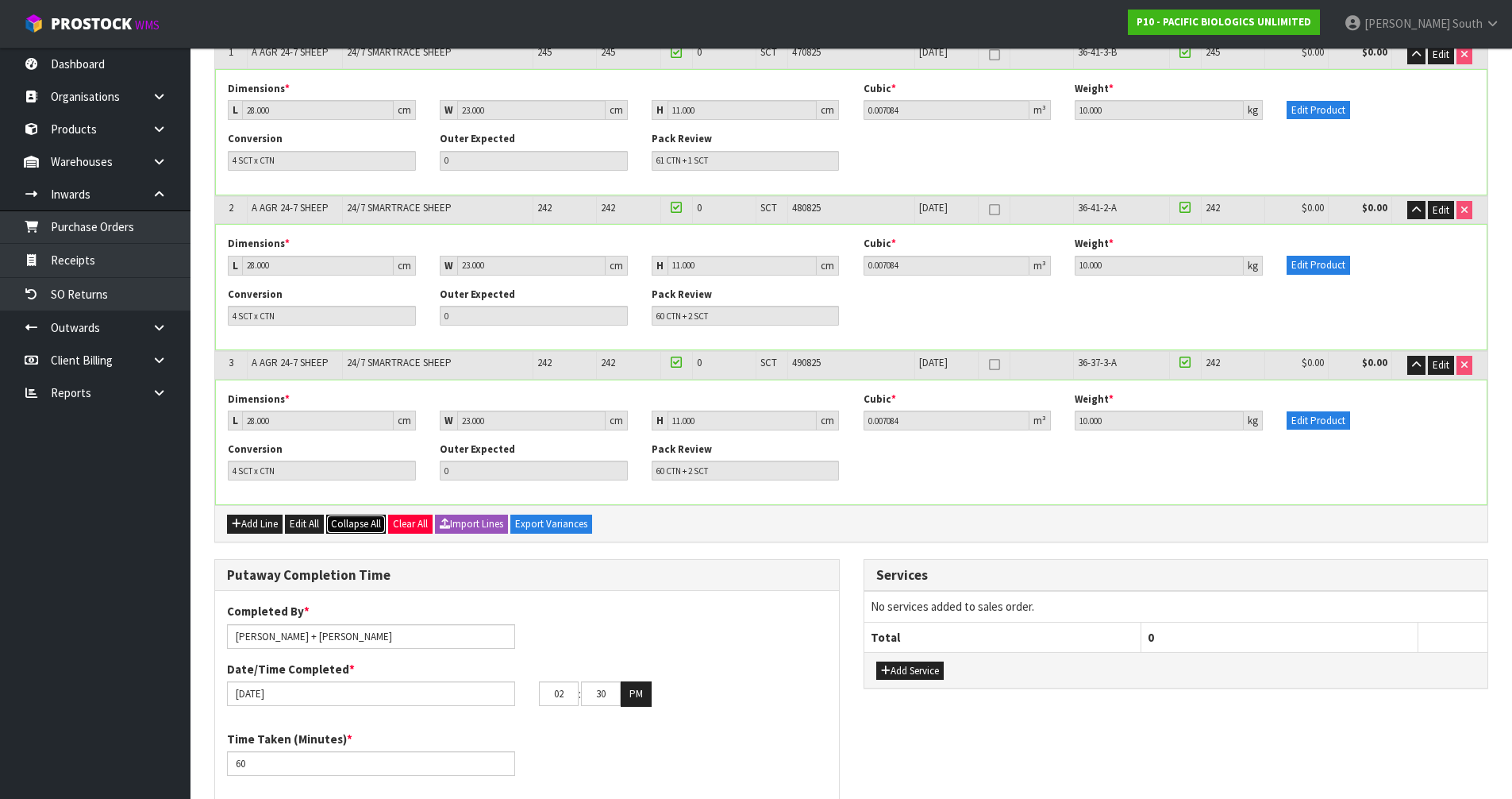
click at [357, 521] on span "Collapse All" at bounding box center [356, 523] width 50 height 13
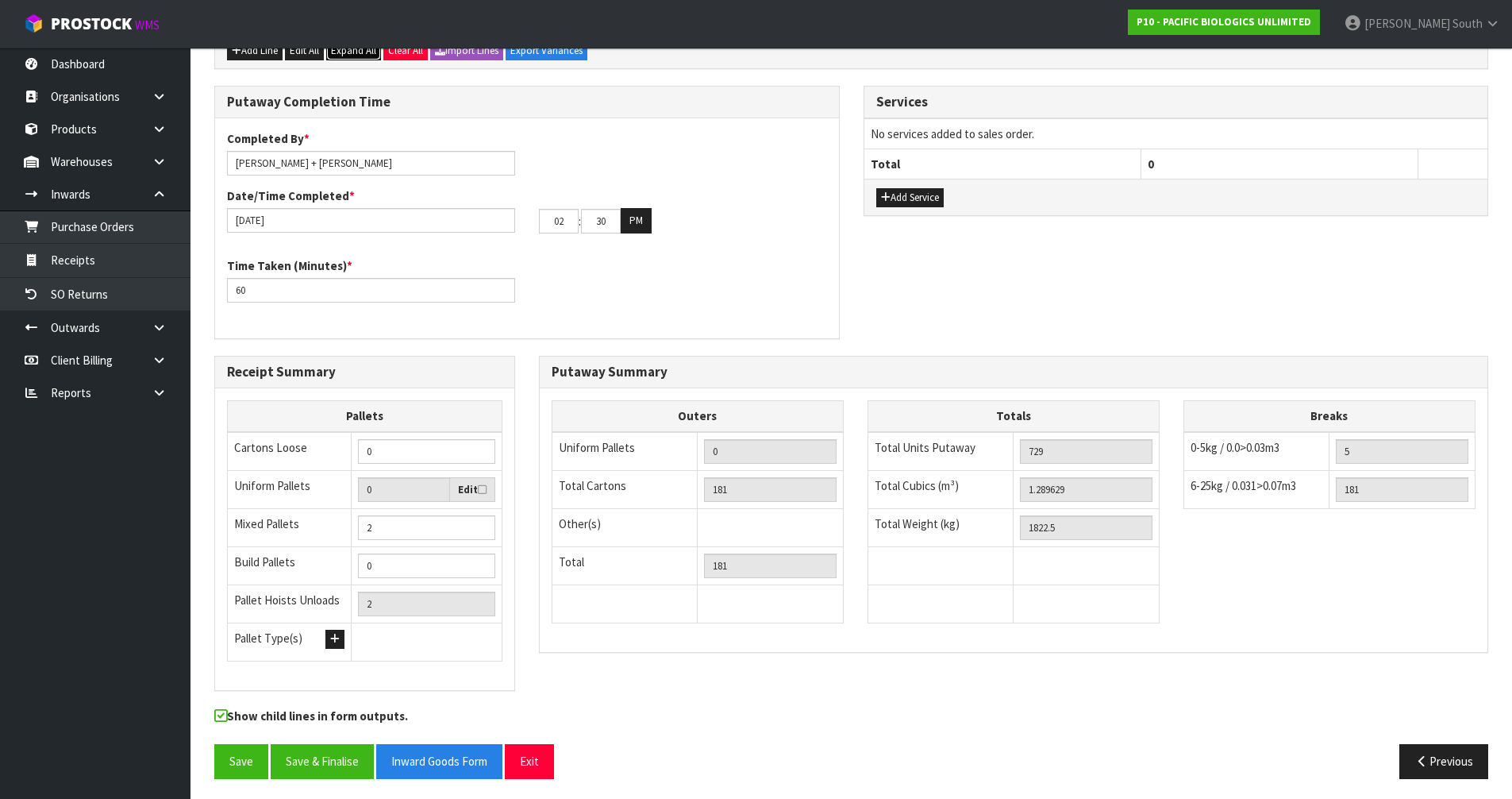
scroll to position [386, 0]
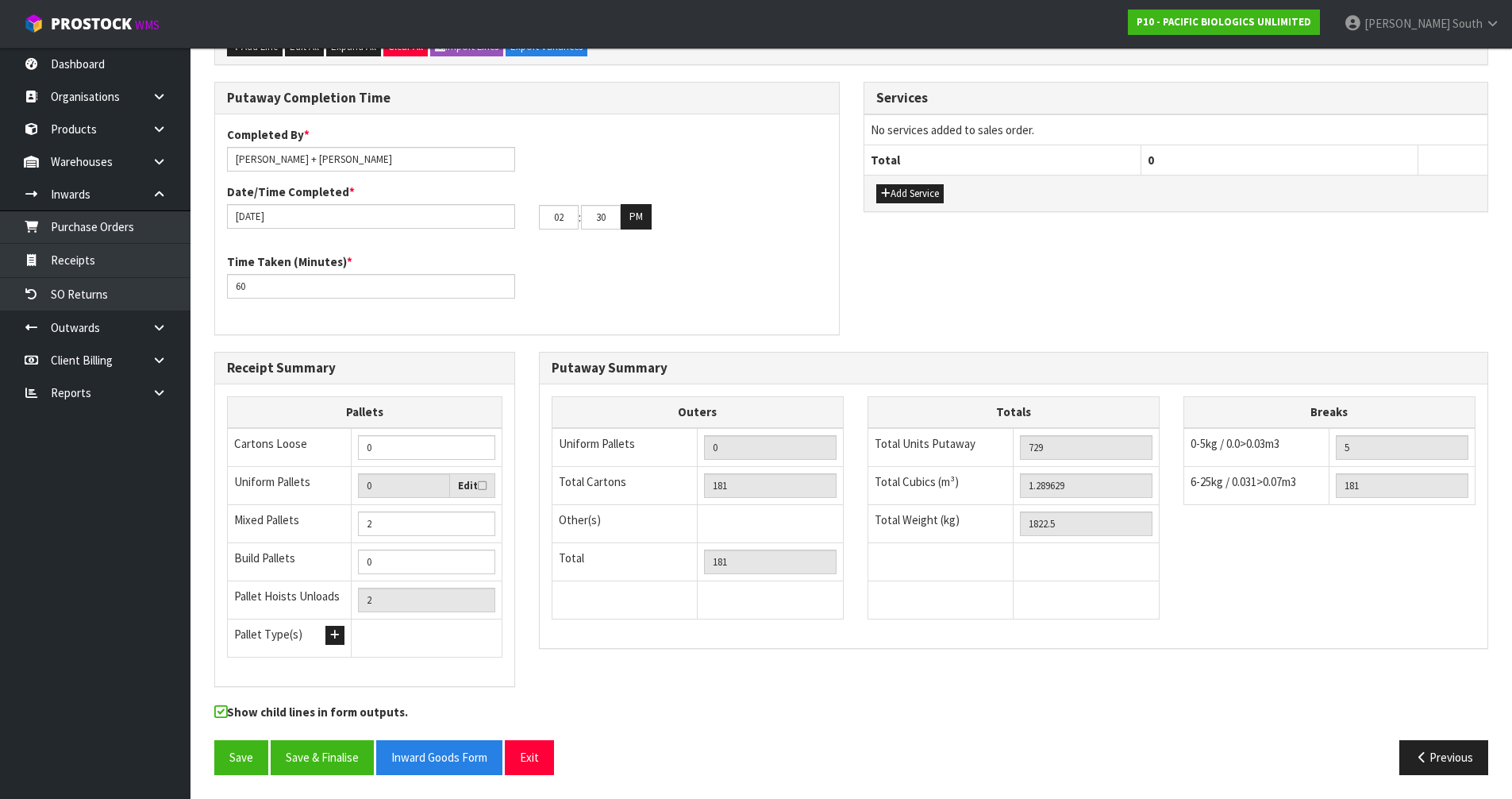
click at [533, 285] on div "Time Taken (Minutes) * 60" at bounding box center [527, 282] width 624 height 57
click at [326, 766] on button "Save & Finalise" at bounding box center [322, 757] width 103 height 34
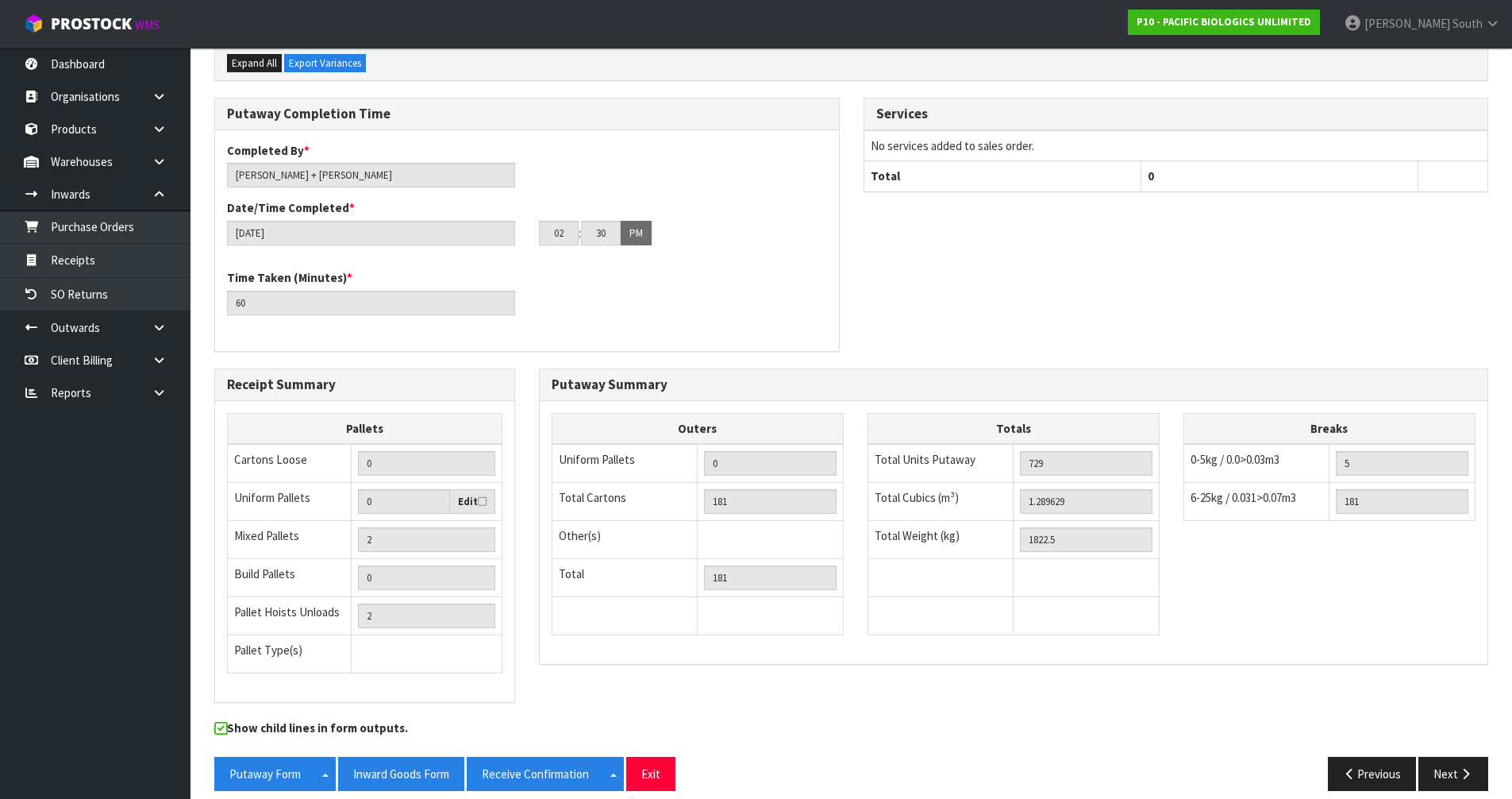
scroll to position [443, 0]
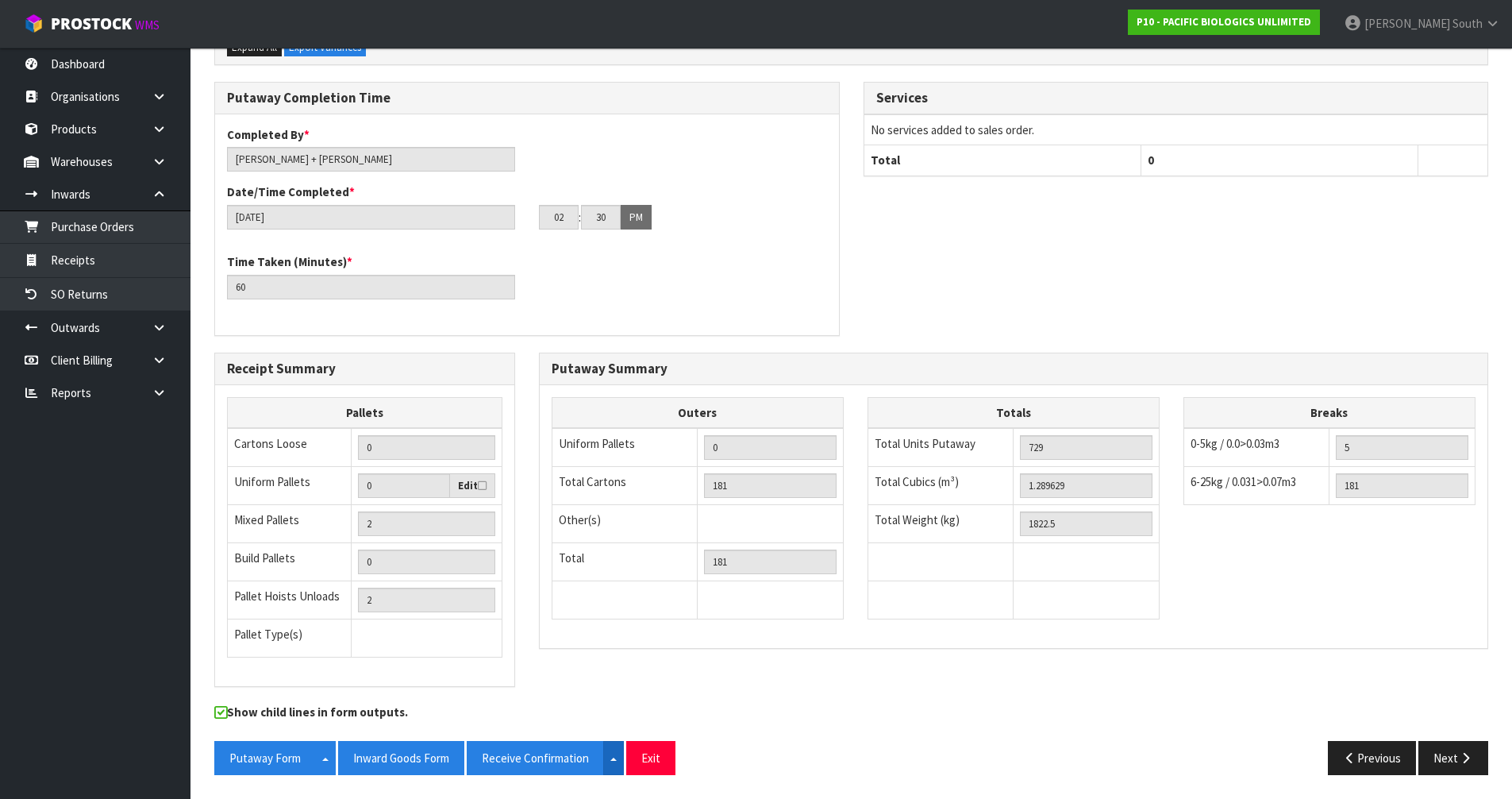
click at [613, 754] on button "Split button!" at bounding box center [614, 758] width 21 height 34
click at [547, 689] on div "Receipt Summary Pallets Cartons Loose 0 Uniform Pallets 0 Edit Mixed Pallets 2 …" at bounding box center [851, 528] width 1297 height 352
drag, startPoint x: 375, startPoint y: 751, endPoint x: 388, endPoint y: 739, distance: 17.7
click at [375, 751] on button "Inward Goods Form" at bounding box center [401, 758] width 126 height 34
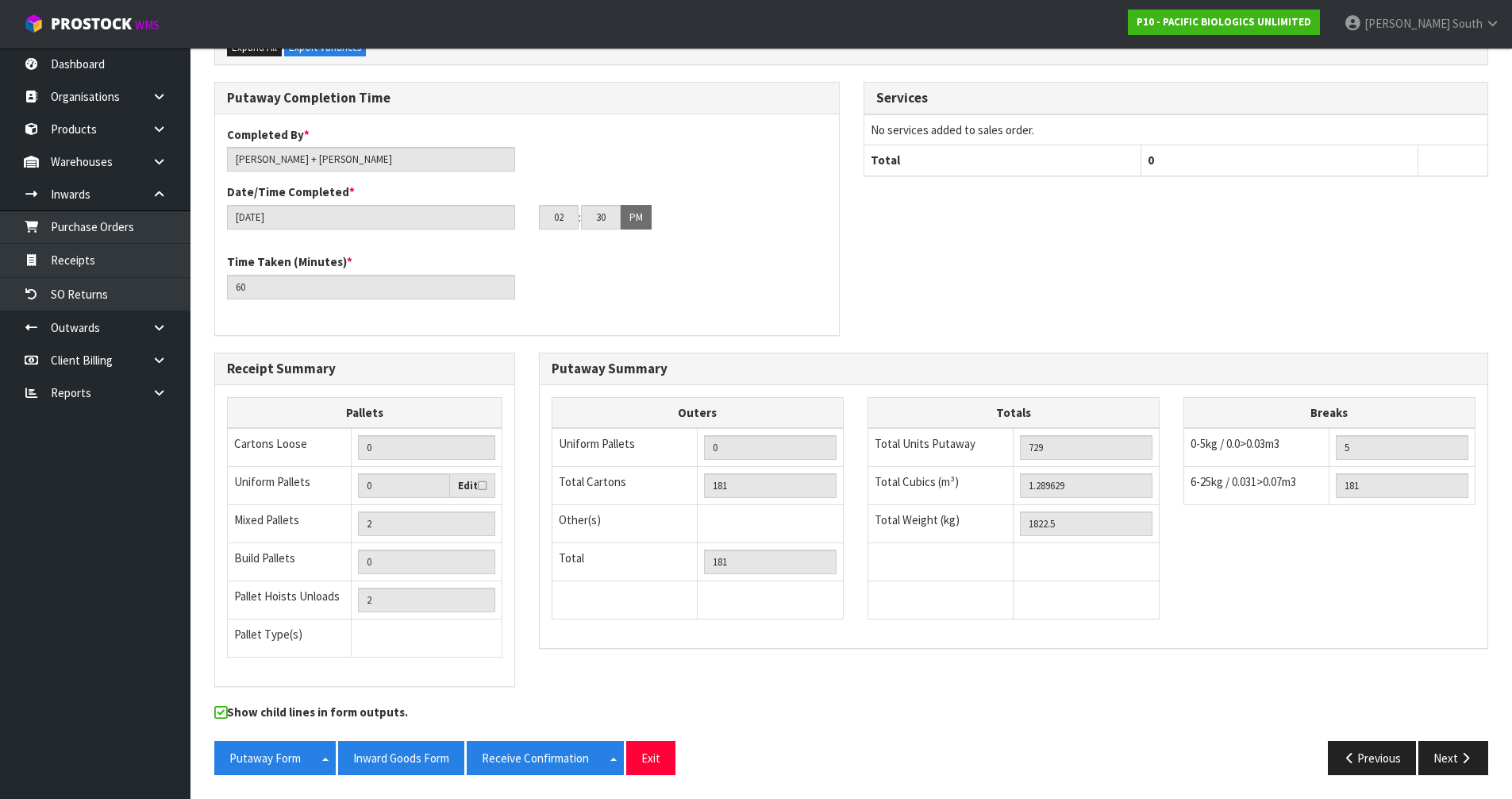
click at [1029, 297] on div "Putaway Completion Time Completed By * [PERSON_NAME] + [PERSON_NAME] Date/Time …" at bounding box center [851, 216] width 1297 height 269
click at [640, 768] on button "Exit" at bounding box center [650, 758] width 49 height 34
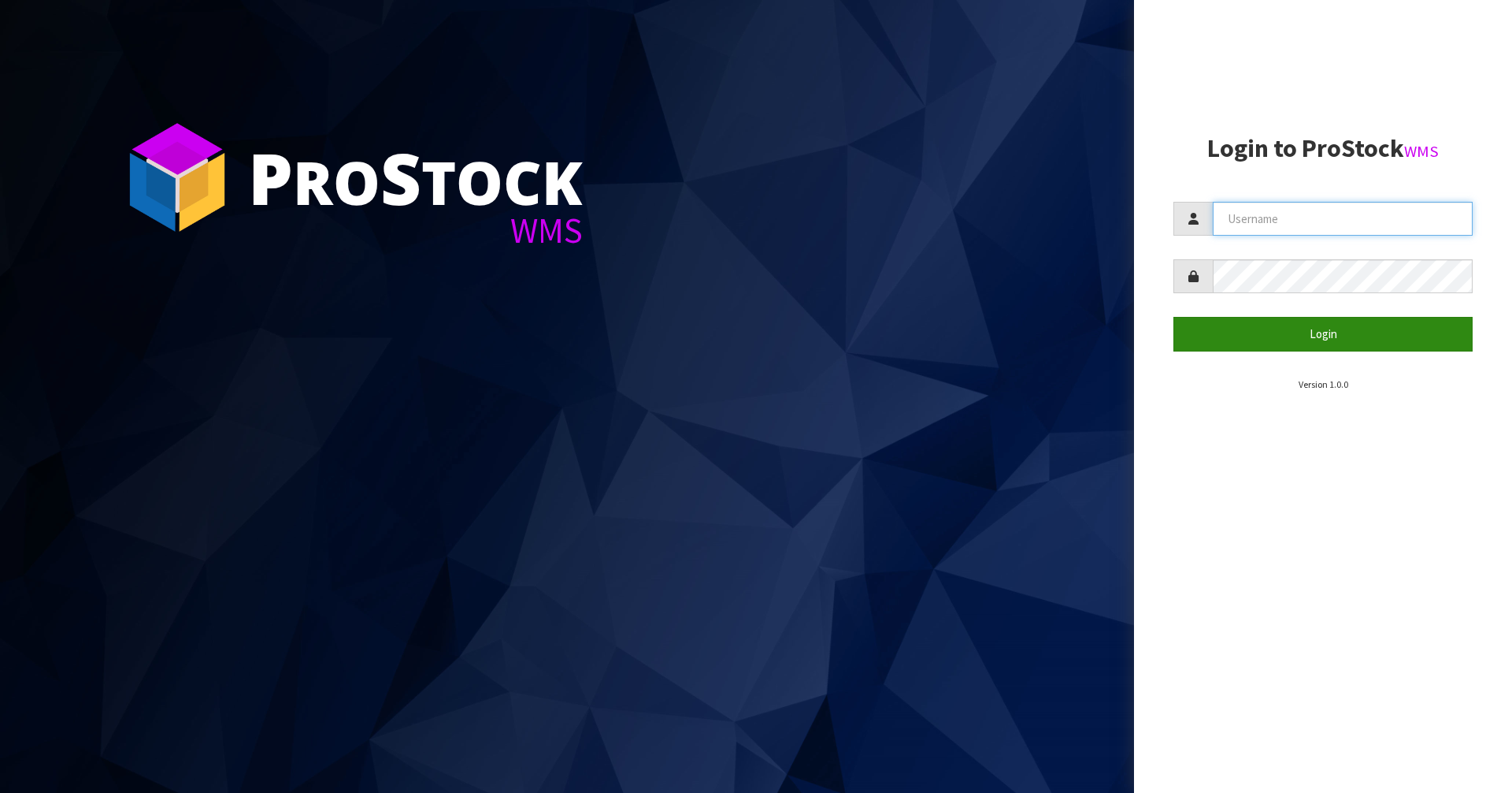
type input "Zackary"
click at [1372, 327] on button "Login" at bounding box center [1323, 334] width 299 height 34
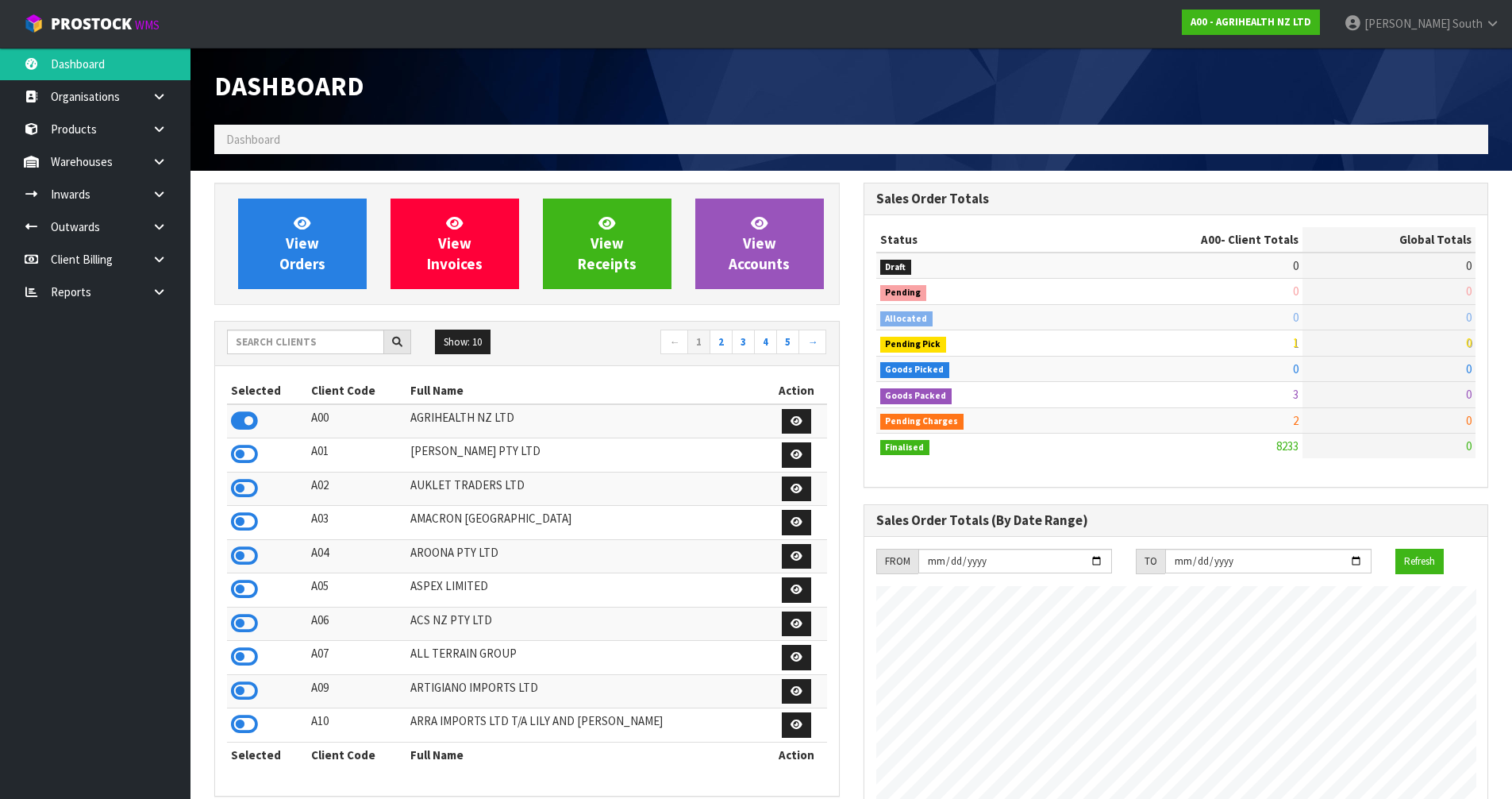
scroll to position [1203, 649]
click at [291, 347] on input "text" at bounding box center [305, 342] width 157 height 24
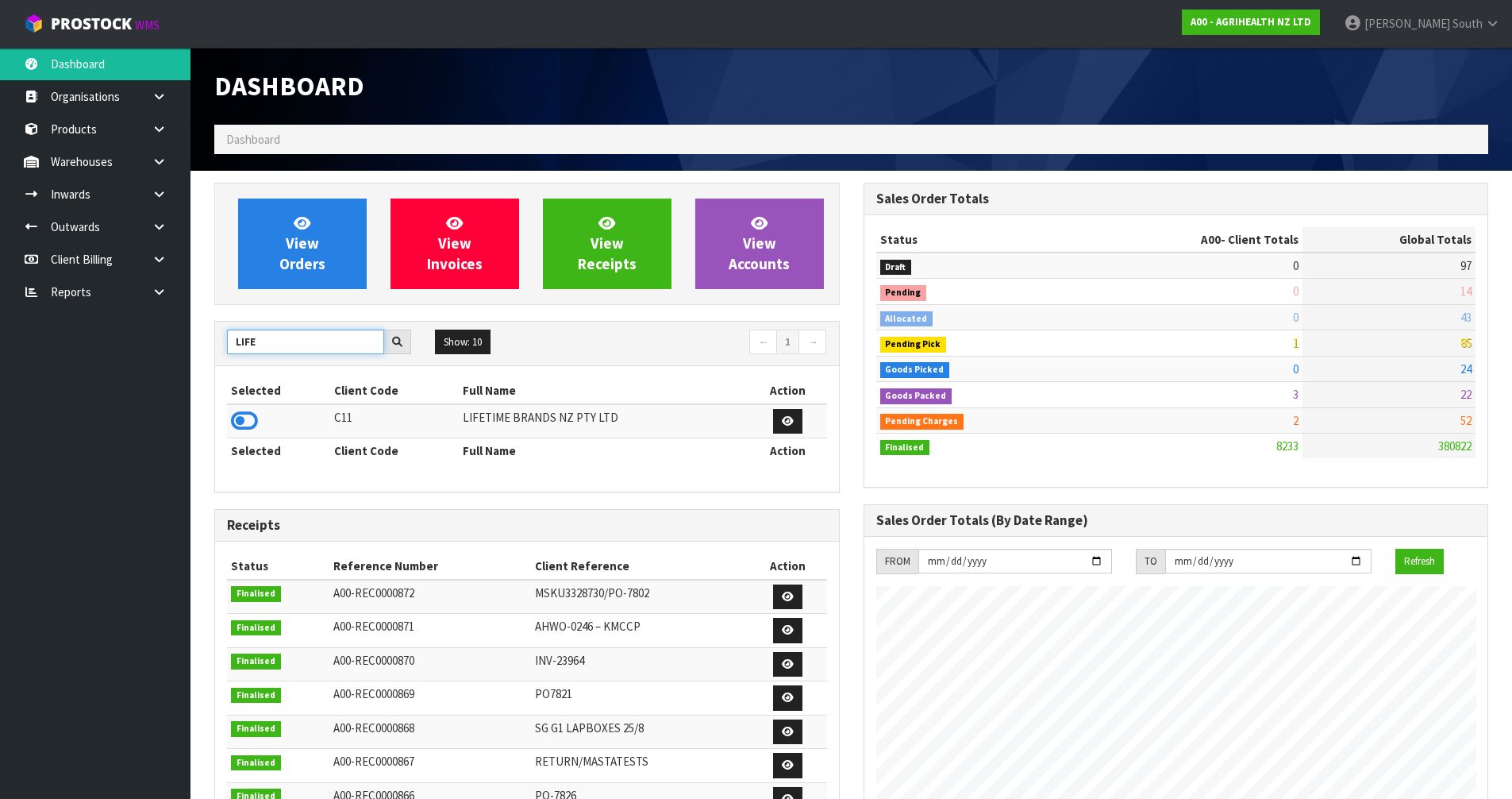
type input "LIFE"
click at [228, 413] on td at bounding box center [279, 421] width 103 height 34
click at [238, 414] on icon at bounding box center [244, 420] width 27 height 23
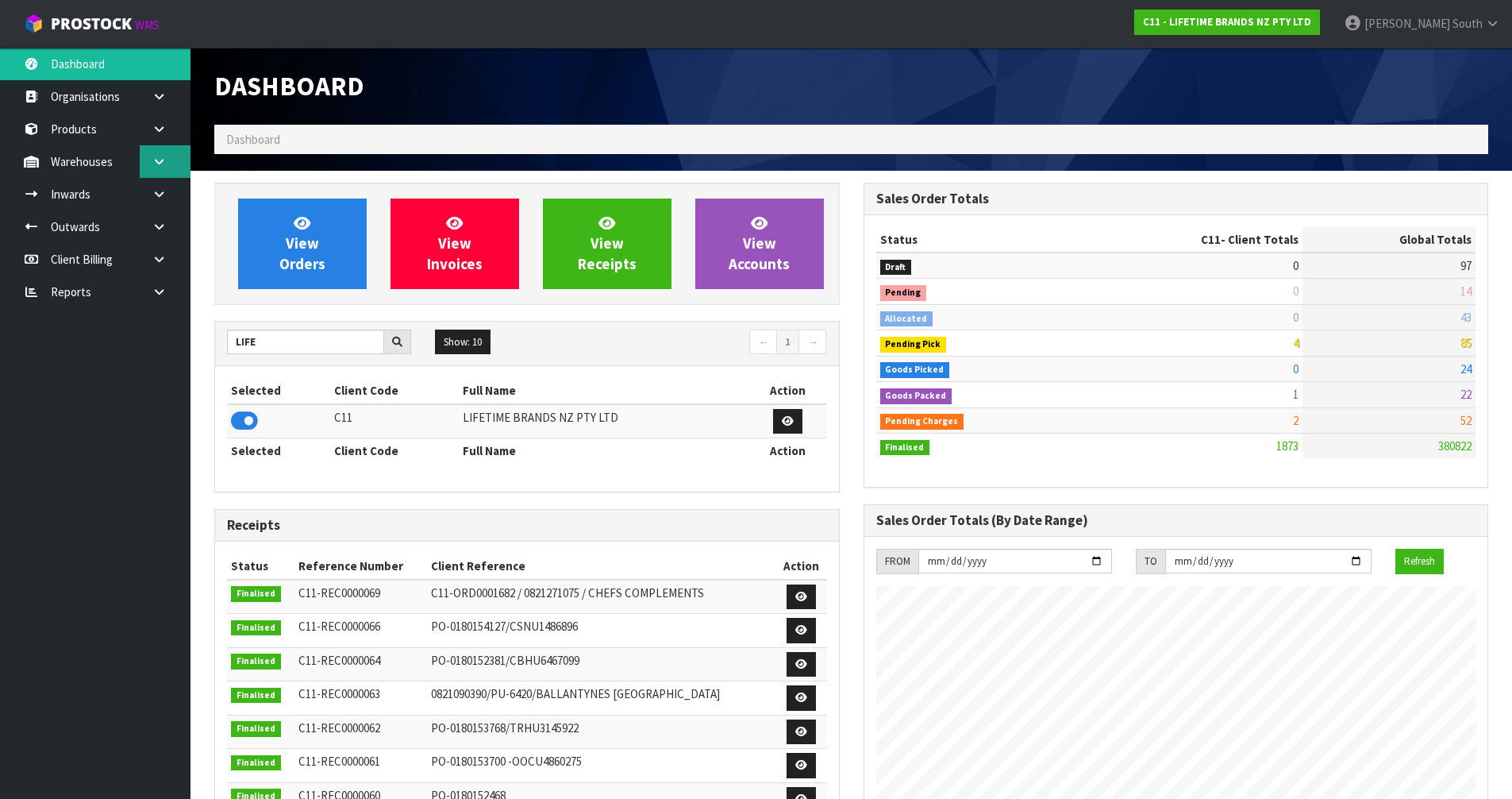
click at [176, 158] on link at bounding box center [165, 161] width 51 height 33
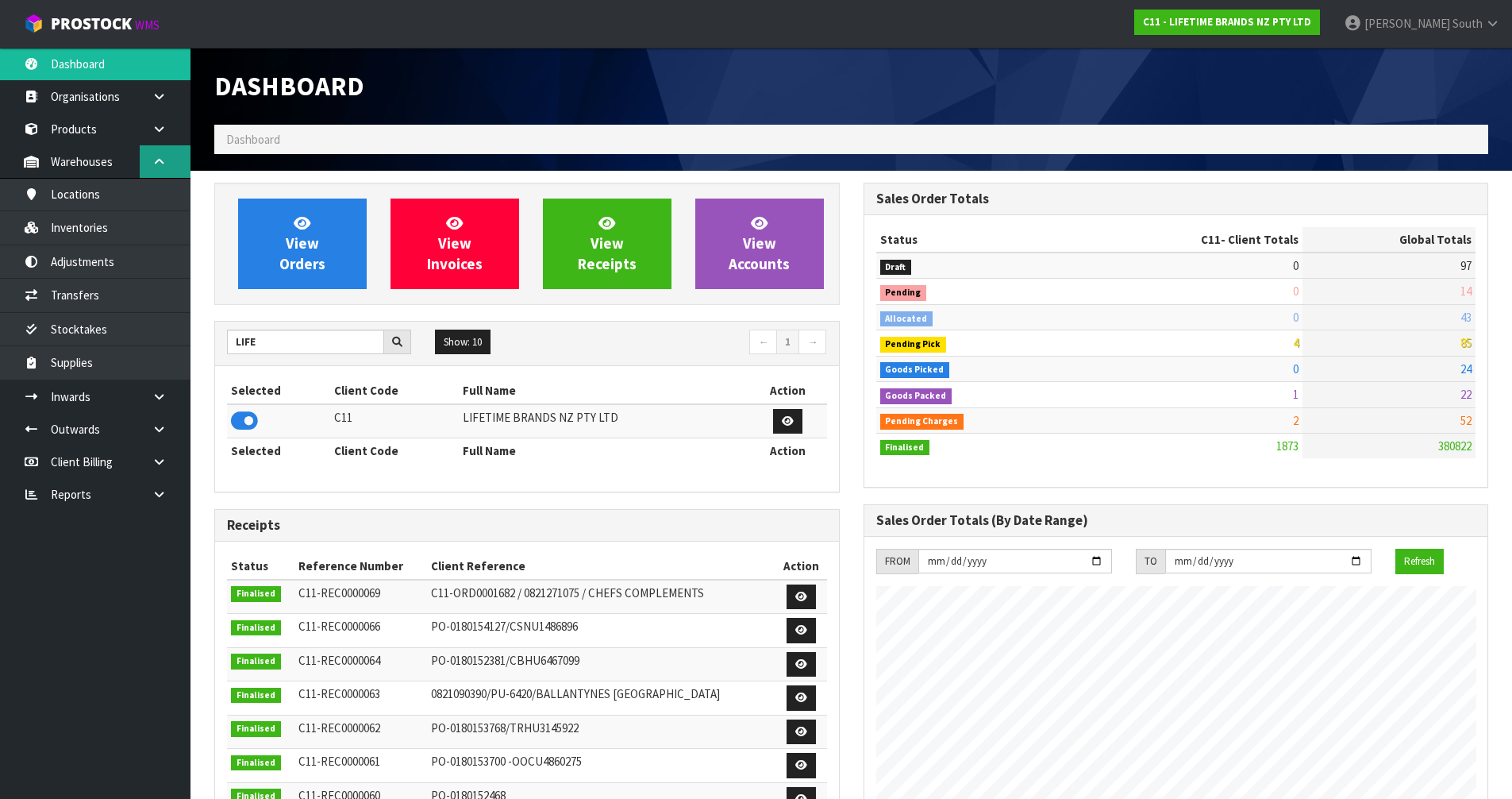
click at [177, 162] on link at bounding box center [165, 161] width 51 height 33
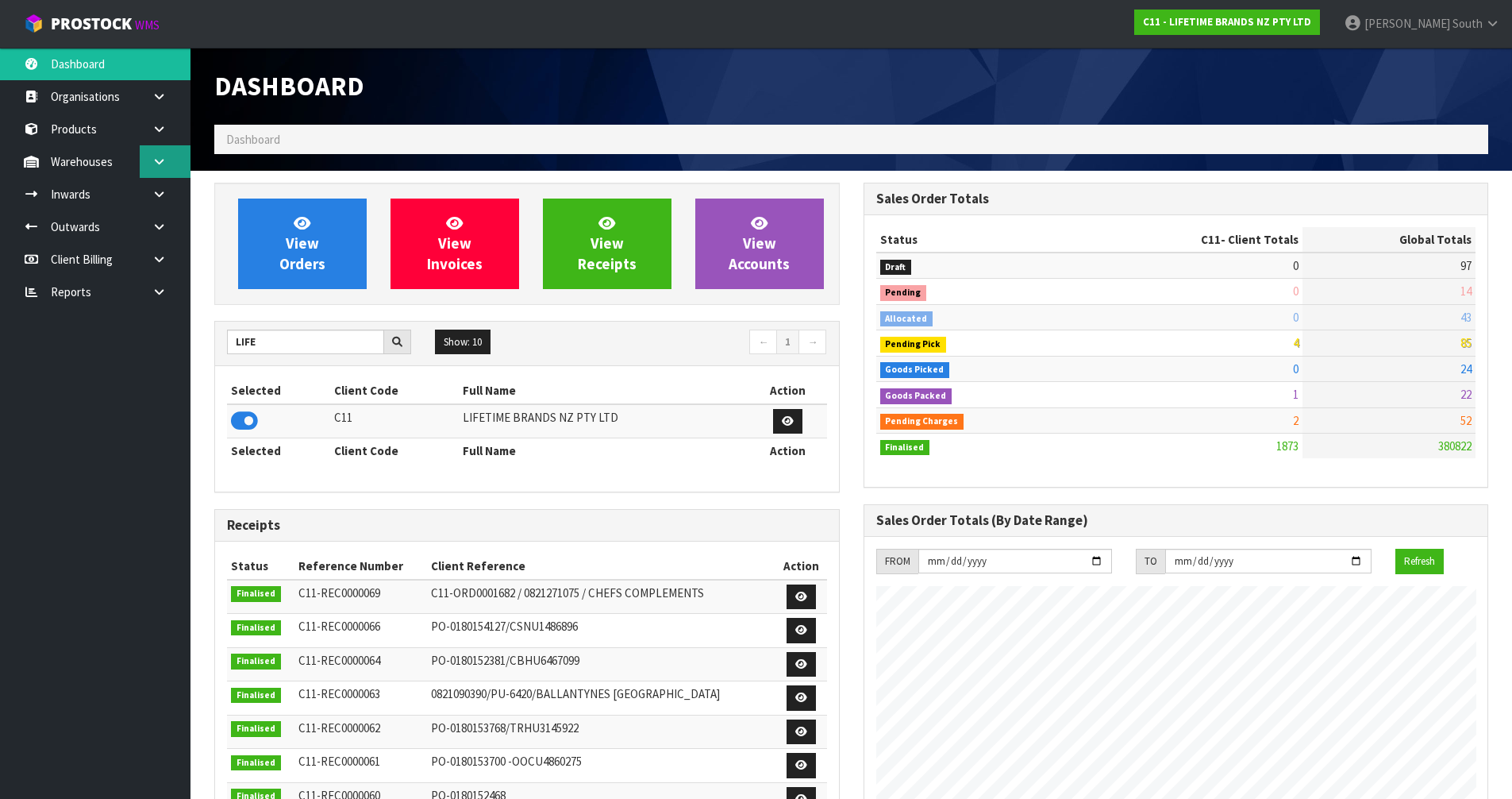
click at [176, 166] on link at bounding box center [165, 161] width 51 height 33
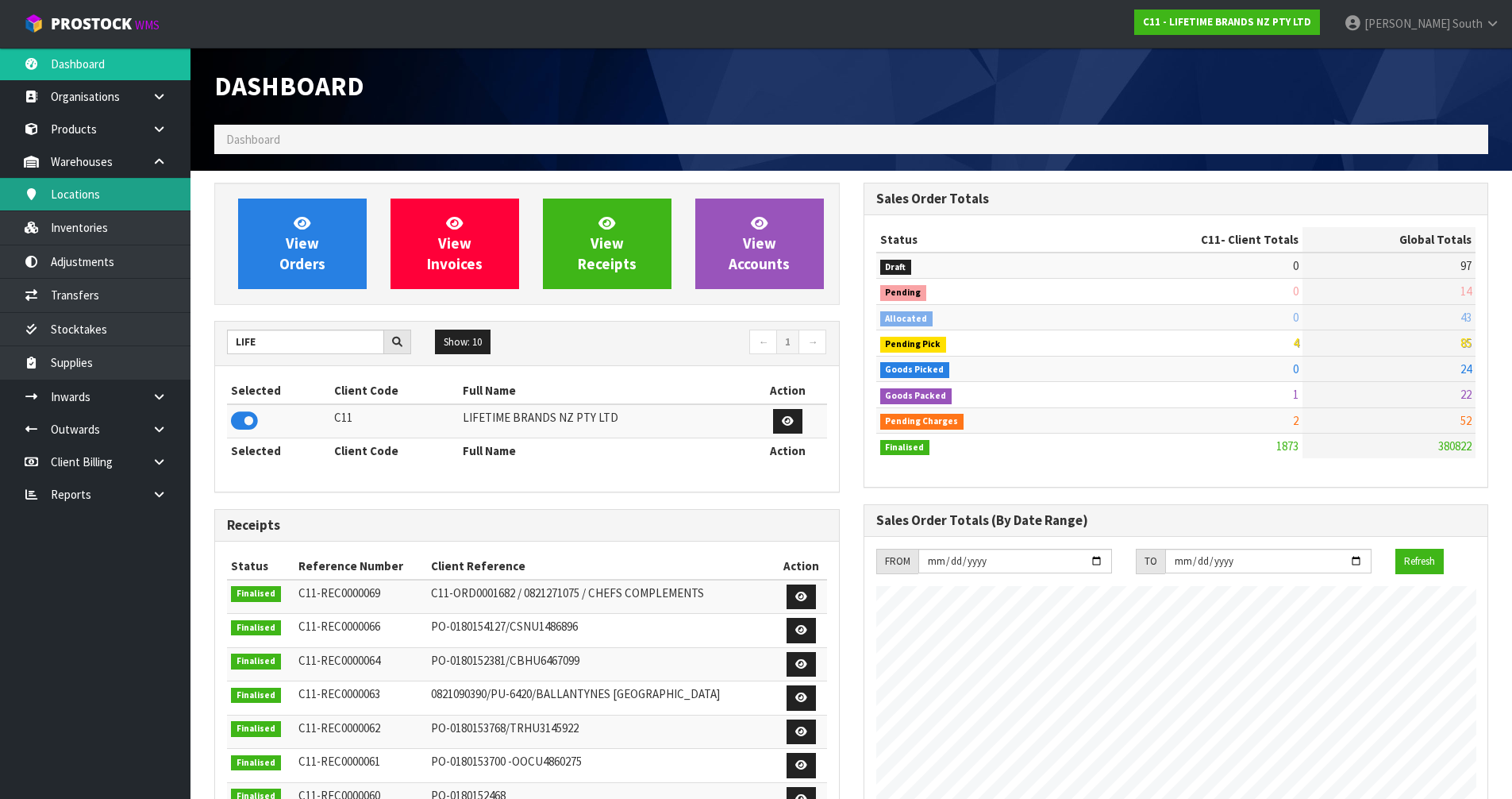
click at [121, 192] on link "Locations" at bounding box center [95, 193] width 191 height 33
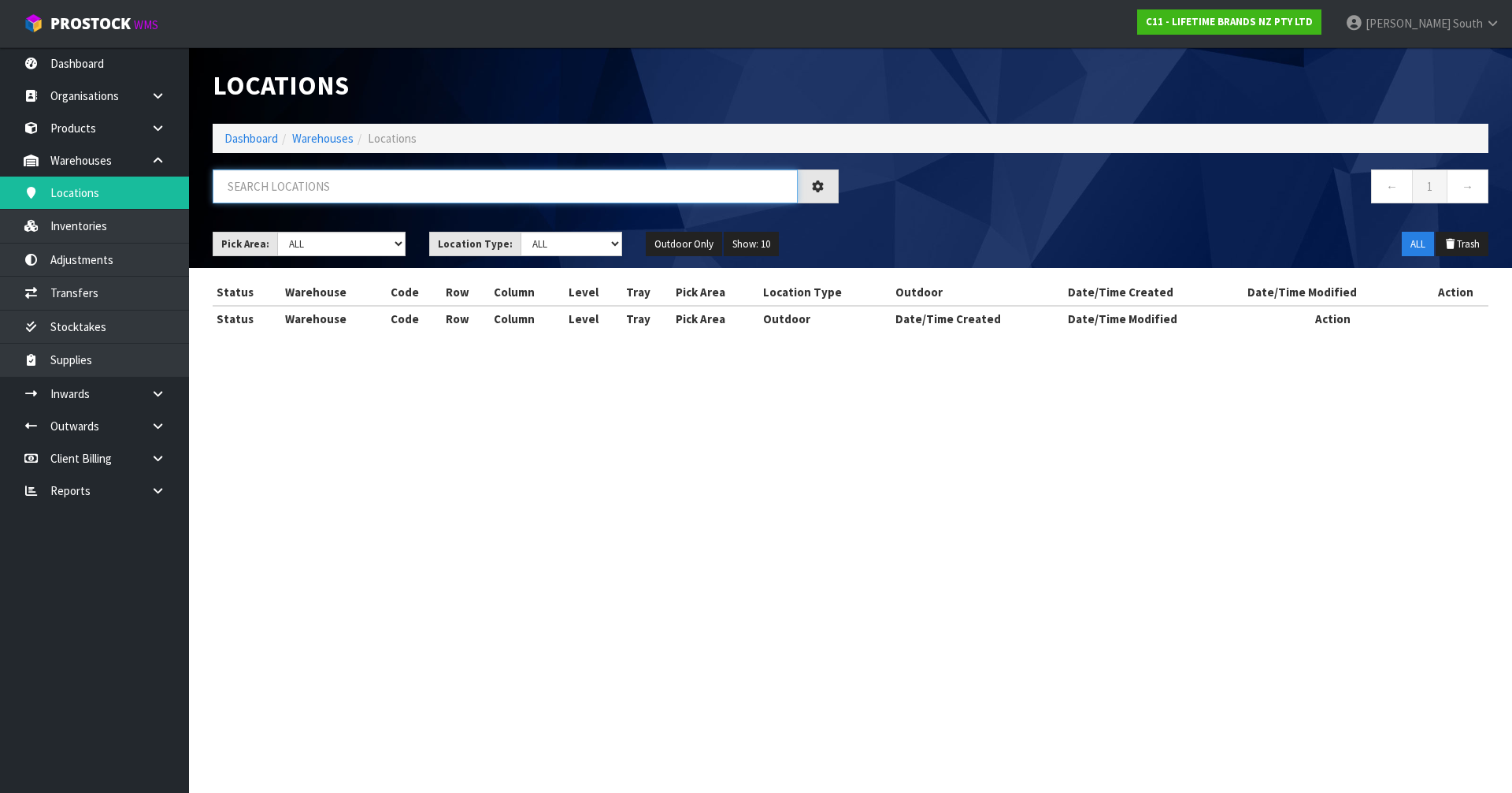
click at [296, 182] on input "text" at bounding box center [505, 186] width 585 height 34
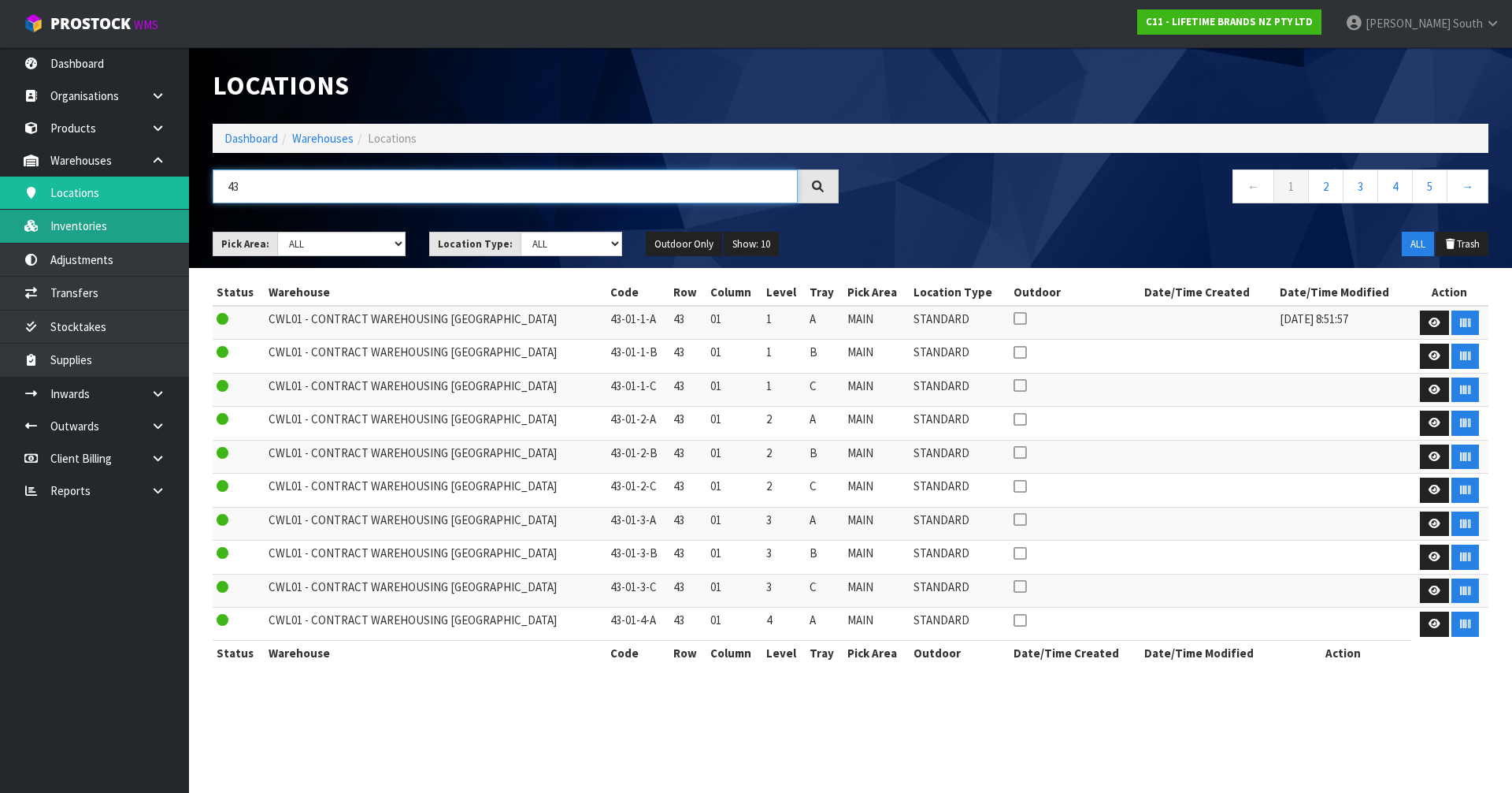
type input "43"
click at [125, 231] on link "Inventories" at bounding box center [94, 226] width 189 height 33
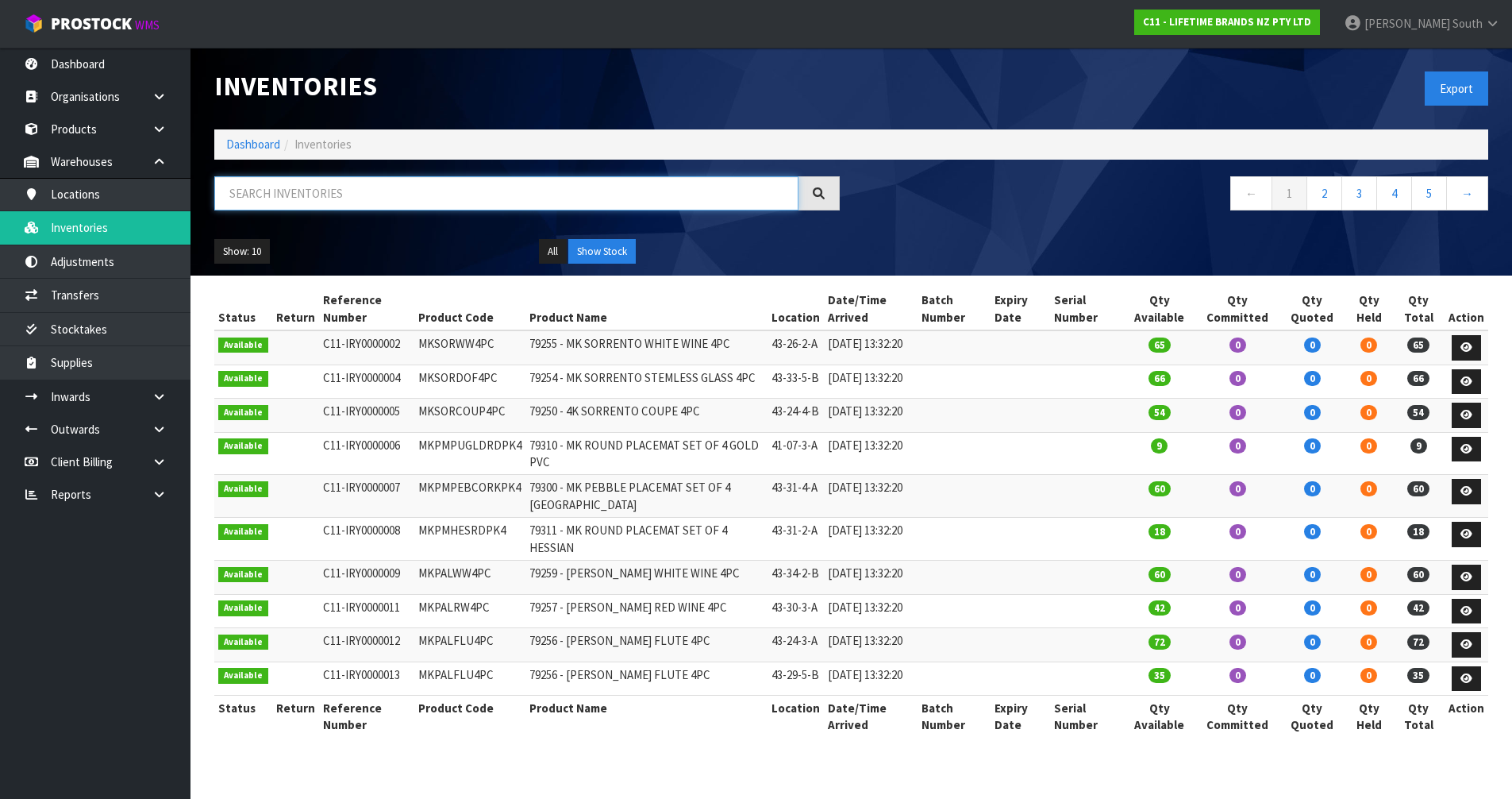
click at [316, 188] on input "text" at bounding box center [506, 193] width 584 height 34
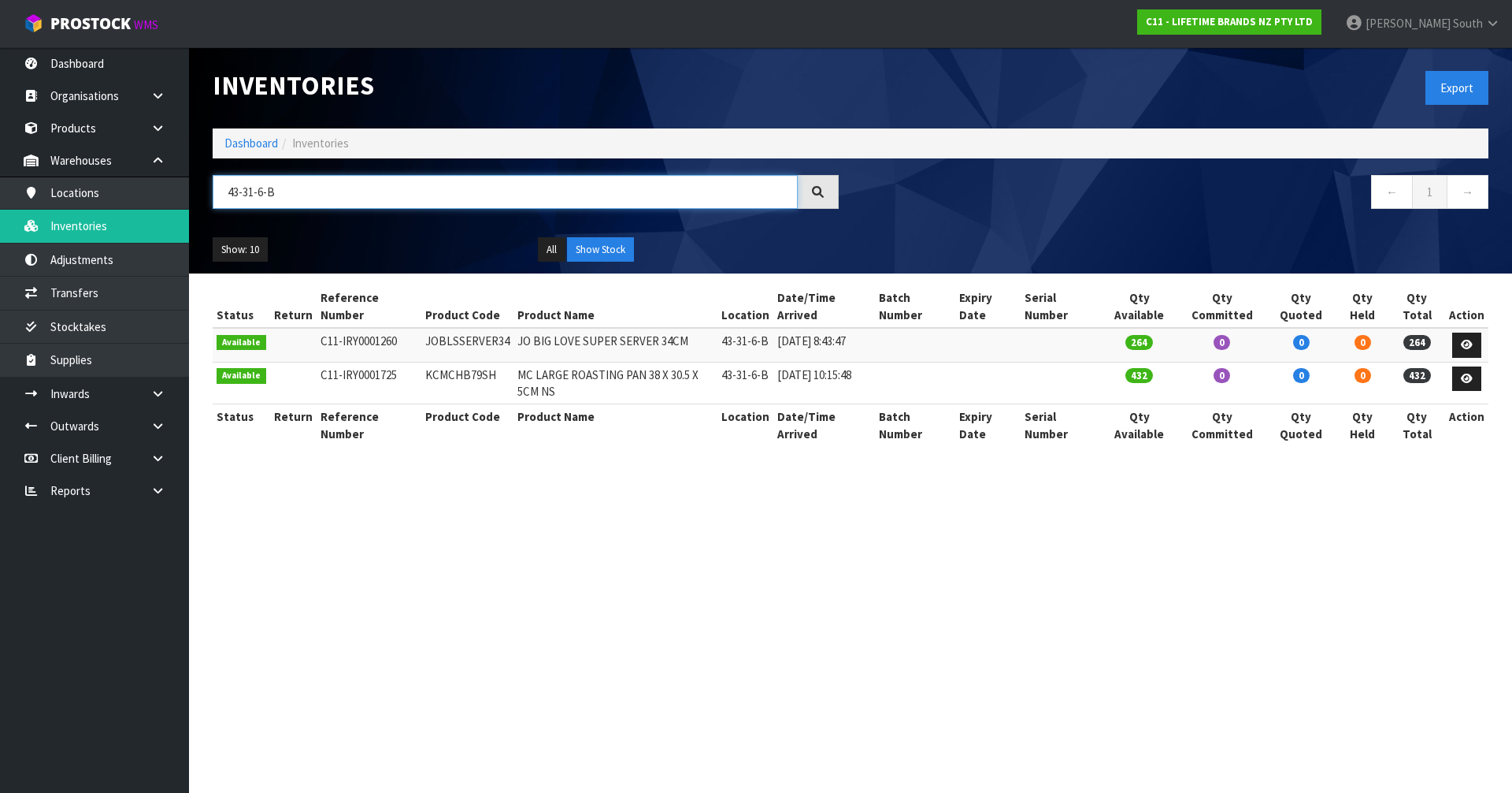
type input "43-31-6-B"
click at [946, 530] on section "Inventories Export Dashboard Inventories 43-31-6-B ← 1 → Show: 10 5 10 25 50 Al…" at bounding box center [756, 396] width 1512 height 793
click at [1454, 348] on link at bounding box center [1466, 345] width 29 height 25
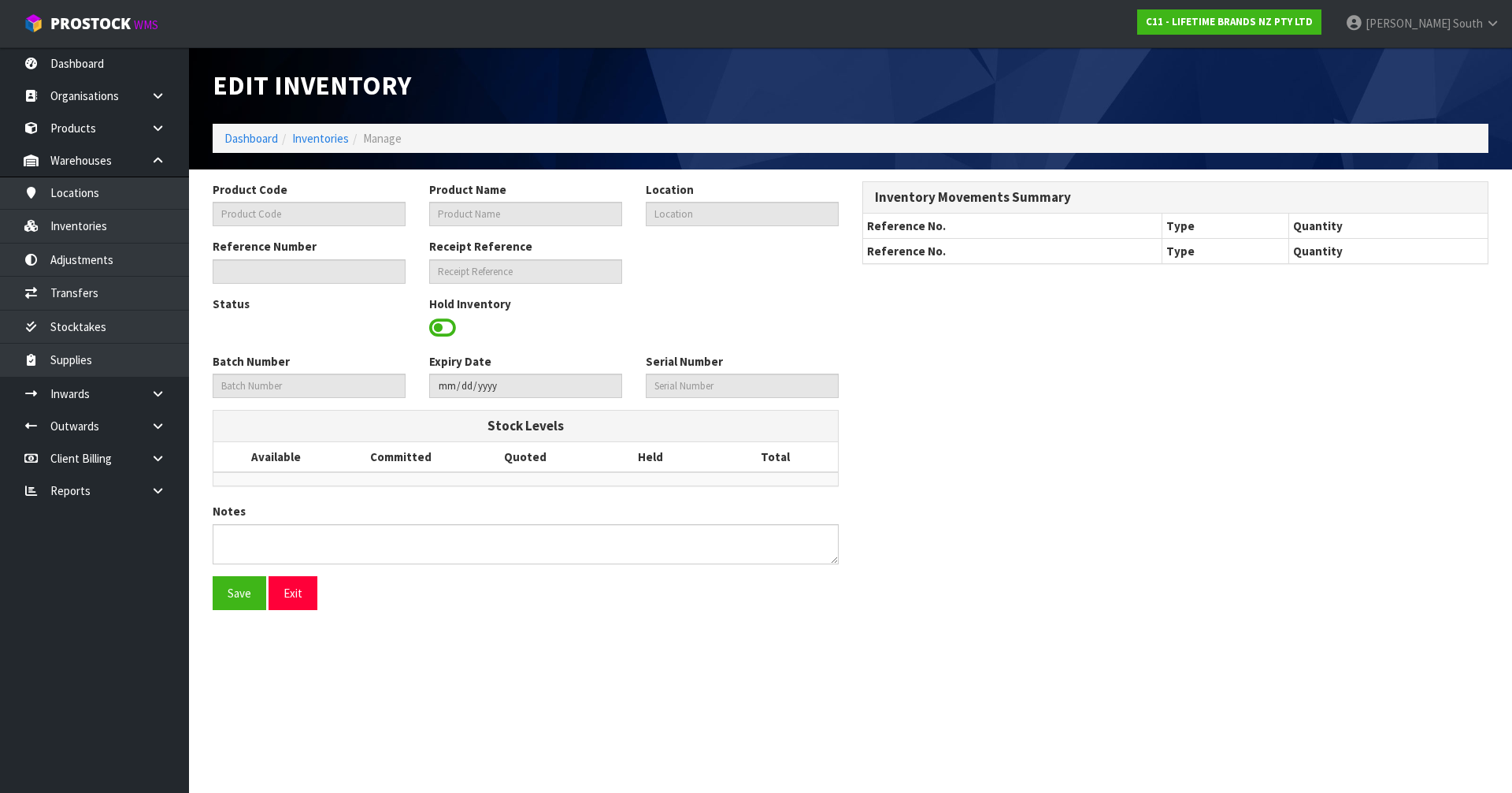
type input "JOBLSSERVER34"
type input "JO BIG LOVE SUPER SERVER 34CM"
type input "43-31-6-B"
type input "C11-IRY0001260"
type input "C11-REC0000040"
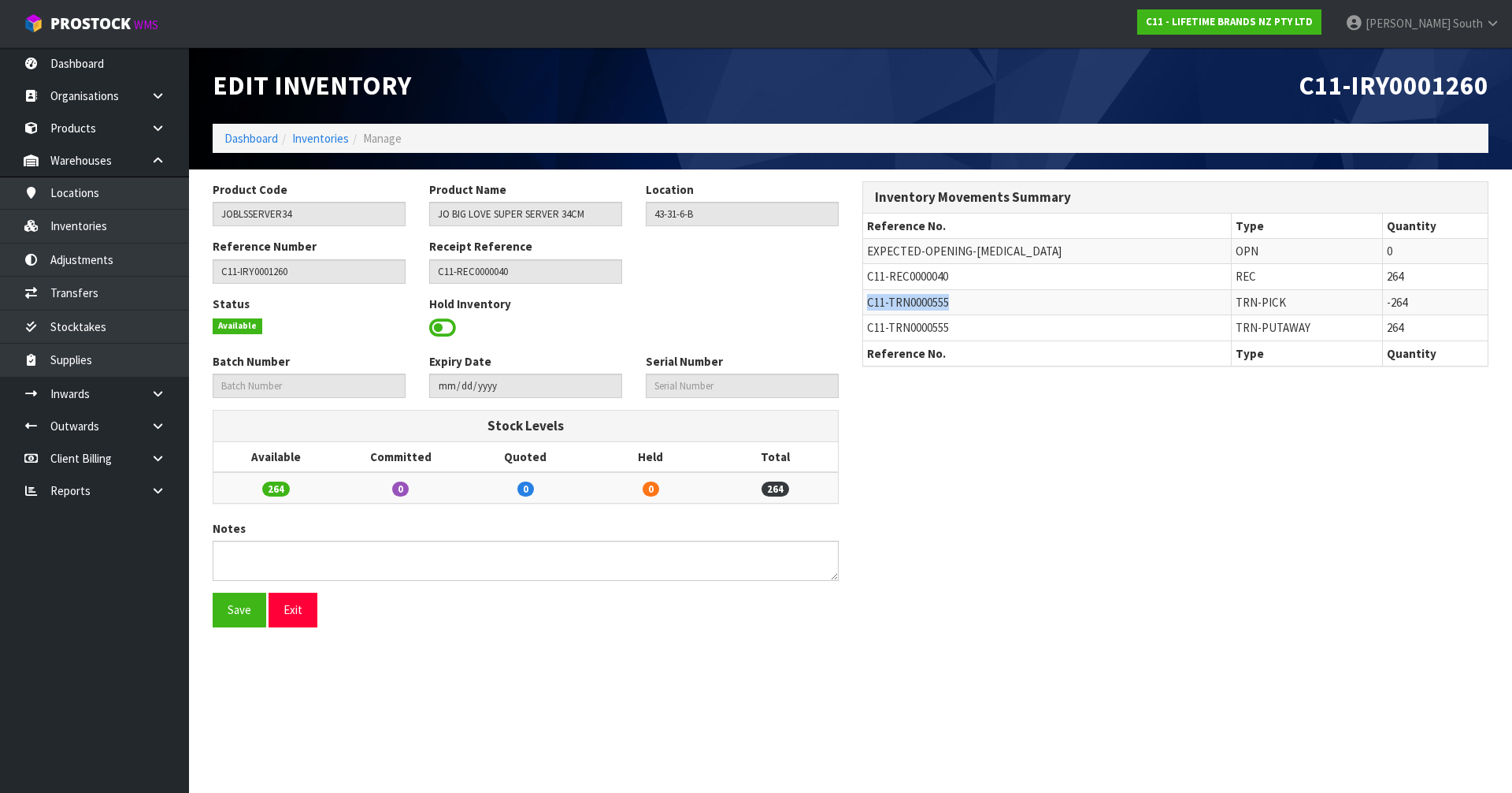
drag, startPoint x: 969, startPoint y: 296, endPoint x: 864, endPoint y: 300, distance: 105.1
click at [864, 300] on td "C11-TRN0000555" at bounding box center [1047, 301] width 368 height 25
copy span "C11-TRN0000555"
click at [95, 288] on link "Transfers" at bounding box center [94, 293] width 189 height 33
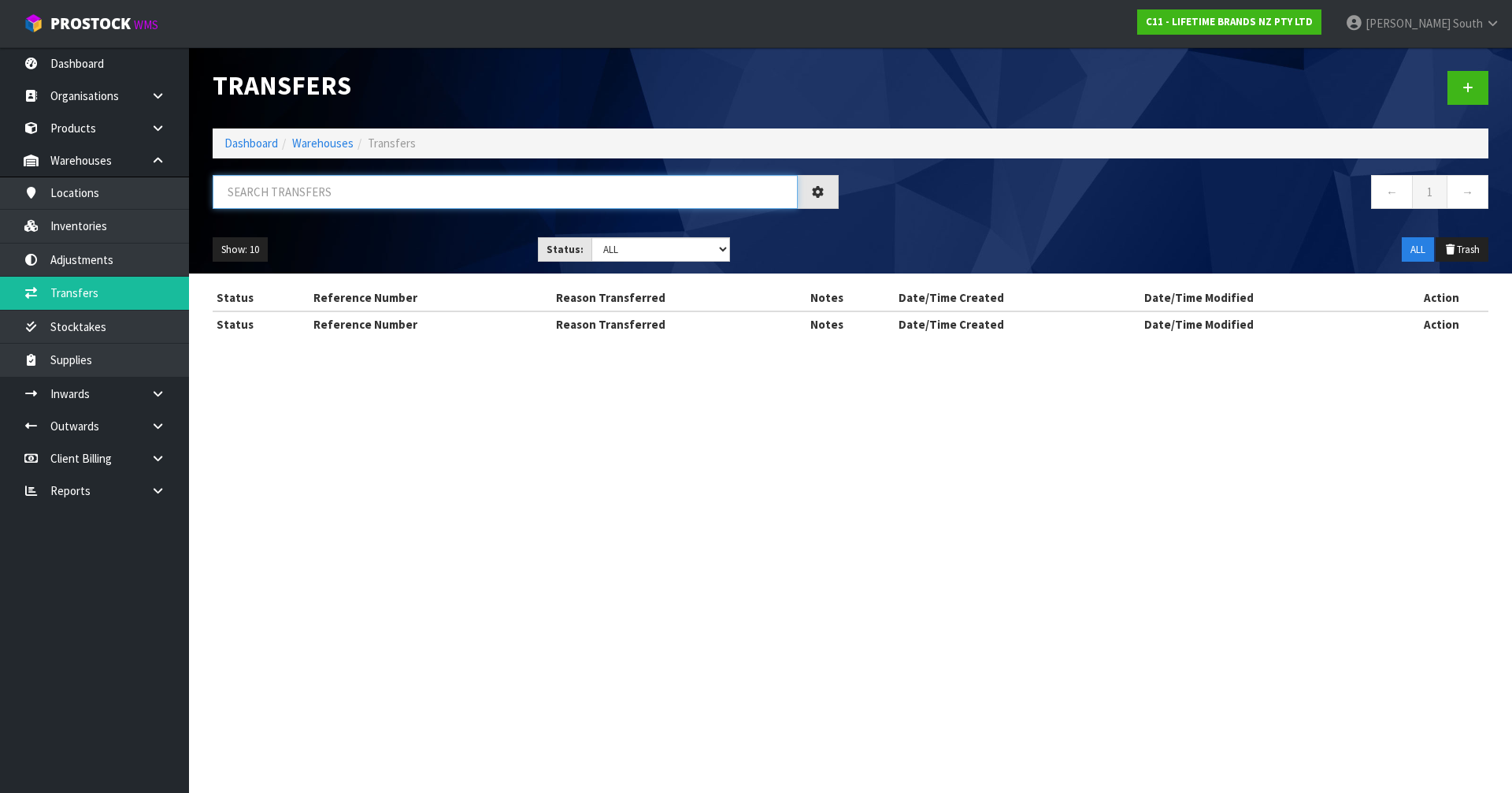
click at [376, 195] on input "text" at bounding box center [505, 192] width 585 height 34
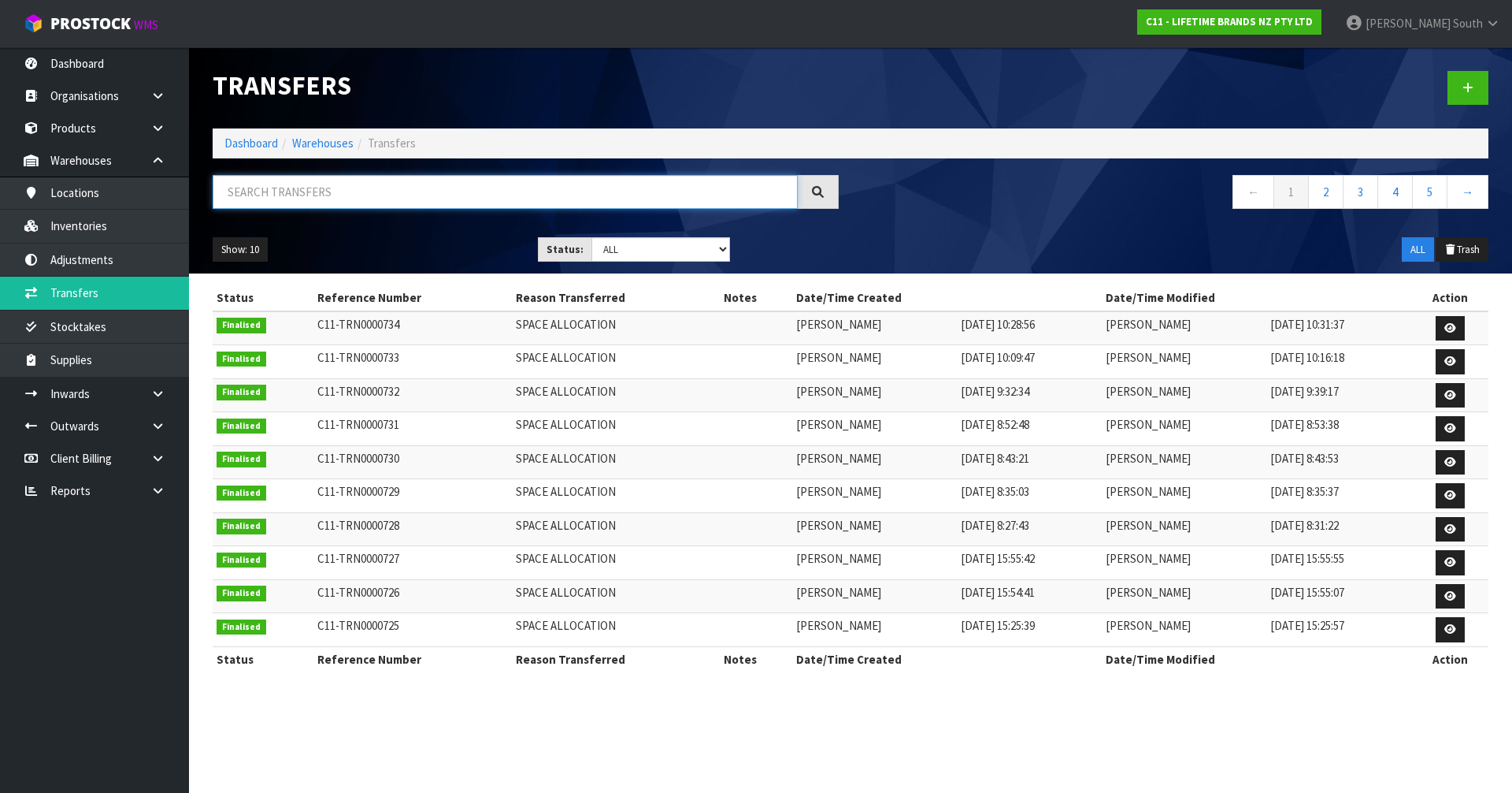
paste input "C11-TRN0000555"
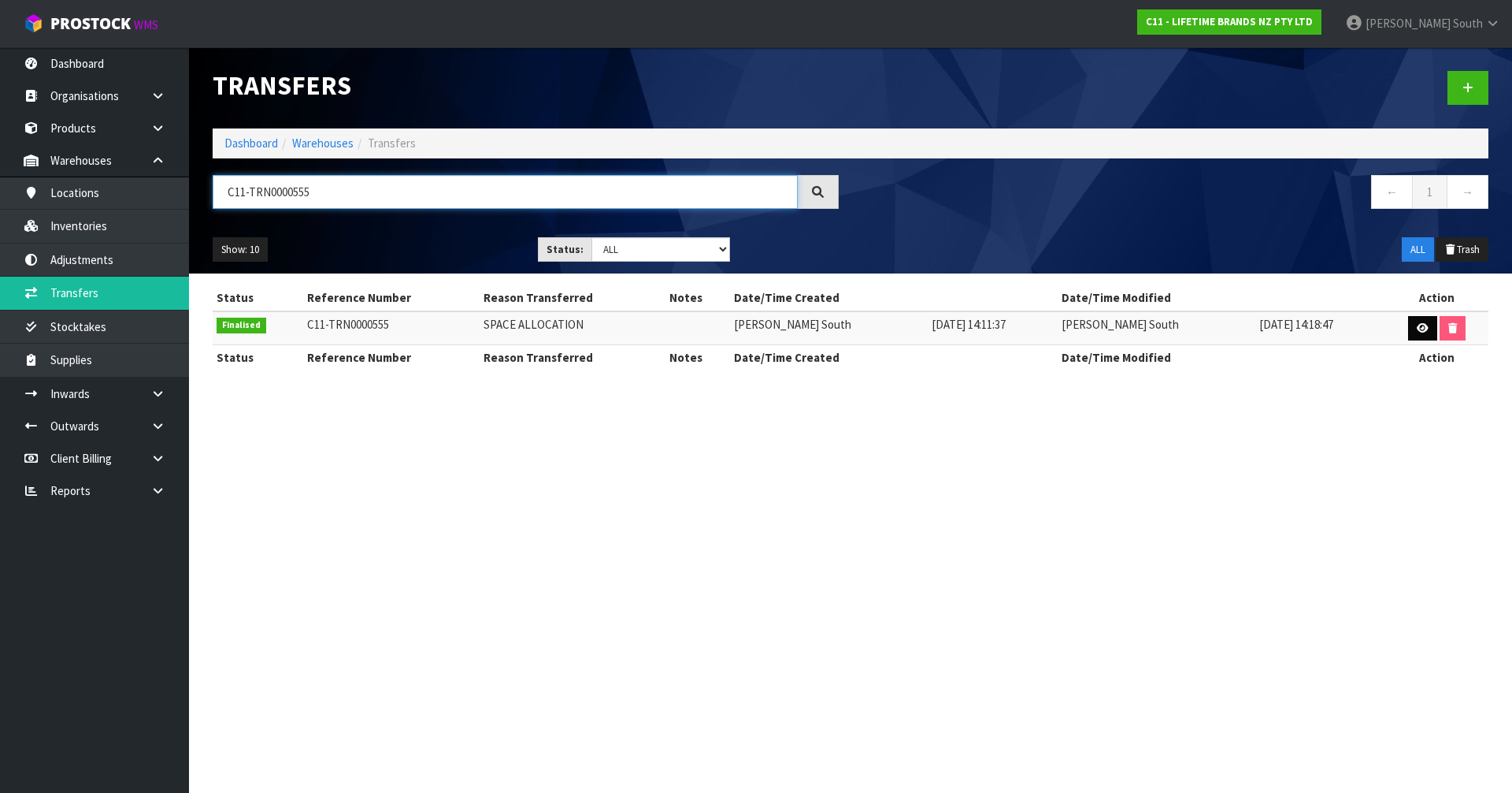
type input "C11-TRN0000555"
click at [1420, 328] on icon at bounding box center [1423, 328] width 12 height 10
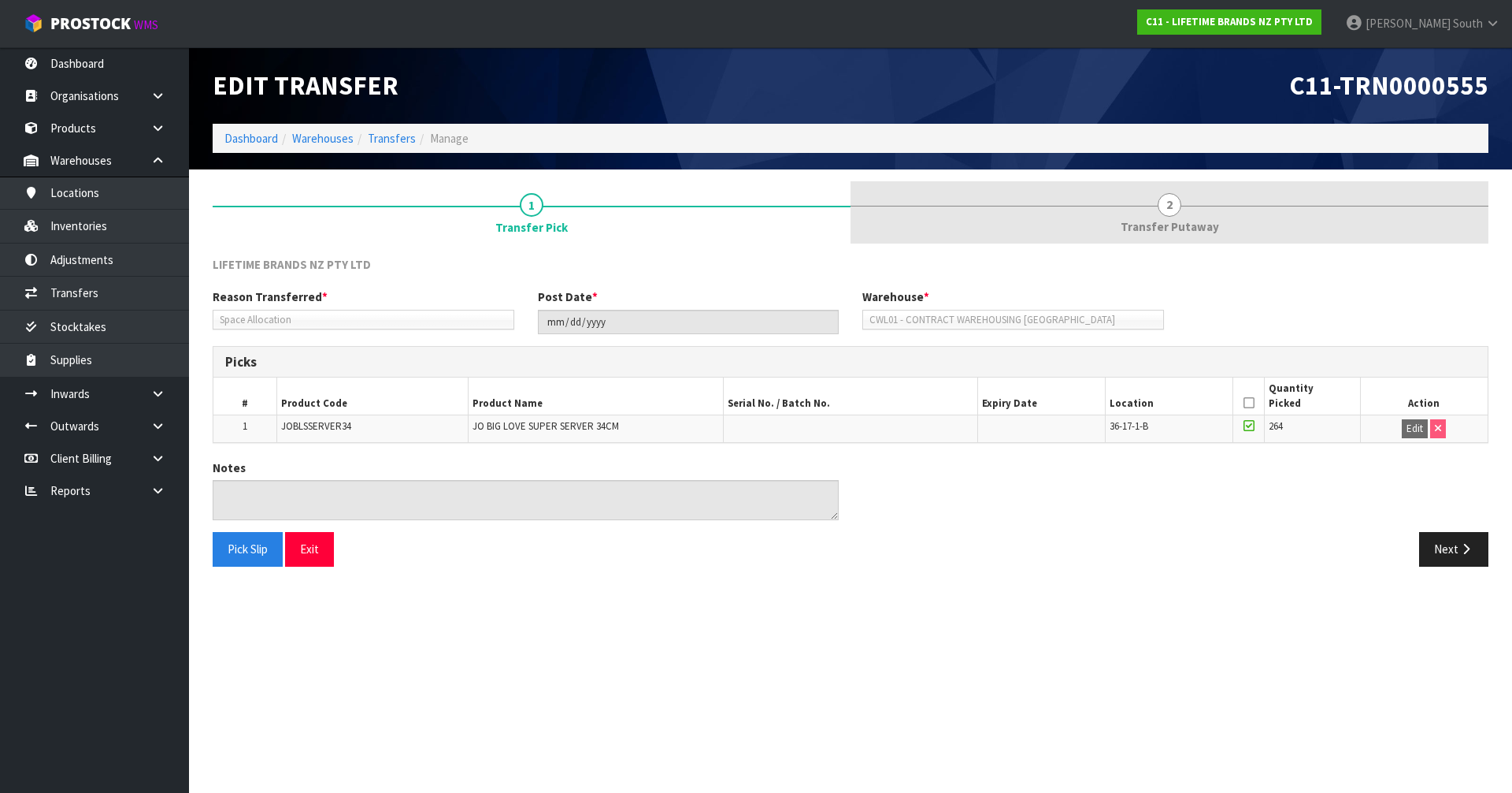
click at [1056, 216] on link "2 Transfer Putaway" at bounding box center [1169, 212] width 638 height 62
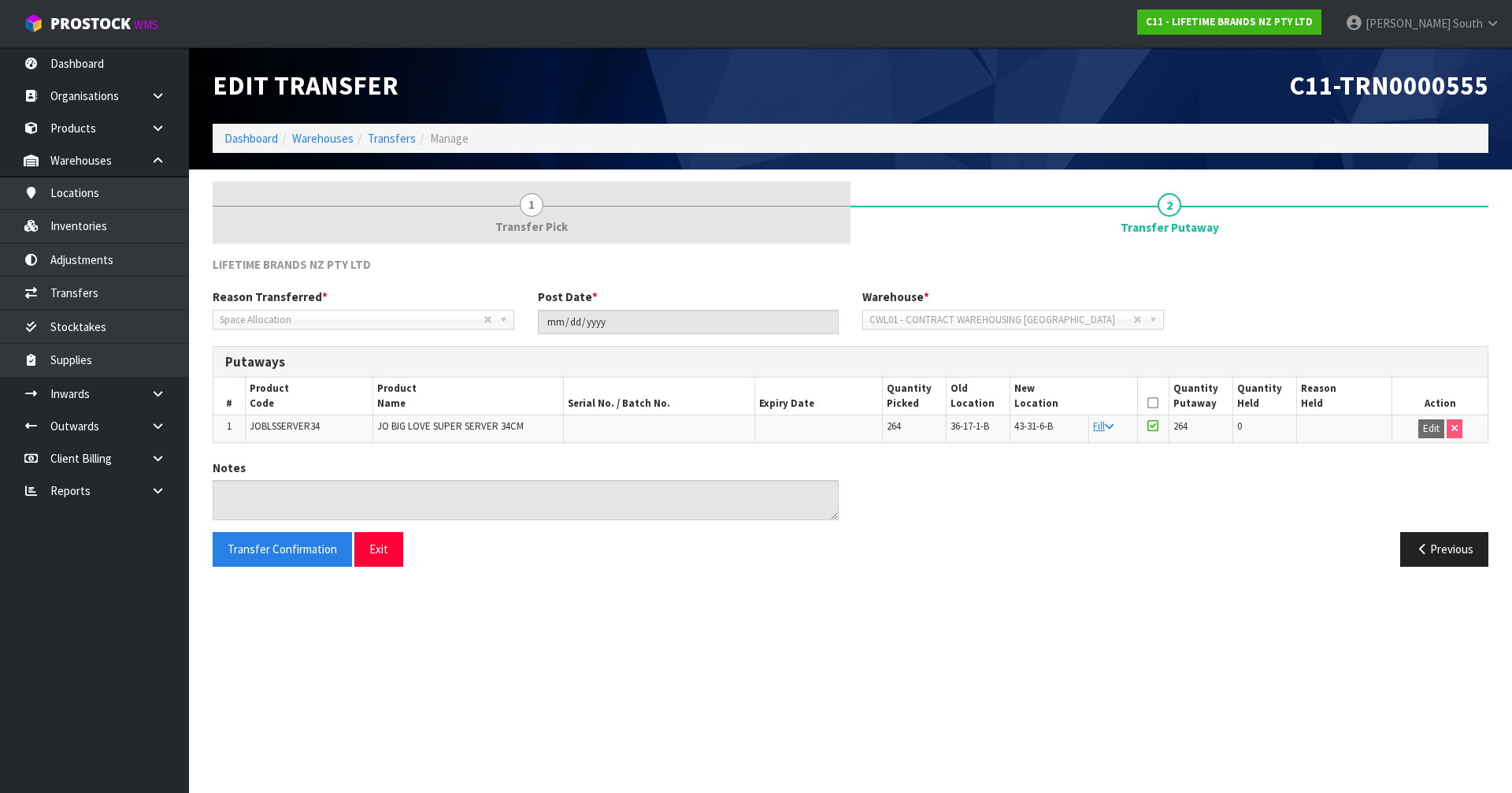
click at [634, 216] on link "1 Transfer Pick" at bounding box center [531, 212] width 638 height 62
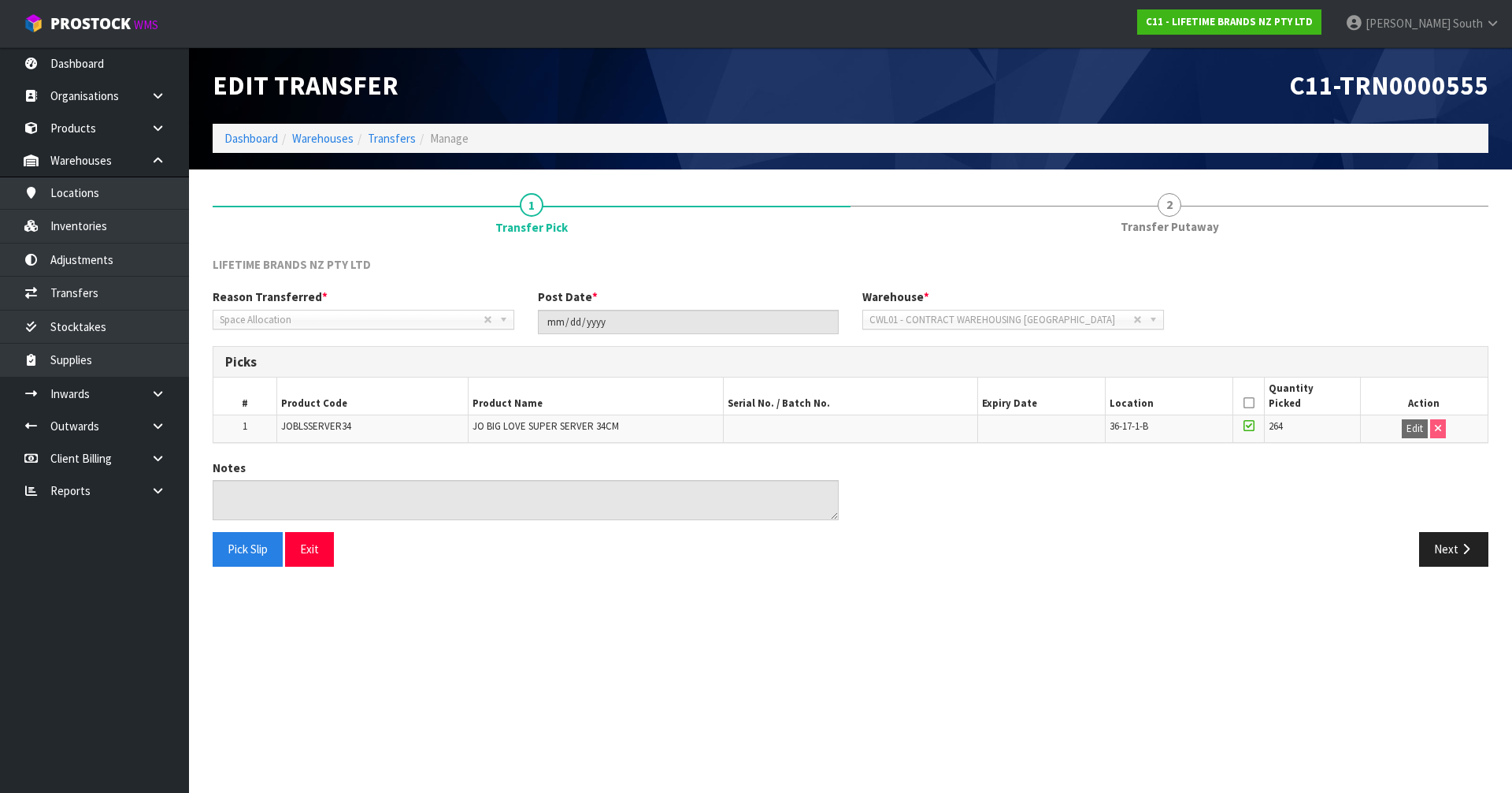
click at [825, 265] on div "LIFETIME BRANDS NZ PTY LTD" at bounding box center [851, 272] width 1300 height 33
drag, startPoint x: 1274, startPoint y: 423, endPoint x: 1290, endPoint y: 425, distance: 16.1
click at [1287, 424] on td "264" at bounding box center [1313, 429] width 95 height 27
click at [1291, 425] on td "264" at bounding box center [1313, 429] width 95 height 27
click at [1037, 543] on div "Next" at bounding box center [1176, 549] width 650 height 34
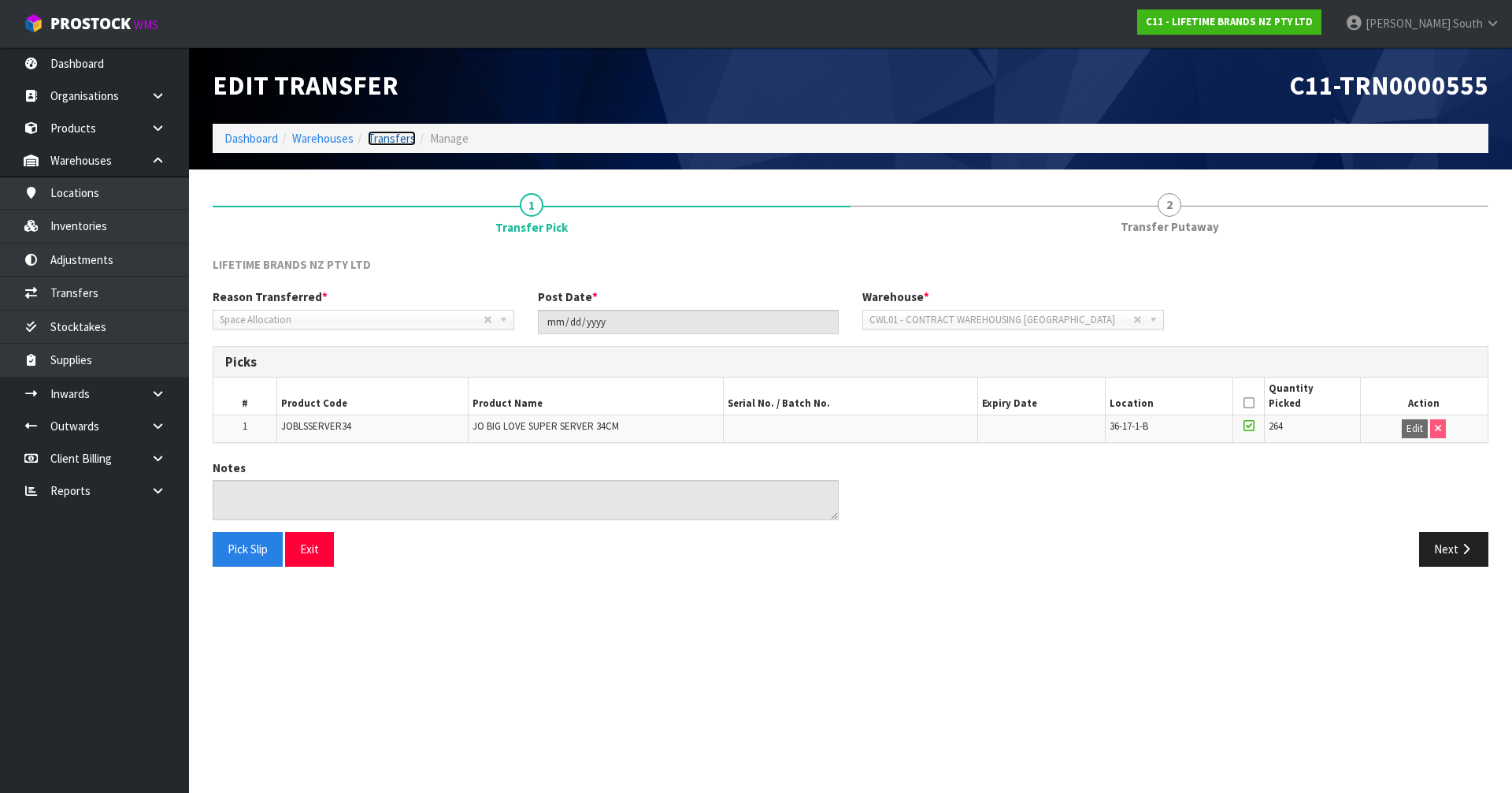
click at [386, 138] on link "Transfers" at bounding box center [392, 138] width 48 height 15
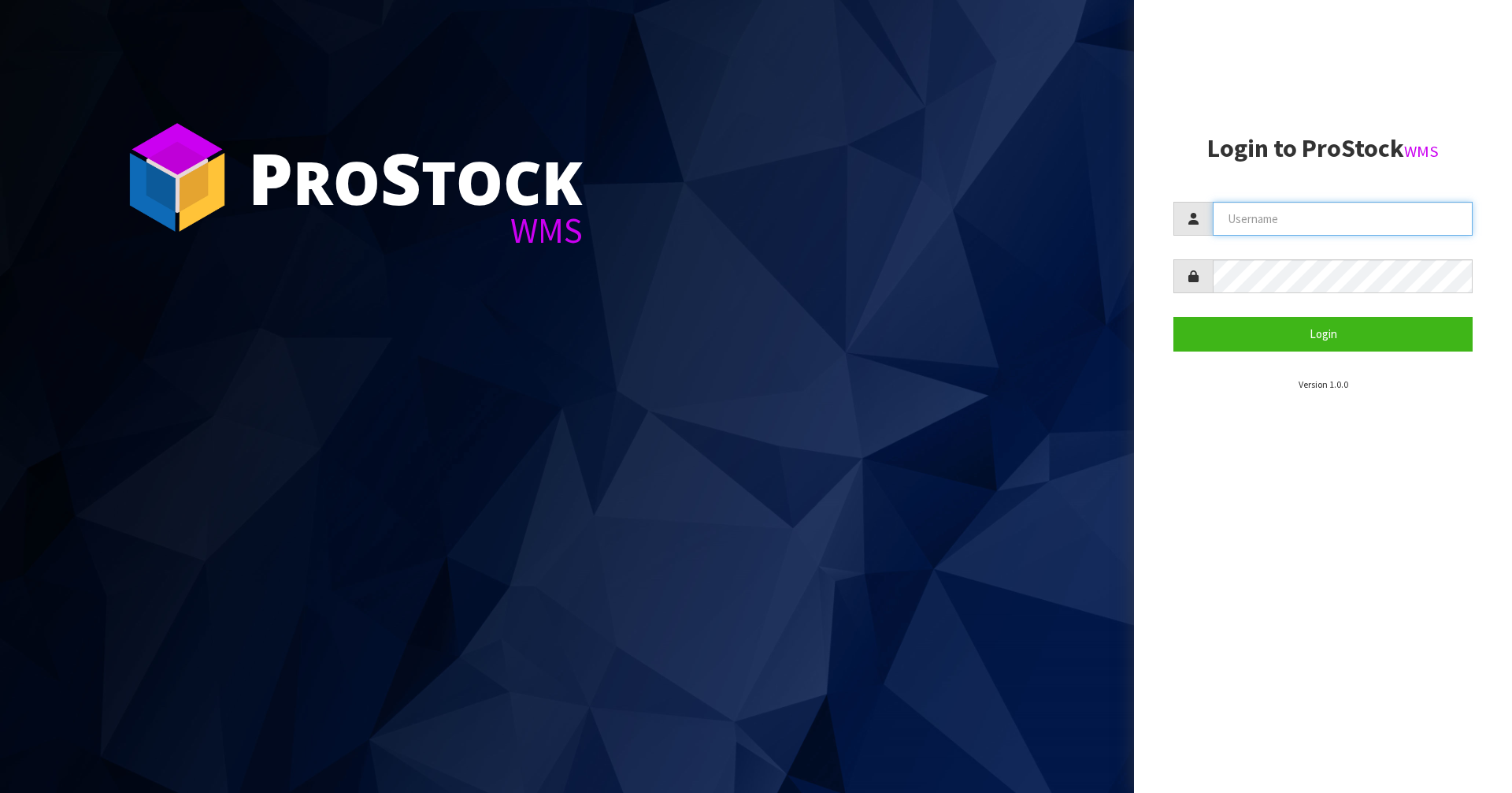
type input "[PERSON_NAME]"
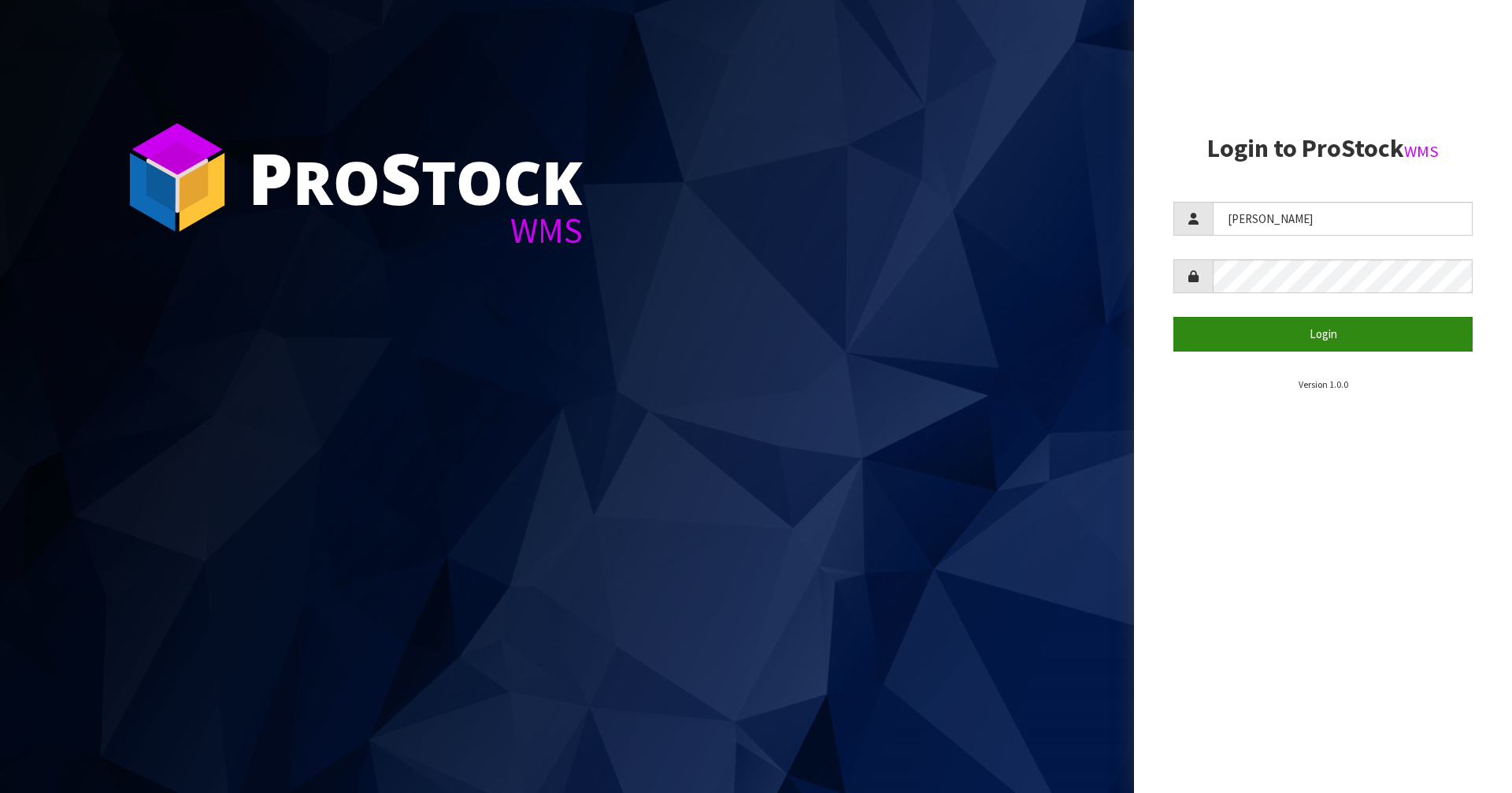
click at [1338, 354] on section "Login to ProStock WMS [PERSON_NAME] Login Version 1.0.0" at bounding box center [1323, 264] width 299 height 257
click at [1338, 349] on button "Login" at bounding box center [1323, 334] width 299 height 34
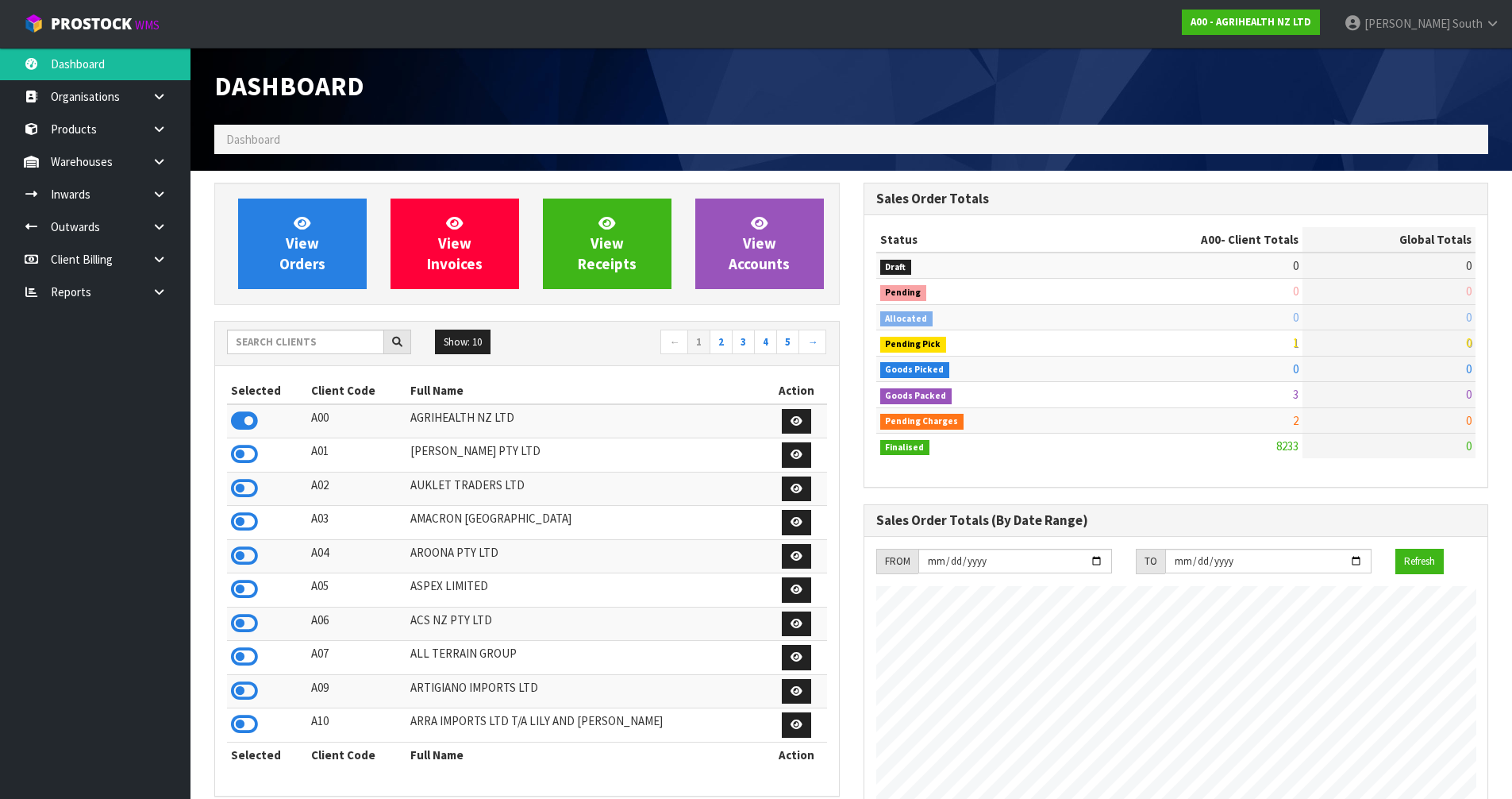
scroll to position [1203, 649]
click at [336, 346] on input "text" at bounding box center [305, 342] width 157 height 24
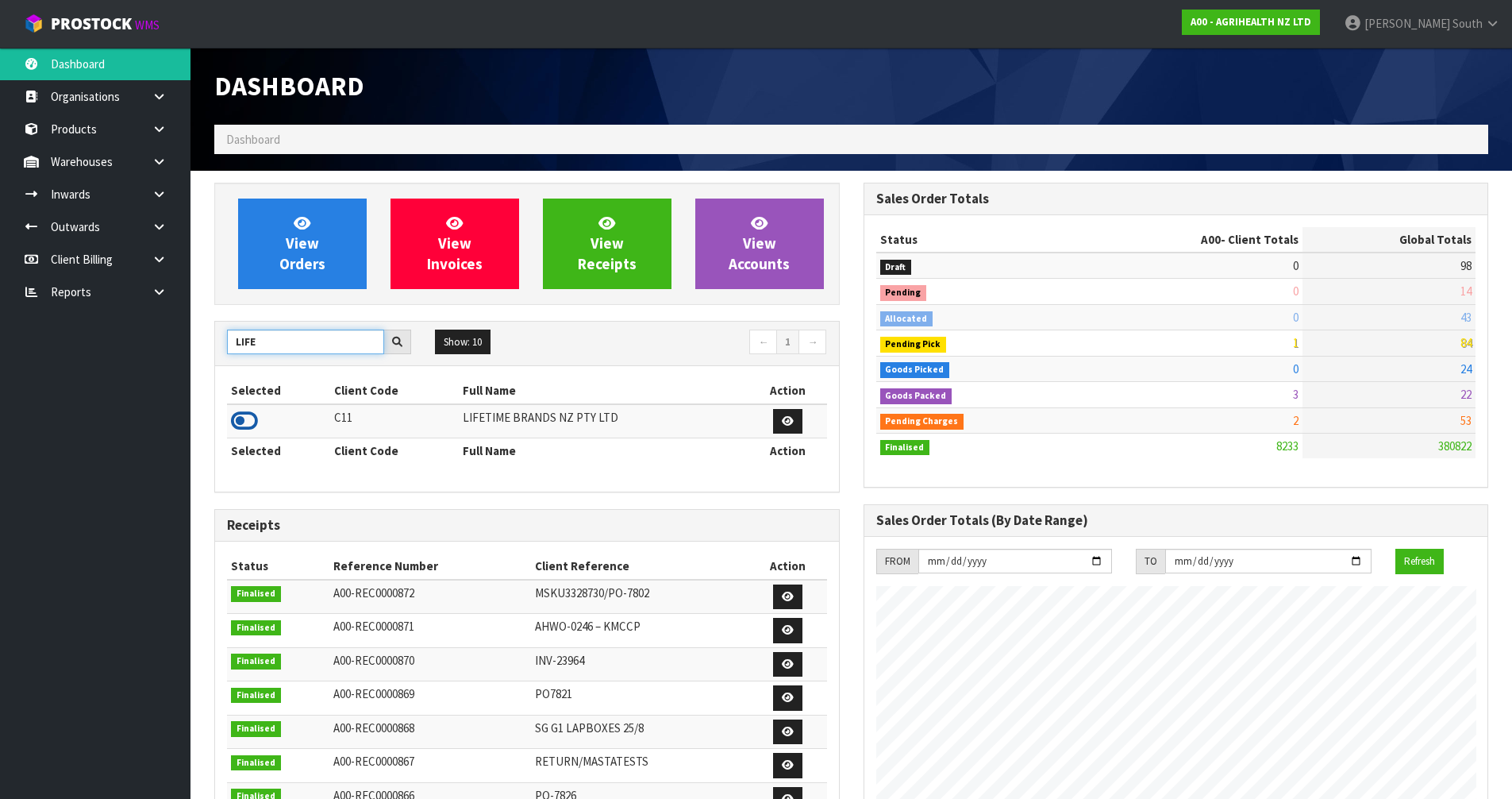
type input "LIFE"
click at [249, 422] on icon at bounding box center [244, 420] width 27 height 23
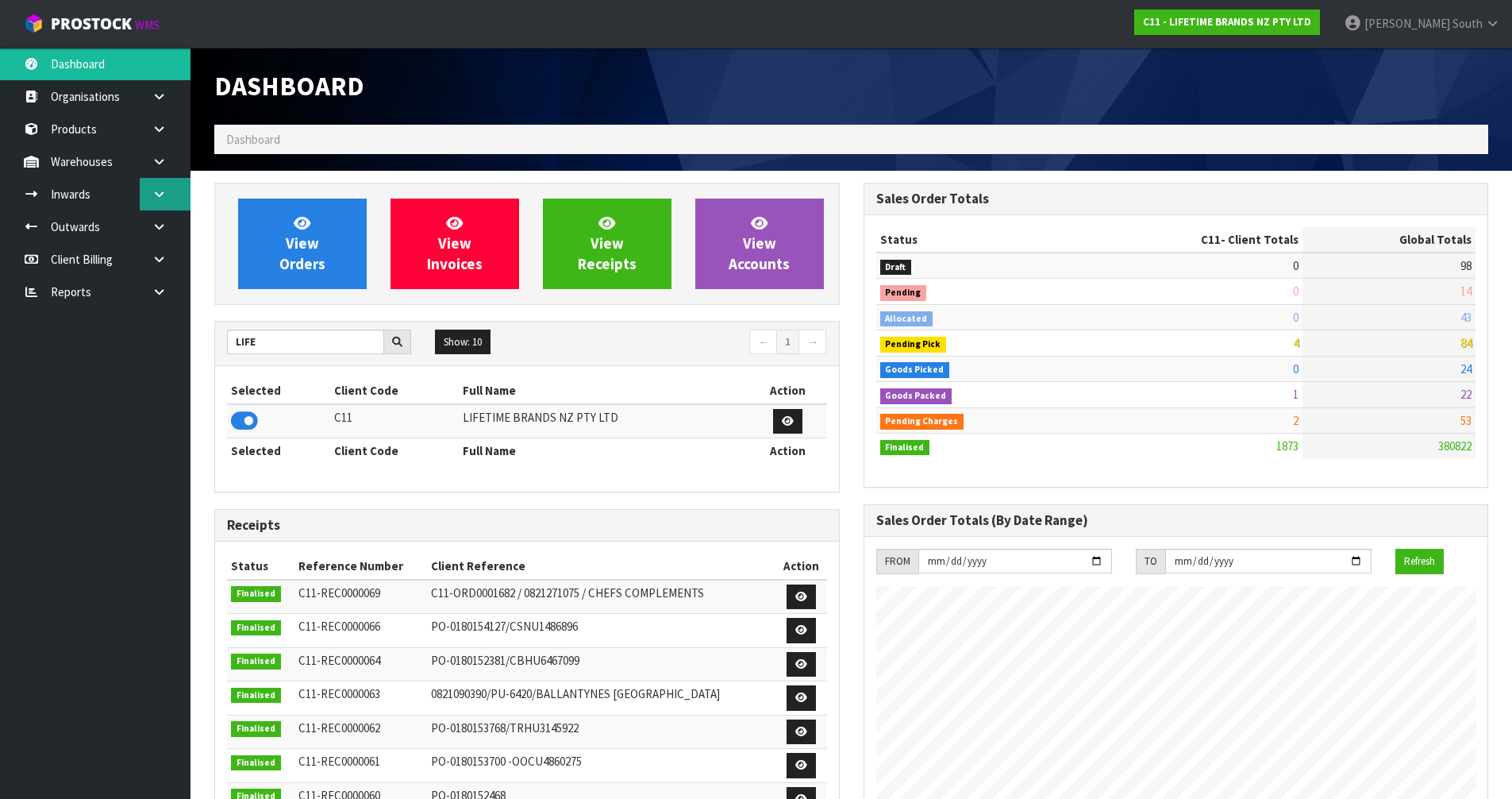
click at [176, 197] on link at bounding box center [165, 193] width 51 height 33
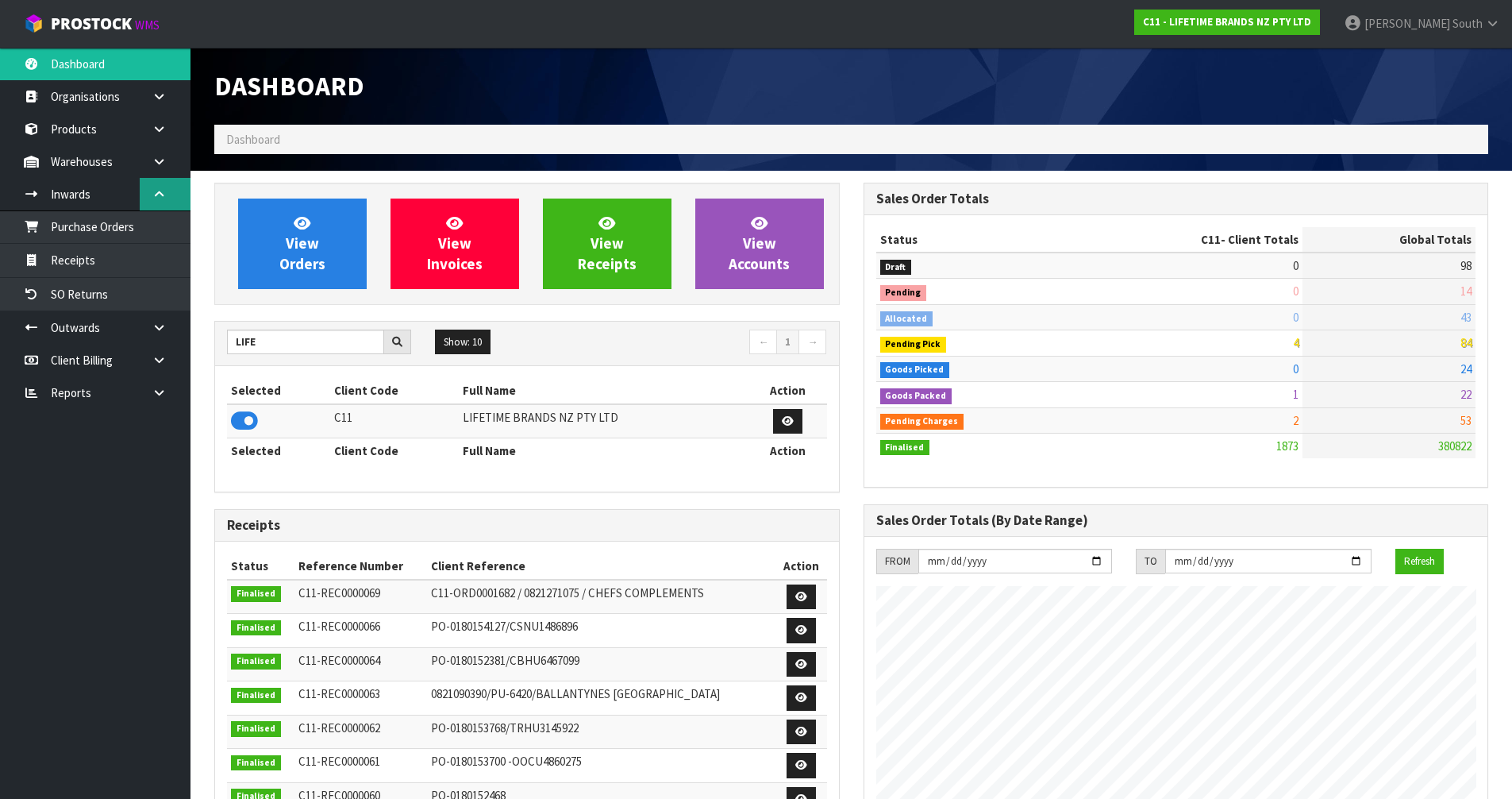
click at [167, 193] on link at bounding box center [165, 193] width 51 height 33
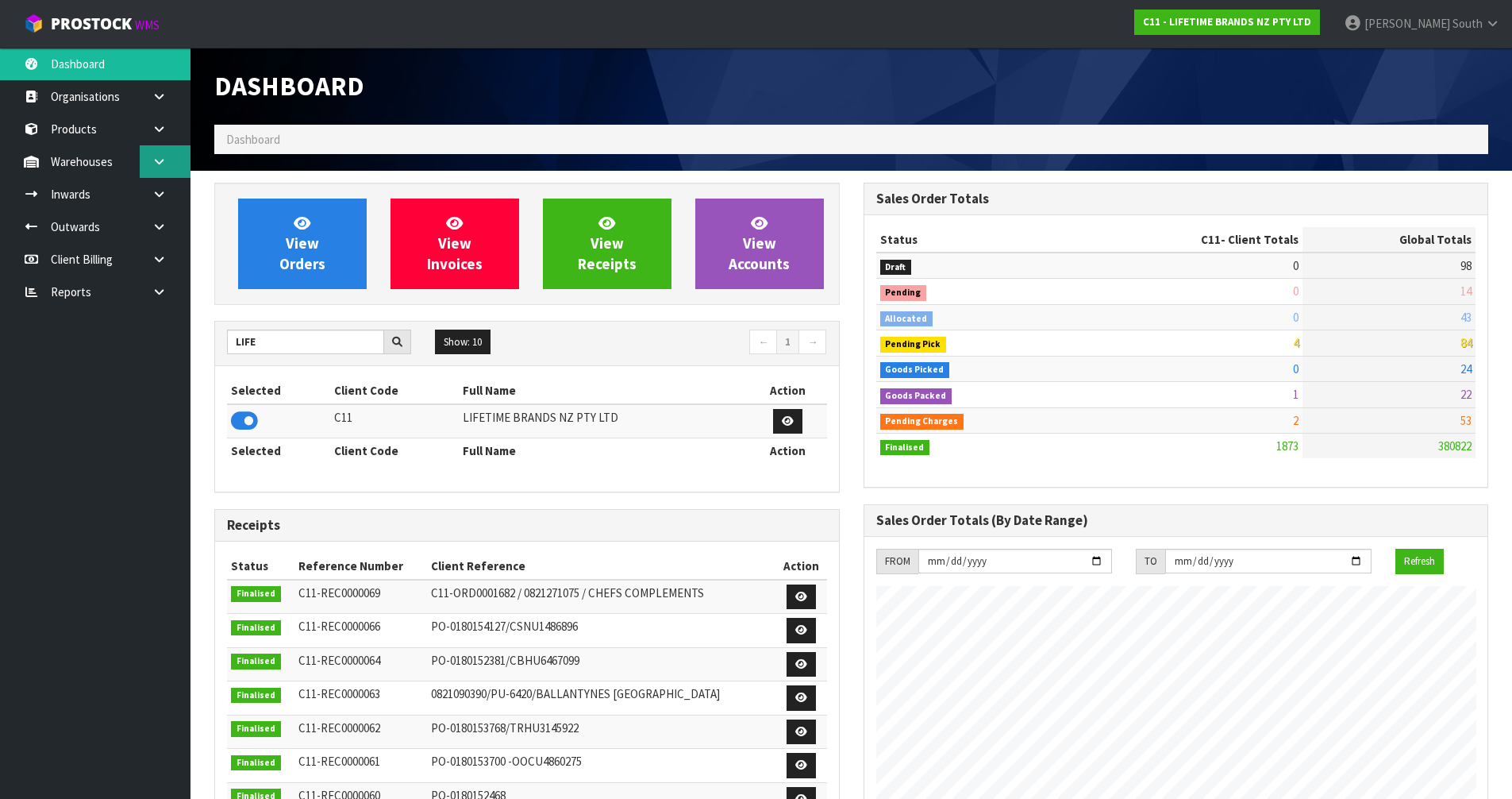
click at [172, 161] on link at bounding box center [165, 161] width 51 height 33
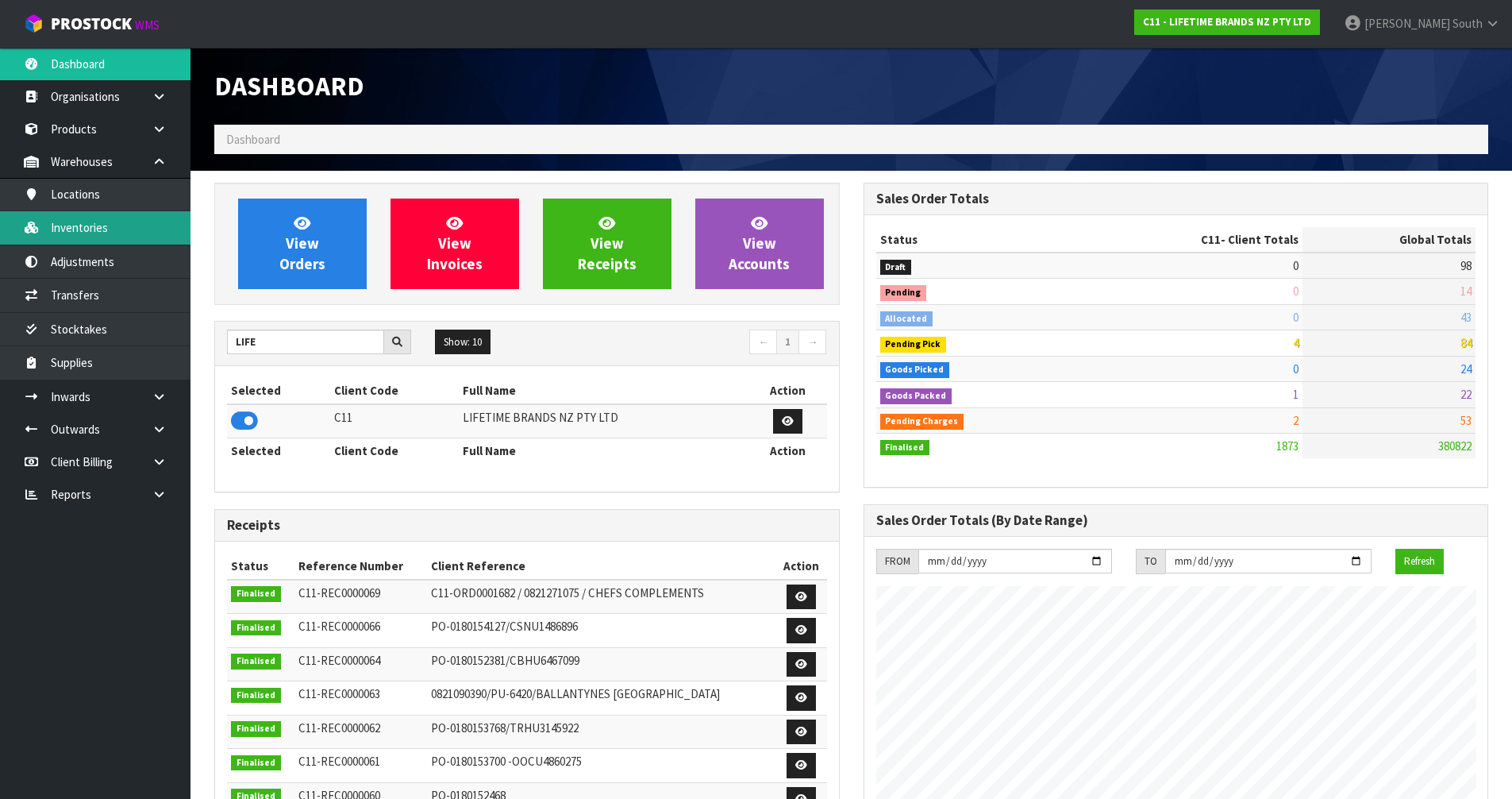
click at [87, 219] on link "Inventories" at bounding box center [95, 227] width 191 height 33
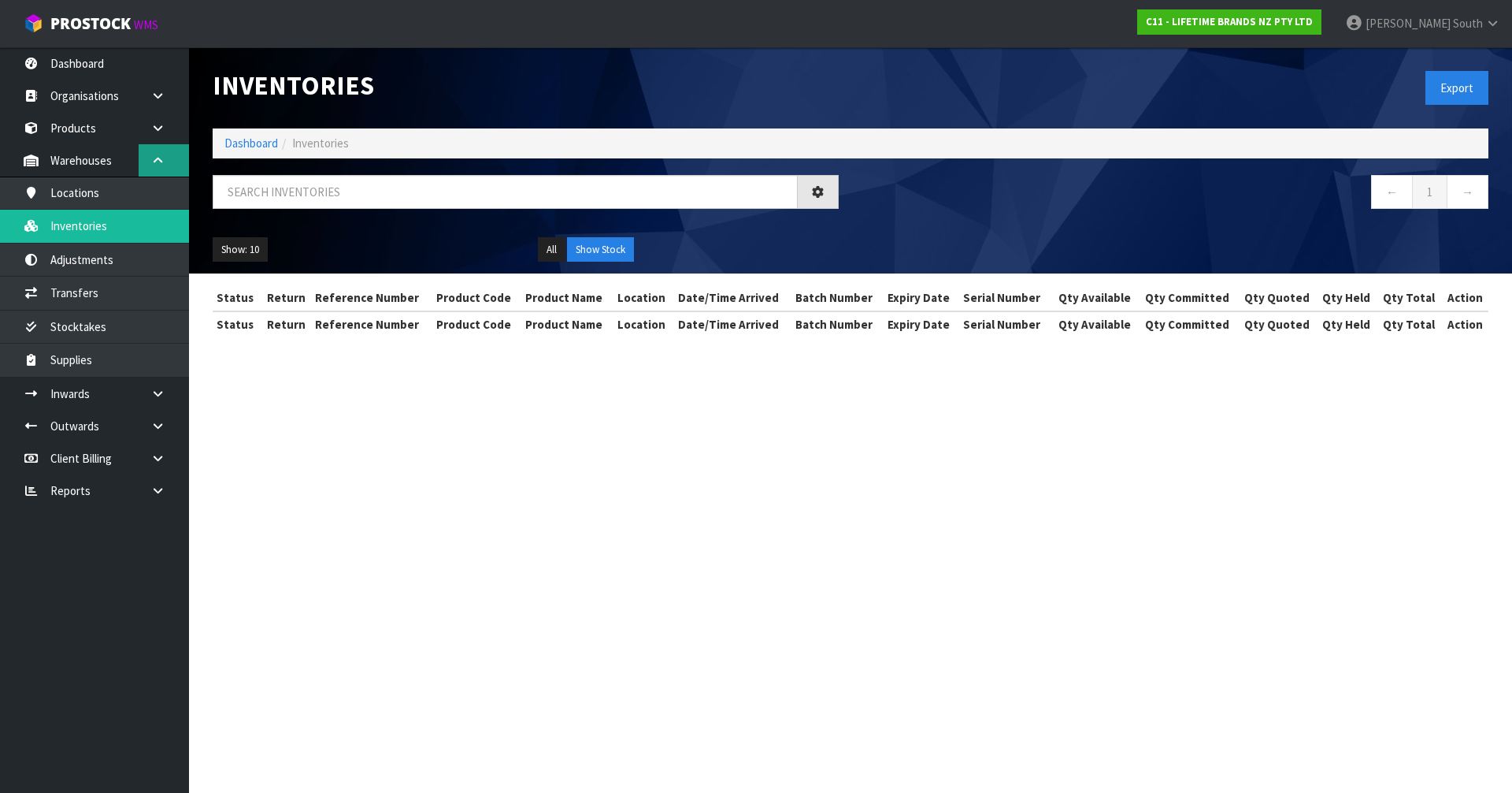
click at [162, 163] on div "Inventories Export Dashboard Inventories ← 1 → Show: 10 5 10 25 50 All Show Sto…" at bounding box center [756, 182] width 1512 height 364
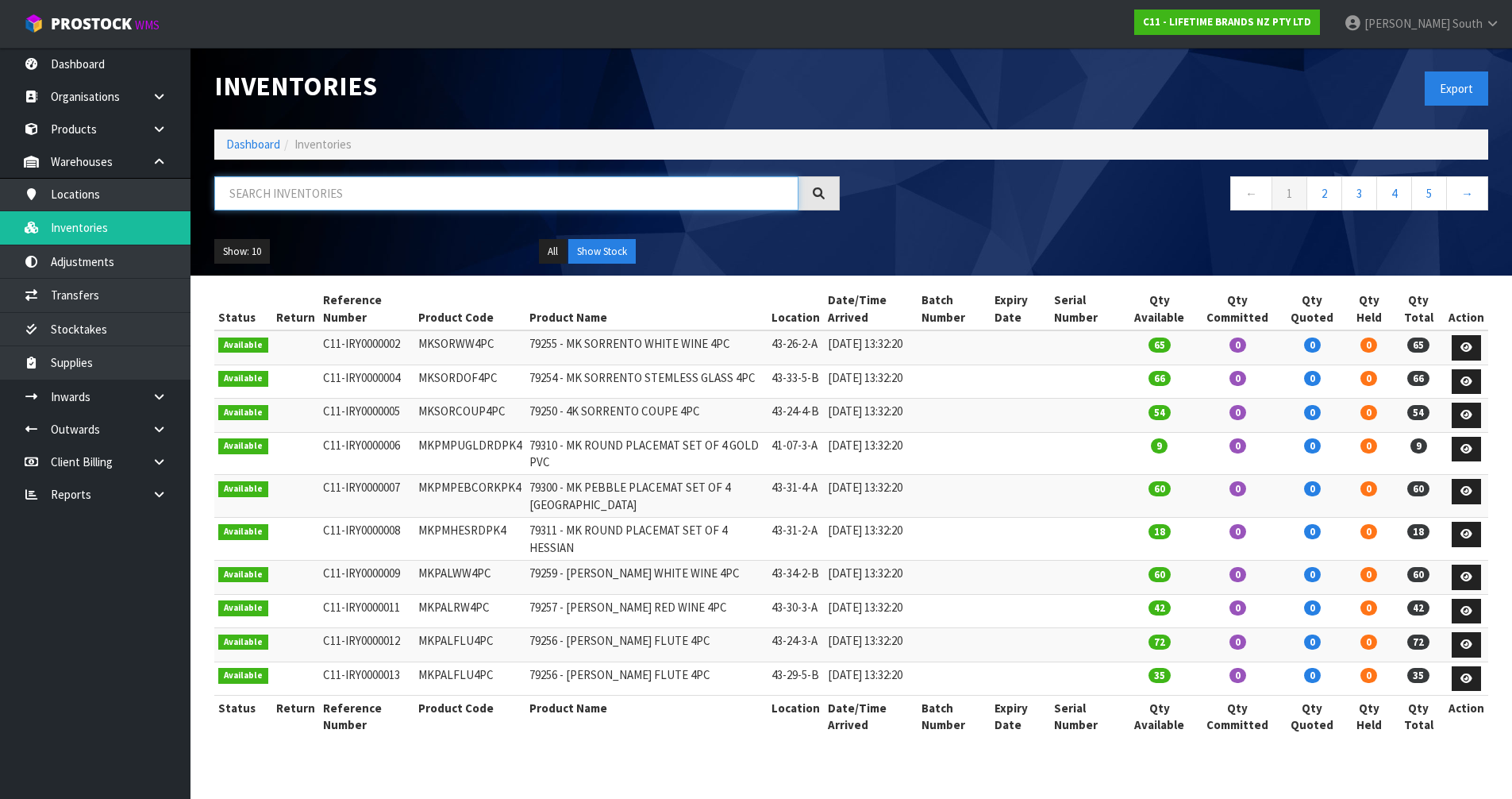
click at [252, 177] on input "text" at bounding box center [506, 193] width 584 height 34
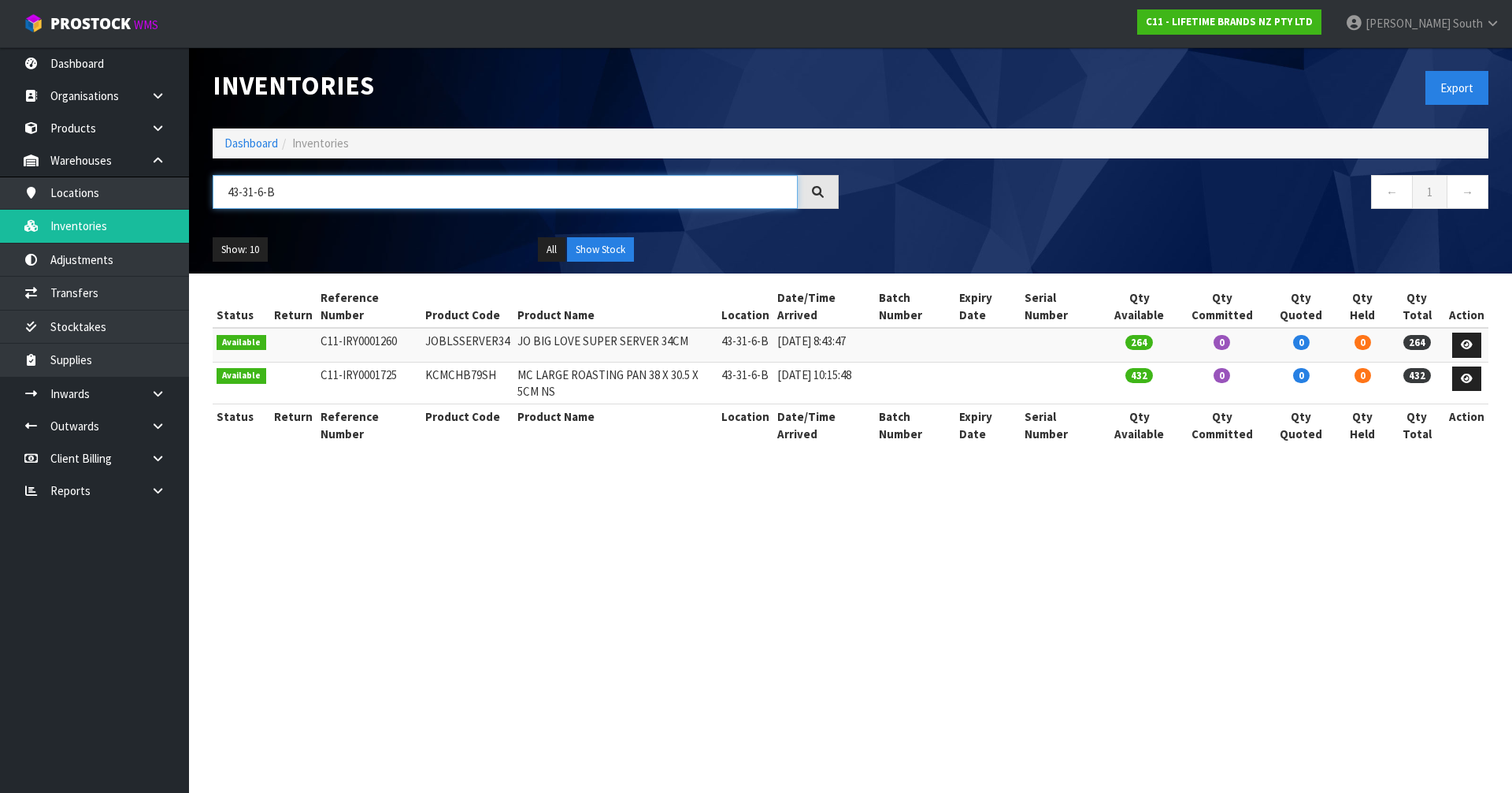
type input "43-31-6-B"
click at [979, 524] on section "Inventories Export Dashboard Inventories 43-31-6-B ← 1 → Show: 10 5 10 25 50 Al…" at bounding box center [756, 396] width 1512 height 793
click at [863, 375] on td "18/07/2025 10:15:48" at bounding box center [824, 383] width 102 height 43
click at [1471, 384] on link at bounding box center [1466, 378] width 29 height 25
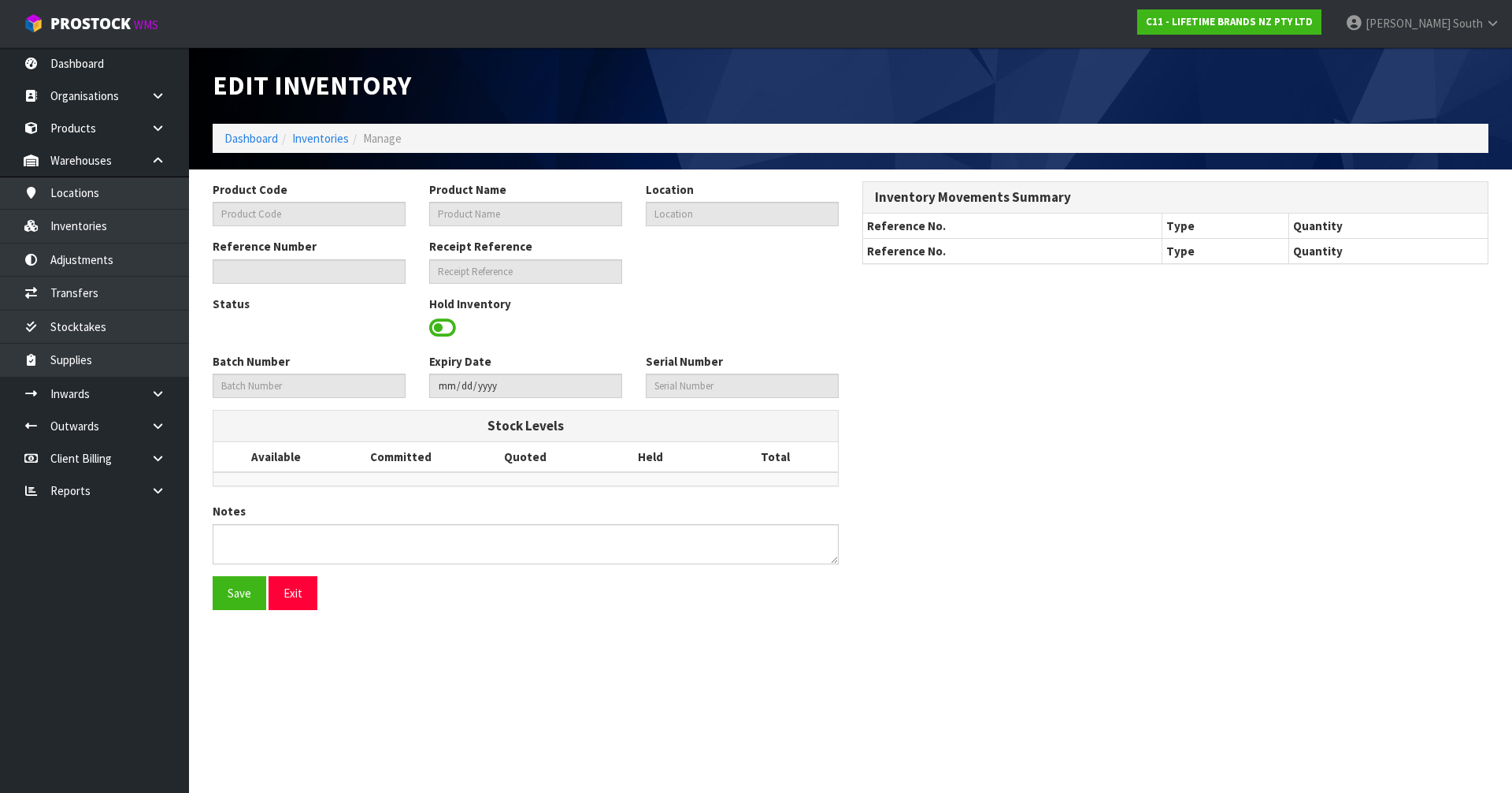
type input "KCMCHB79SH"
type input "MC LARGE ROASTING PAN 38 X 30.5 X 5CM NS"
type input "43-31-6-B"
type input "C11-IRY0001725"
type input "C11-REC0000062"
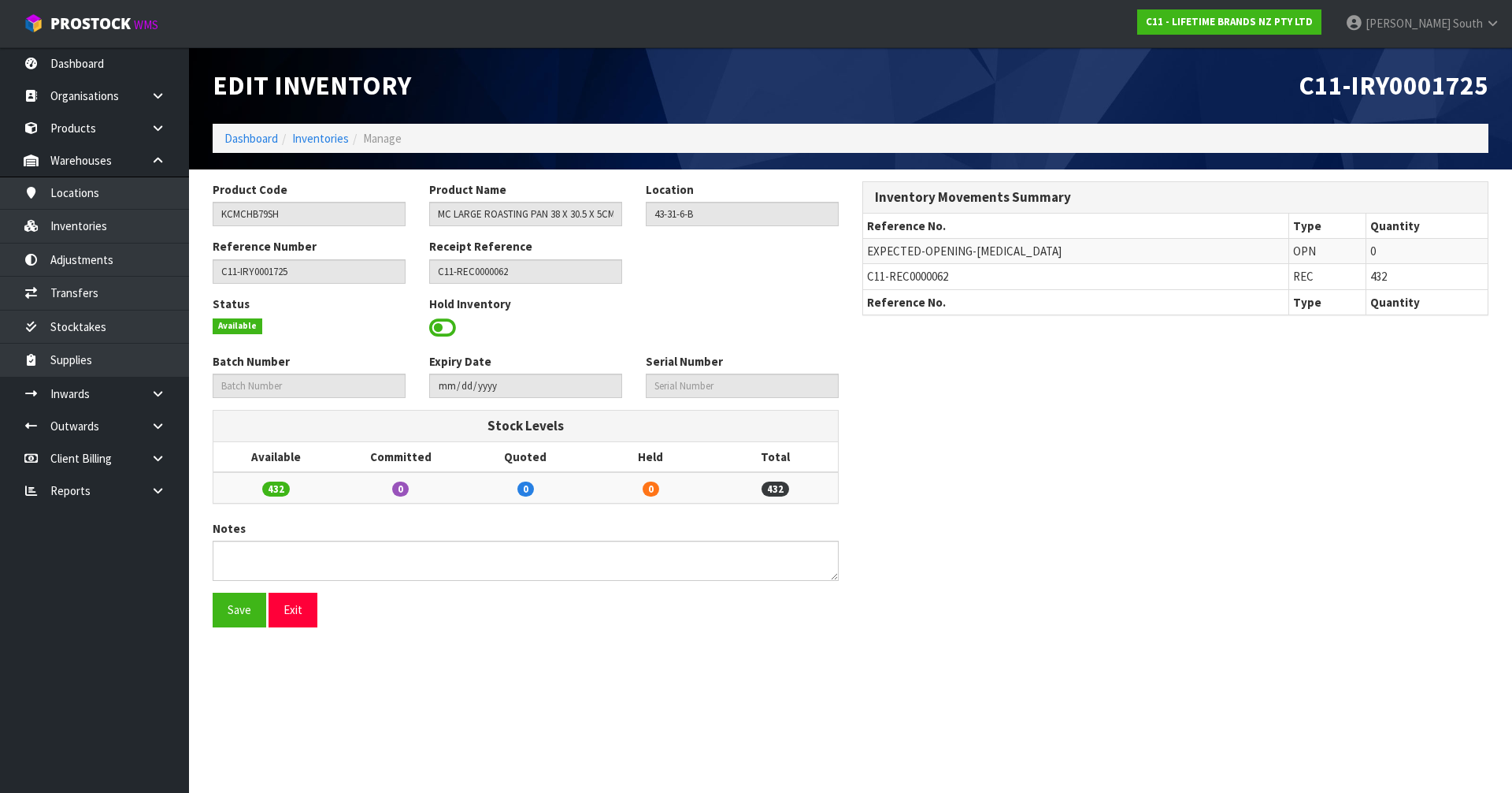
click at [1094, 398] on div "Product Code KCMCHB79SH Product Name MC LARGE ROASTING PAN 38 X 30.5 X 5CM NS L…" at bounding box center [851, 409] width 1300 height 458
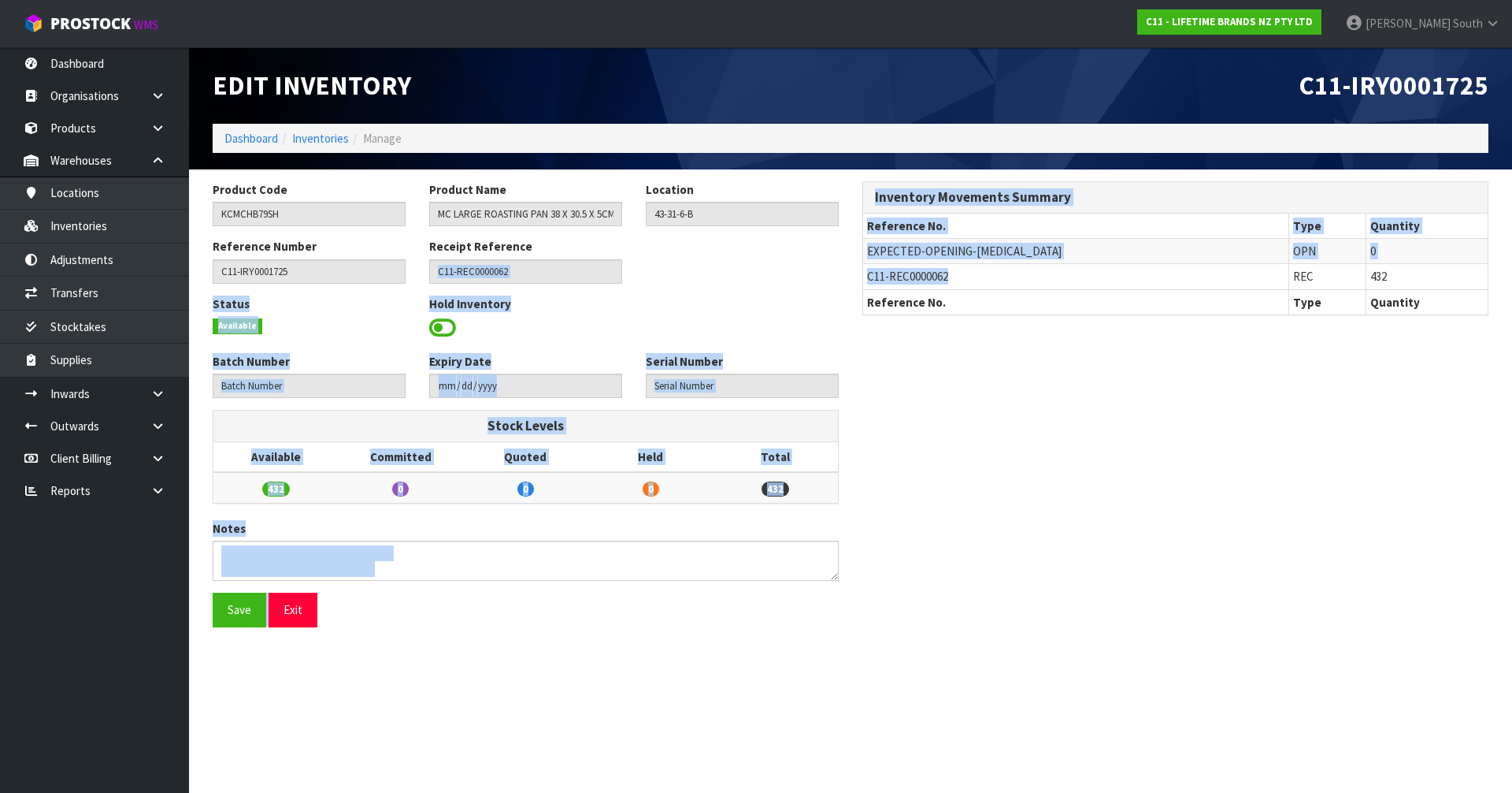
drag, startPoint x: 960, startPoint y: 272, endPoint x: 838, endPoint y: 277, distance: 122.1
click at [838, 277] on div "Product Code KCMCHB79SH Product Name MC LARGE ROASTING PAN 38 X 30.5 X 5CM NS L…" at bounding box center [851, 409] width 1300 height 458
click at [920, 275] on span "C11-REC0000062" at bounding box center [907, 276] width 81 height 15
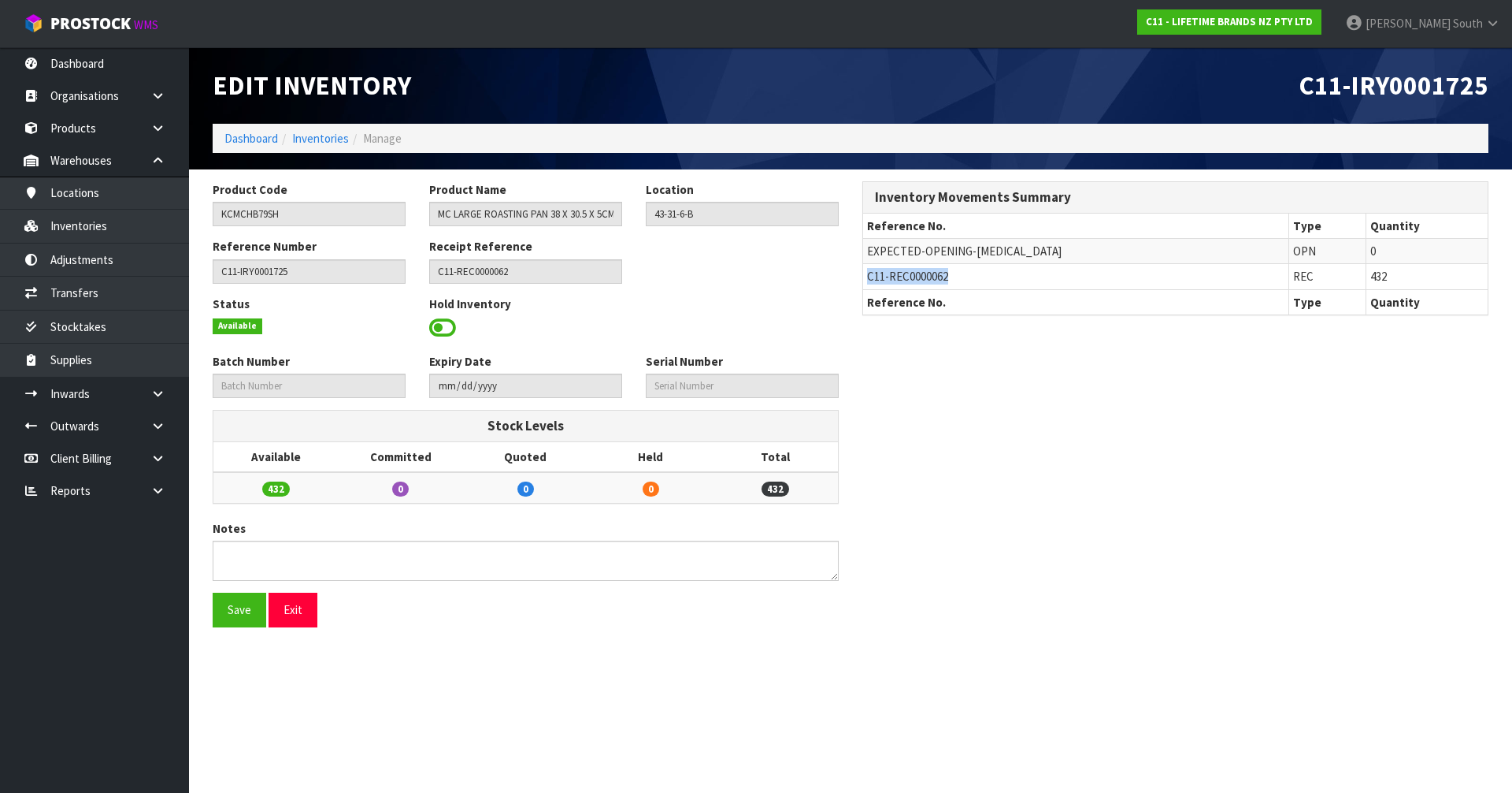
drag, startPoint x: 962, startPoint y: 278, endPoint x: 868, endPoint y: 276, distance: 94.0
click at [868, 276] on td "C11-REC0000062" at bounding box center [1076, 276] width 426 height 25
copy span "C11-REC0000062"
click at [156, 400] on link at bounding box center [164, 393] width 50 height 33
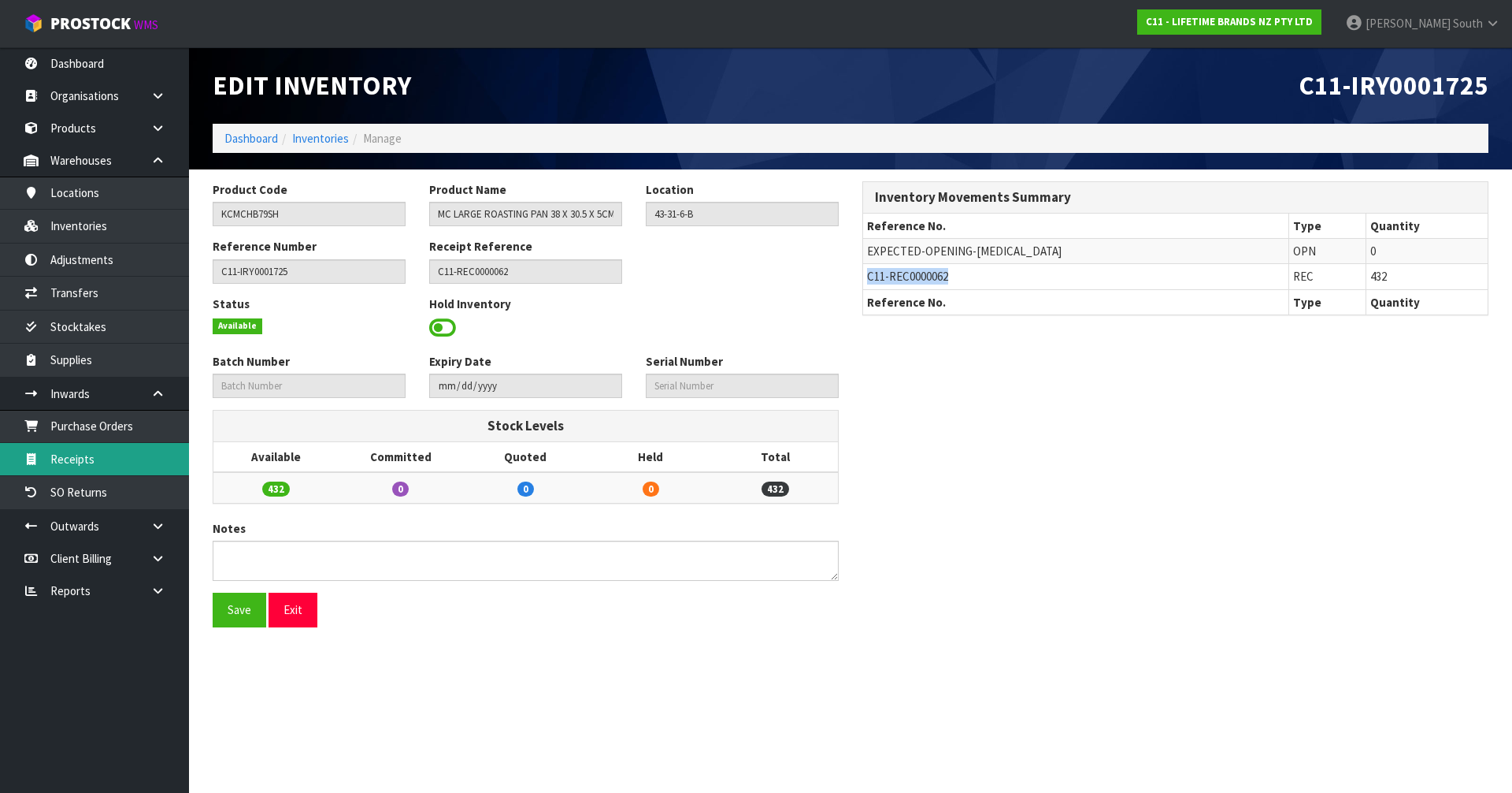
click at [122, 468] on link "Receipts" at bounding box center [94, 458] width 189 height 33
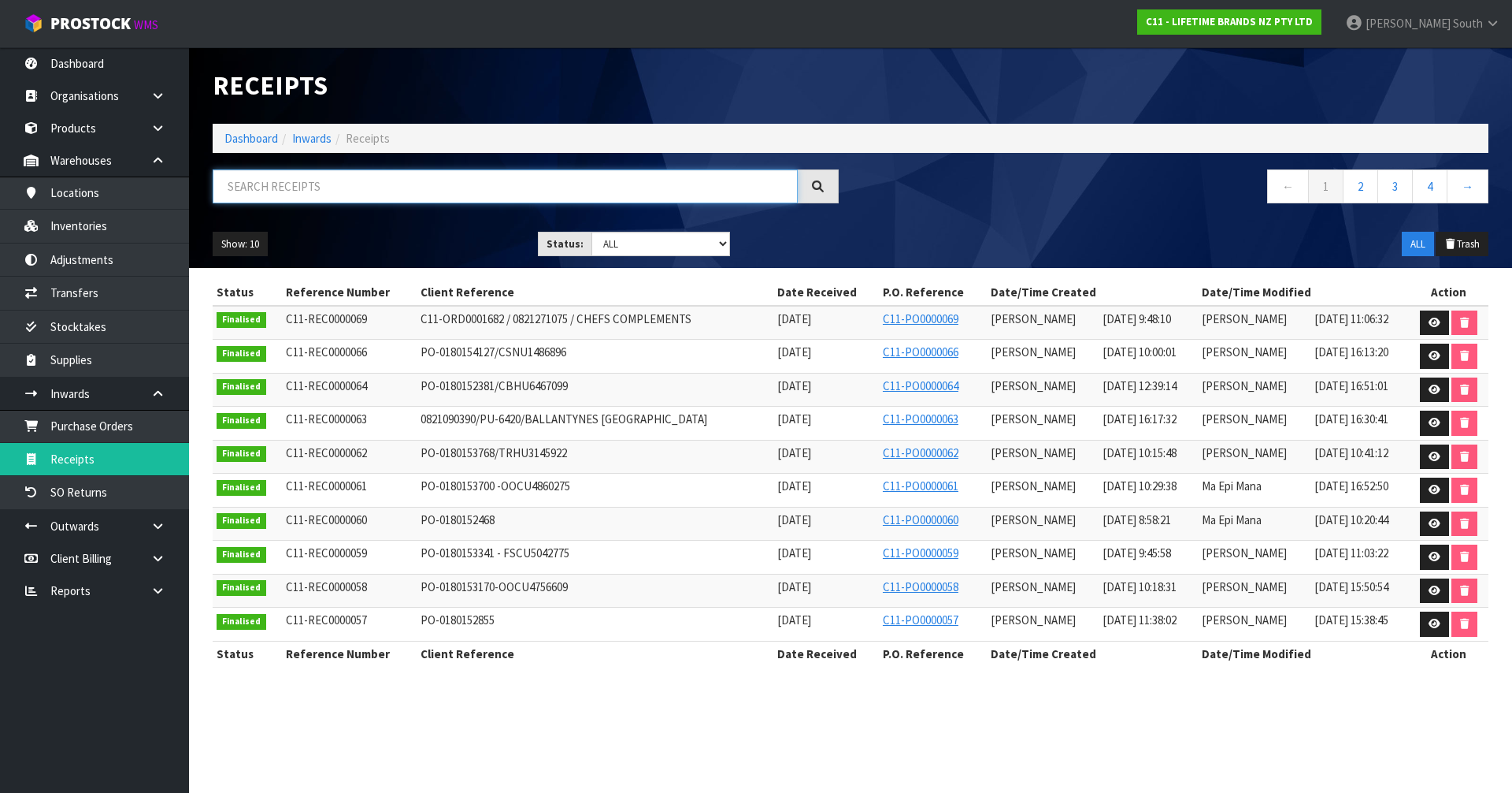
click at [385, 185] on input "text" at bounding box center [505, 186] width 585 height 34
paste input "C11-REC0000062"
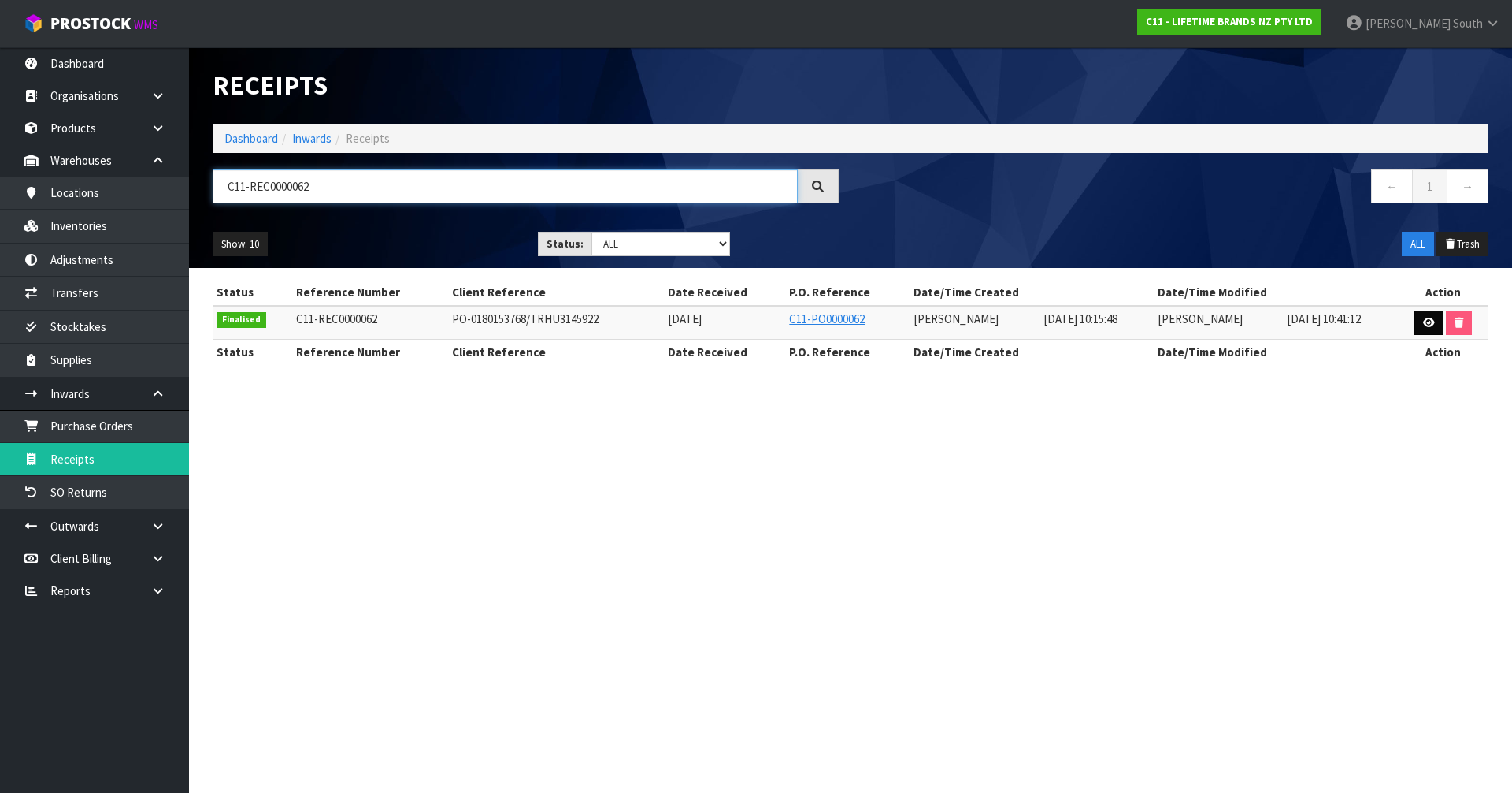
type input "C11-REC0000062"
click at [1418, 319] on link at bounding box center [1428, 322] width 29 height 25
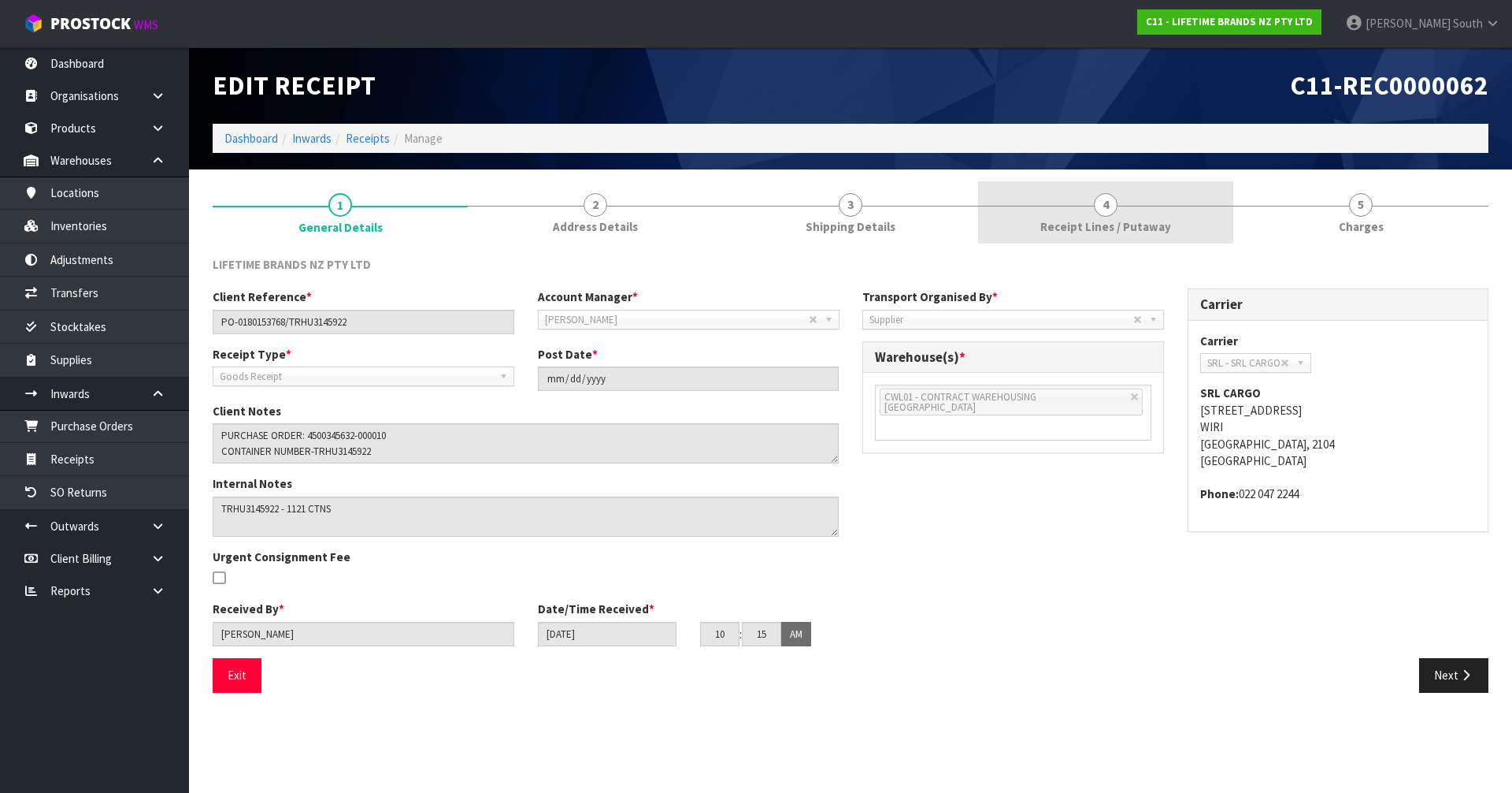
click at [1077, 190] on link "4 Receipt Lines / Putaway" at bounding box center [1106, 212] width 255 height 62
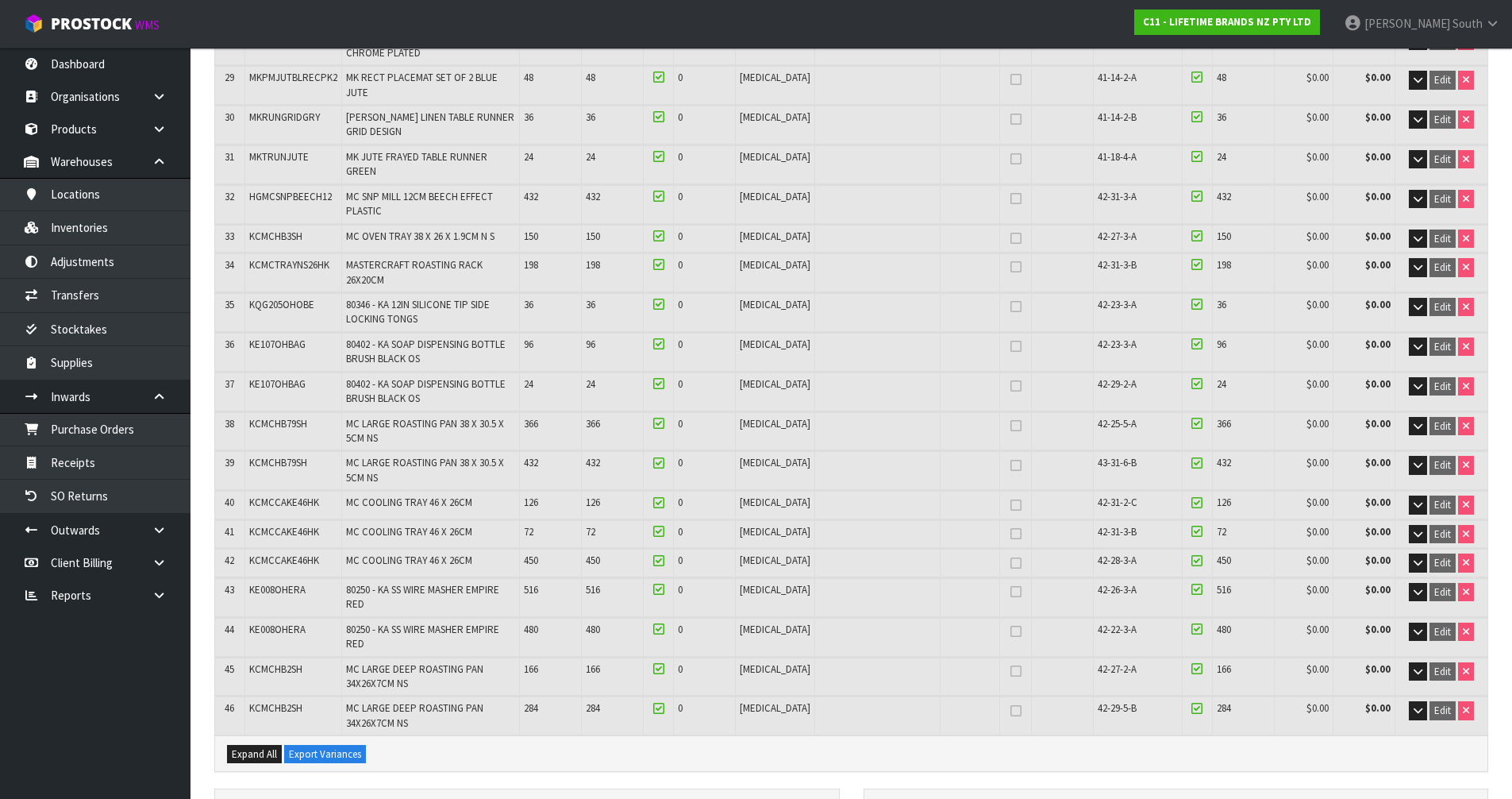
scroll to position [1667, 0]
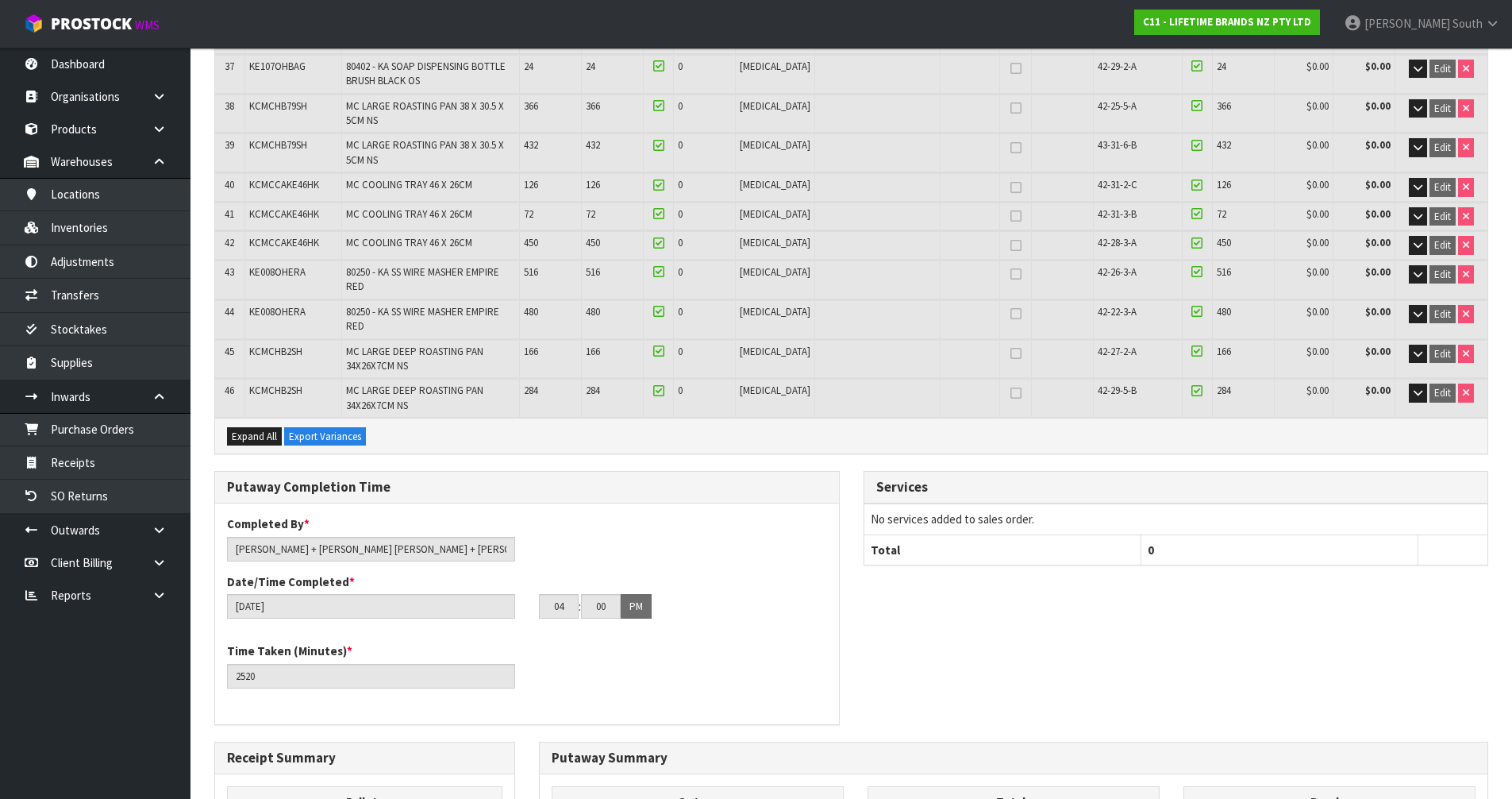
click at [586, 515] on div "Completed By * James + Sunny+ Raj + Zach + Krishna Date/Time Completed * 25/07/…" at bounding box center [527, 573] width 624 height 115
